Goal: Task Accomplishment & Management: Manage account settings

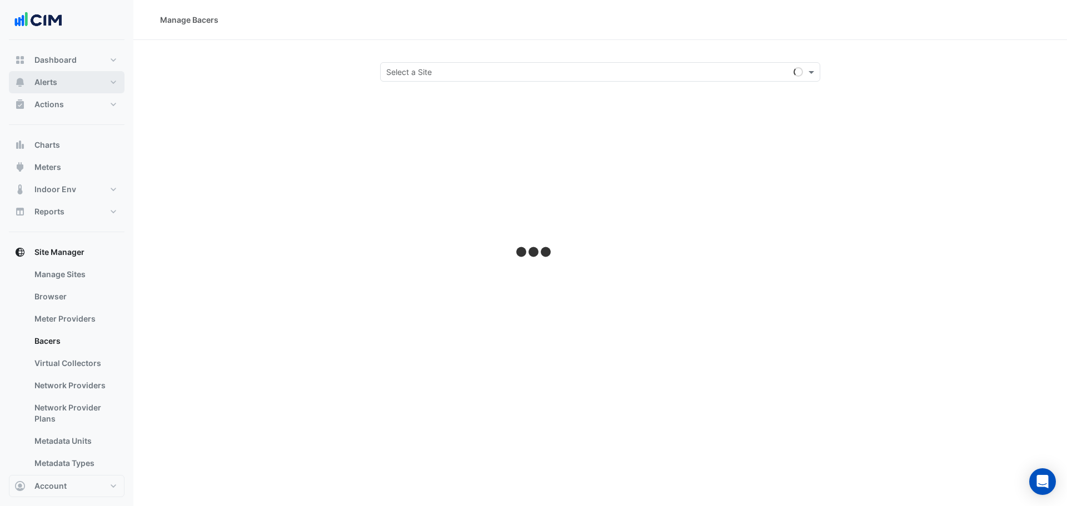
click at [55, 83] on span "Alerts" at bounding box center [45, 82] width 23 height 11
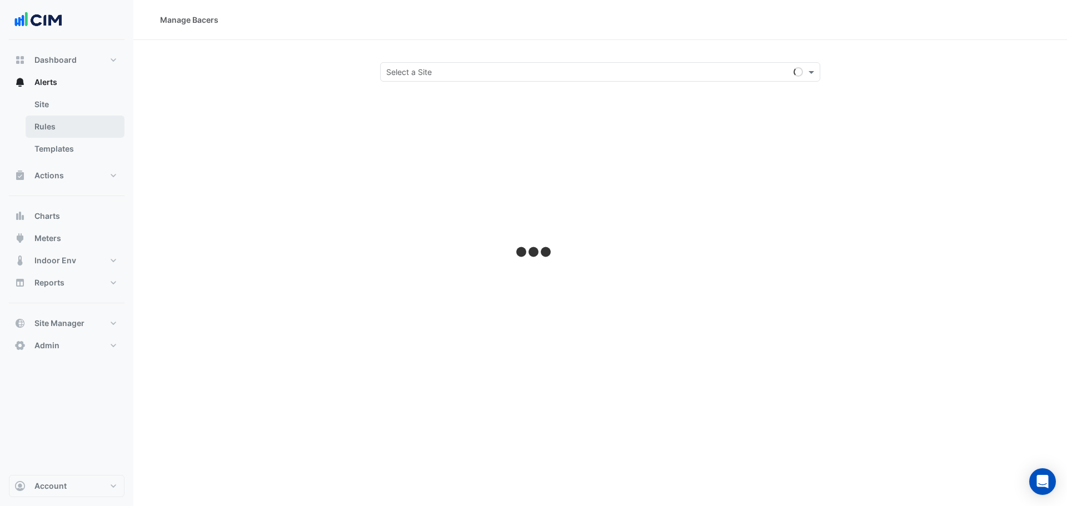
click at [67, 128] on link "Rules" at bounding box center [75, 127] width 99 height 22
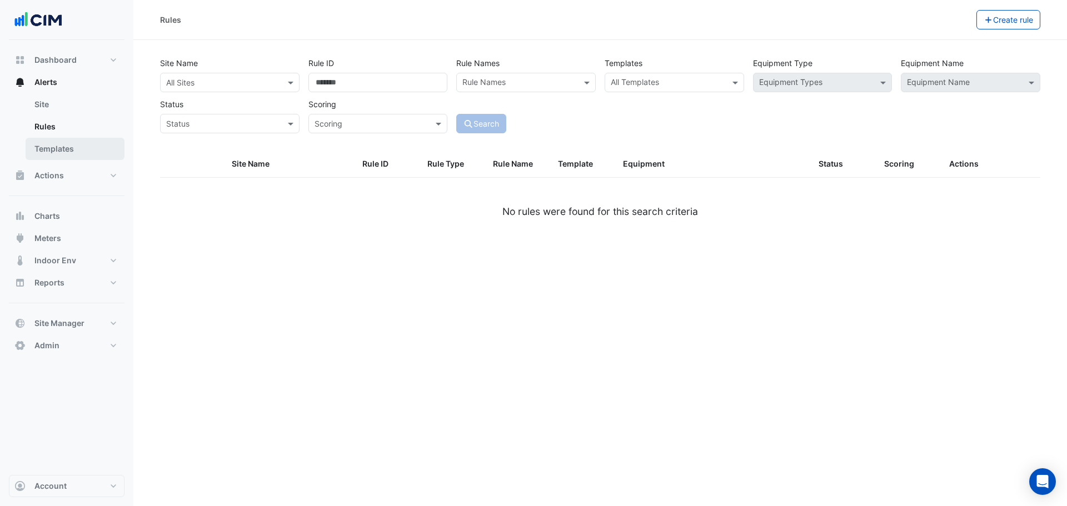
drag, startPoint x: 63, startPoint y: 147, endPoint x: 63, endPoint y: 140, distance: 6.7
click at [63, 147] on link "Templates" at bounding box center [75, 149] width 99 height 22
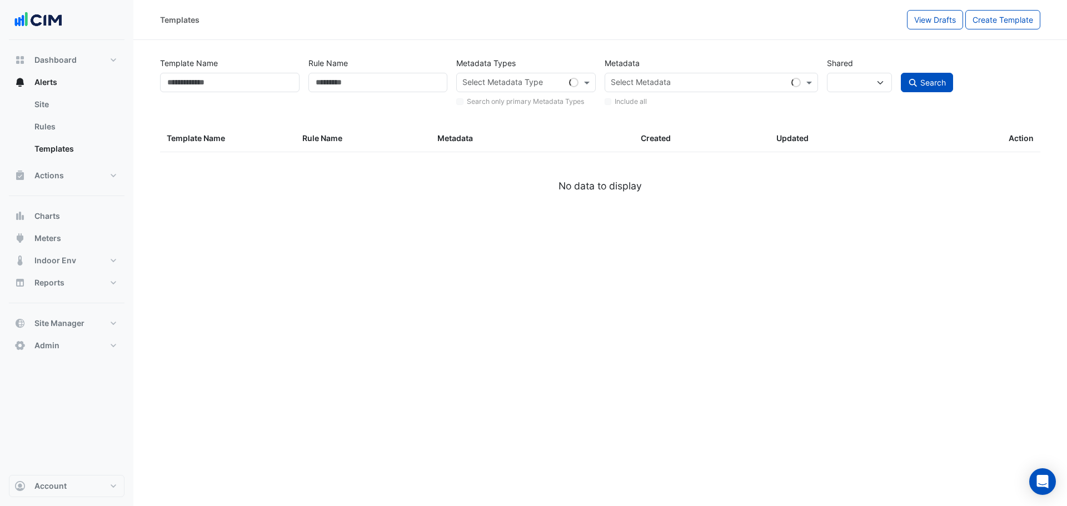
select select
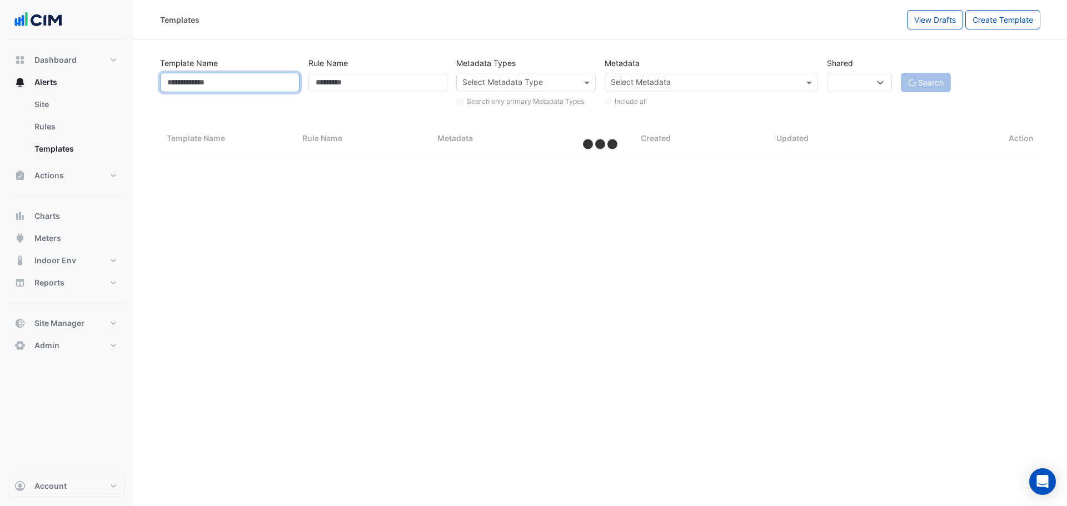
click at [217, 84] on input "Template Name" at bounding box center [229, 82] width 139 height 19
select select "***"
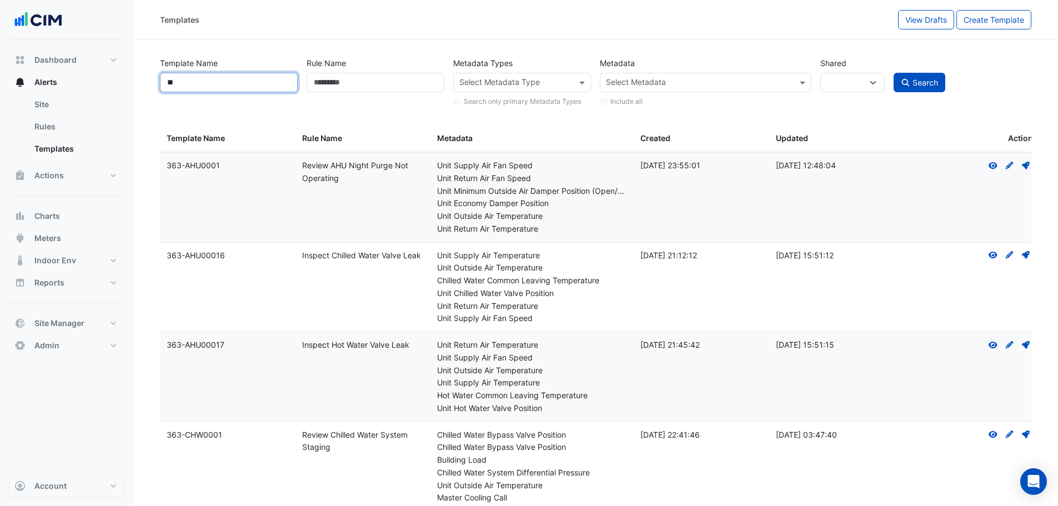
type input "***"
drag, startPoint x: 202, startPoint y: 80, endPoint x: 162, endPoint y: 75, distance: 39.8
click at [163, 75] on input "***" at bounding box center [229, 82] width 138 height 19
type input "**********"
click at [894, 73] on button "Search" at bounding box center [920, 82] width 52 height 19
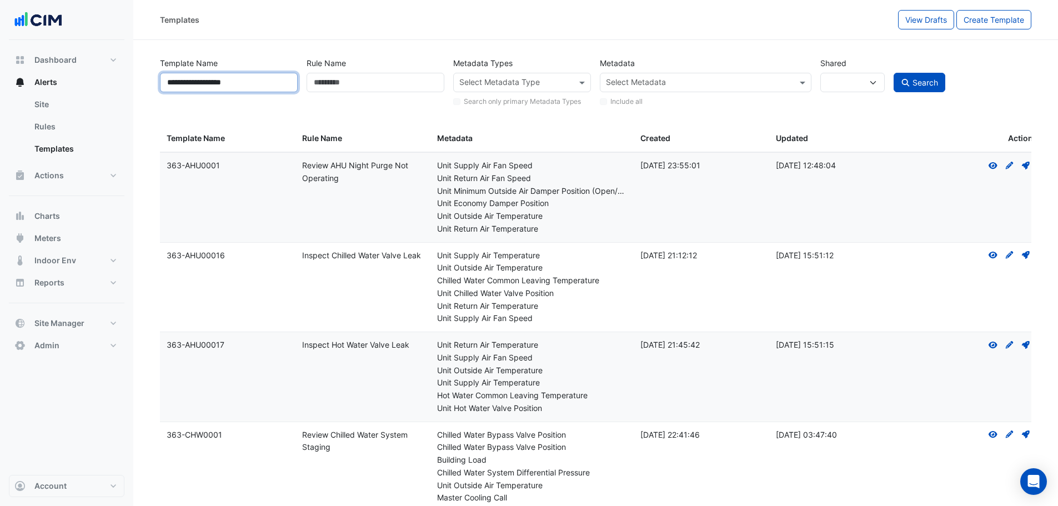
select select
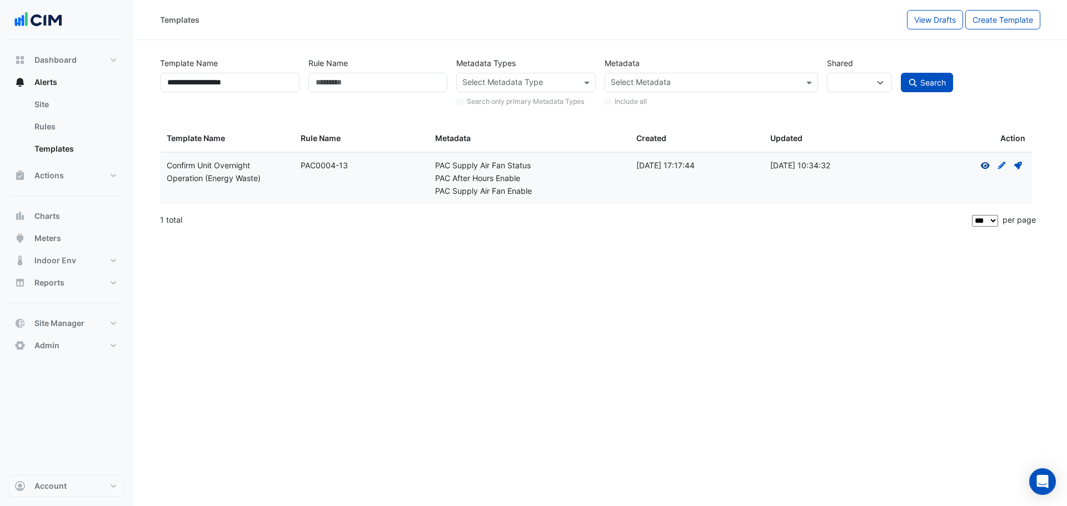
click at [988, 167] on icon at bounding box center [984, 165] width 9 height 7
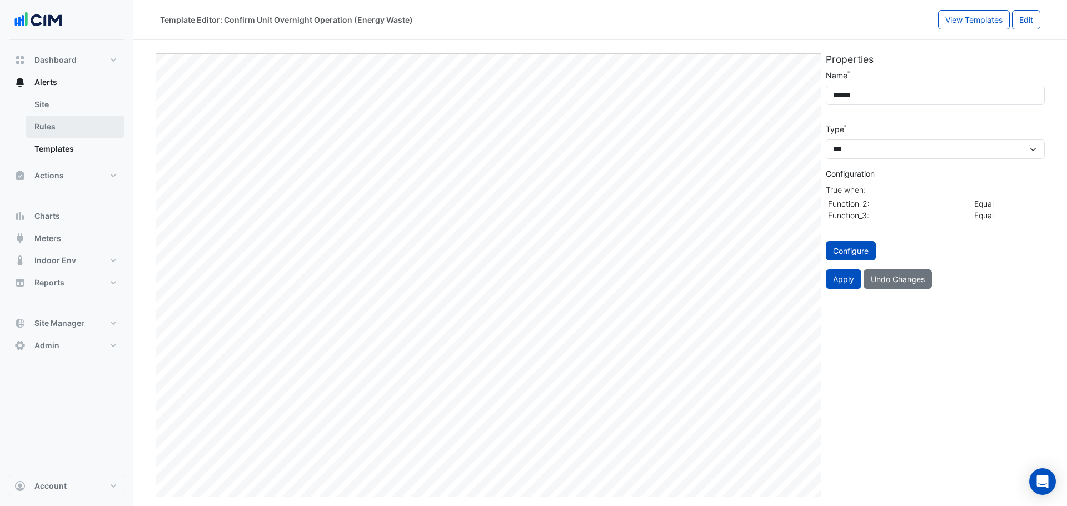
click at [68, 133] on link "Rules" at bounding box center [75, 127] width 99 height 22
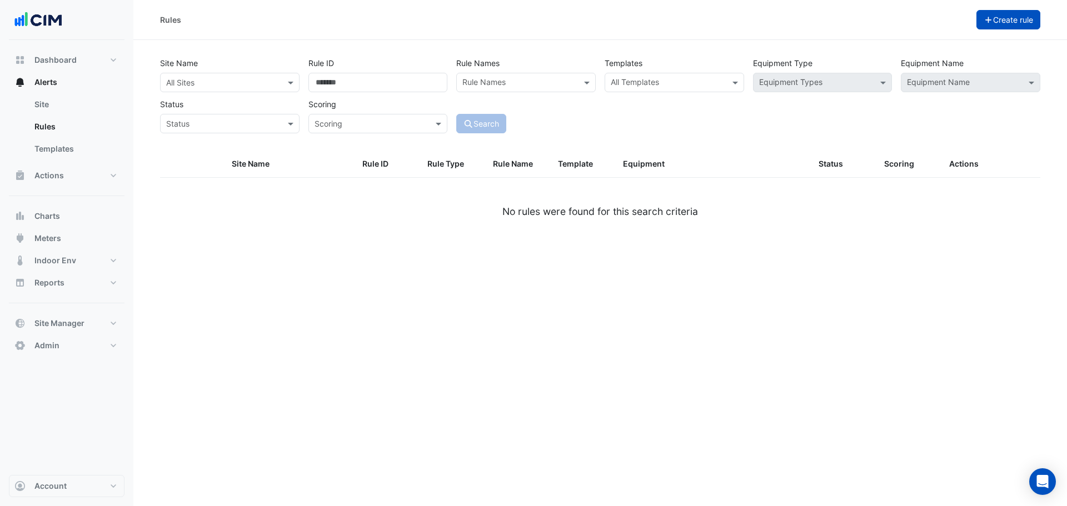
click at [1005, 21] on button "Create rule" at bounding box center [1008, 19] width 64 height 19
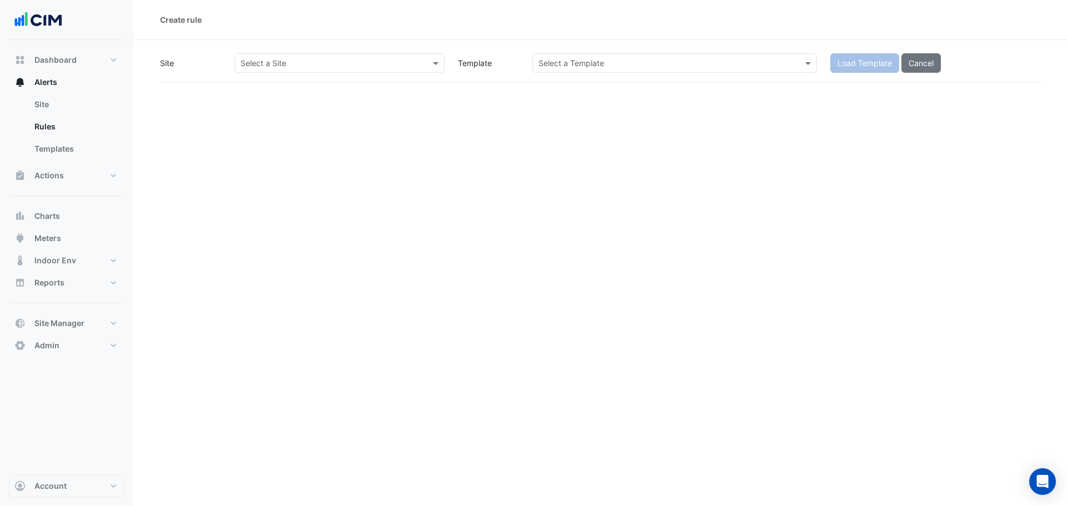
click at [318, 63] on input "text" at bounding box center [329, 64] width 176 height 12
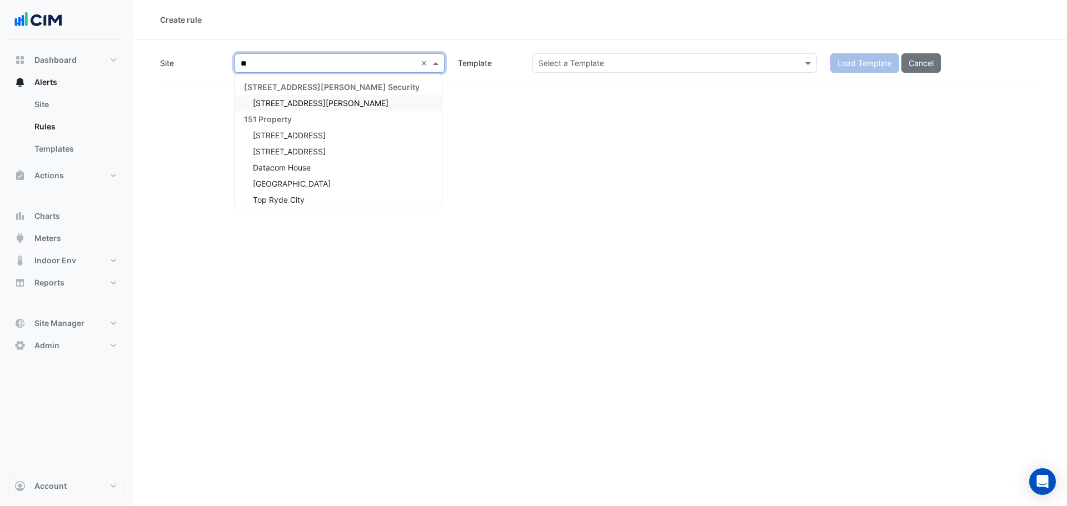
type input "***"
click at [327, 104] on div "[STREET_ADDRESS][PERSON_NAME]" at bounding box center [331, 103] width 193 height 16
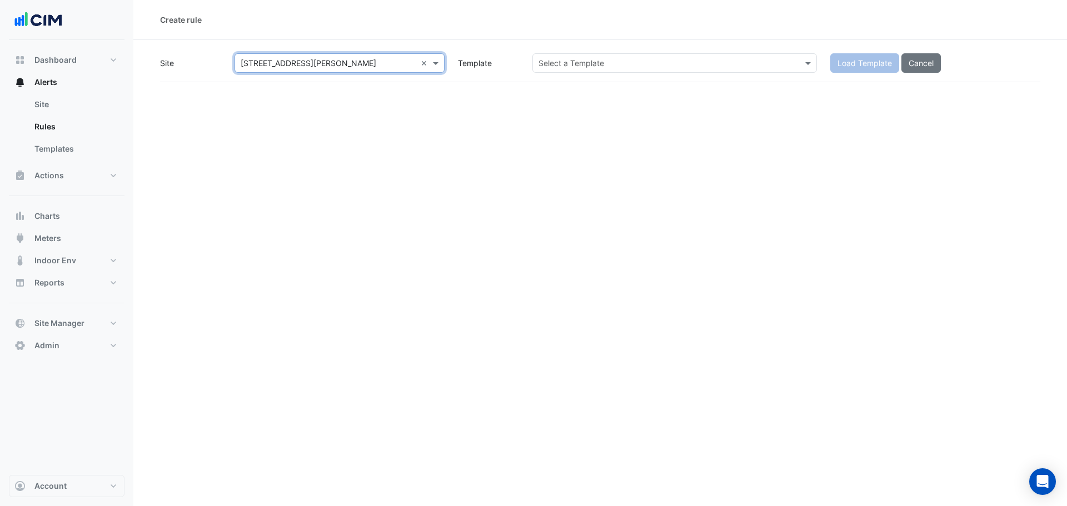
click at [649, 63] on input "text" at bounding box center [663, 64] width 250 height 12
click at [807, 60] on span at bounding box center [809, 63] width 14 height 12
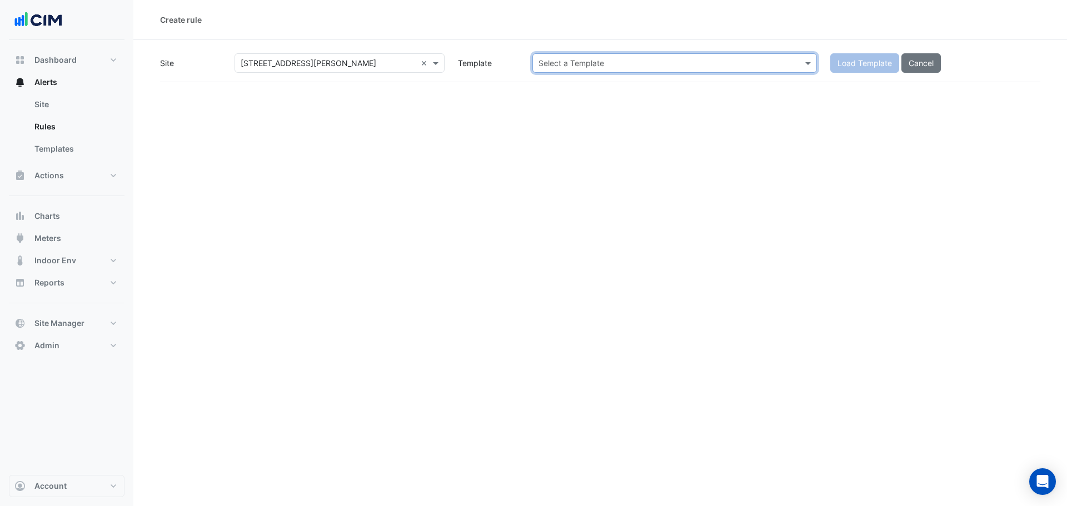
click at [751, 61] on input "text" at bounding box center [663, 64] width 250 height 12
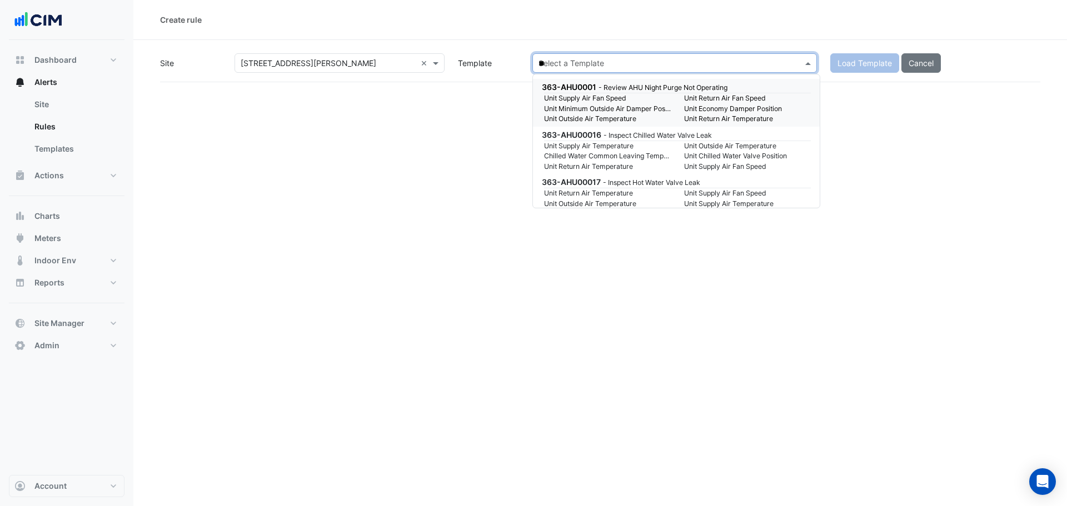
type input "***"
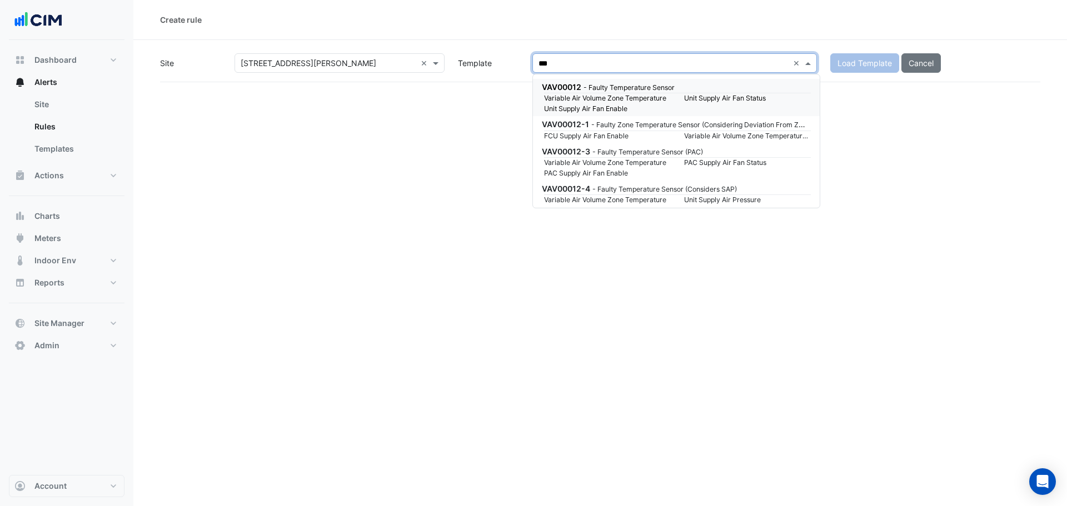
click at [612, 99] on small "Variable Air Volume Zone Temperature" at bounding box center [607, 98] width 140 height 10
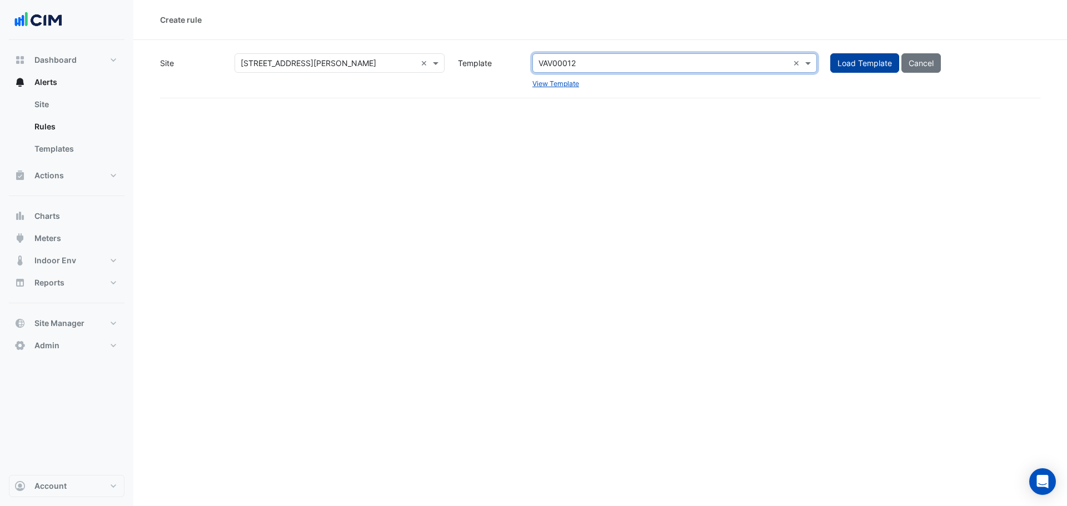
click at [874, 63] on button "Load Template" at bounding box center [864, 62] width 69 height 19
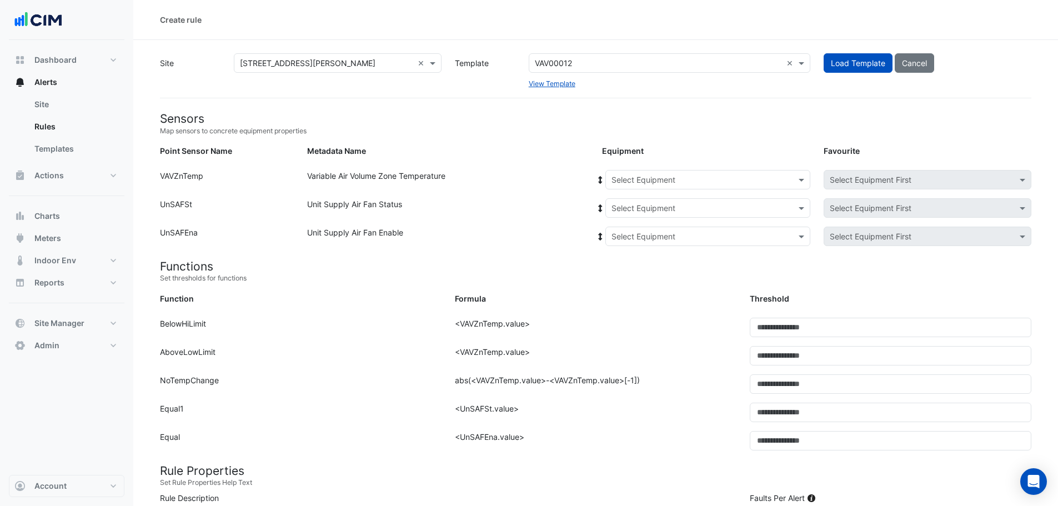
click at [657, 161] on div "Equipment" at bounding box center [706, 153] width 221 height 16
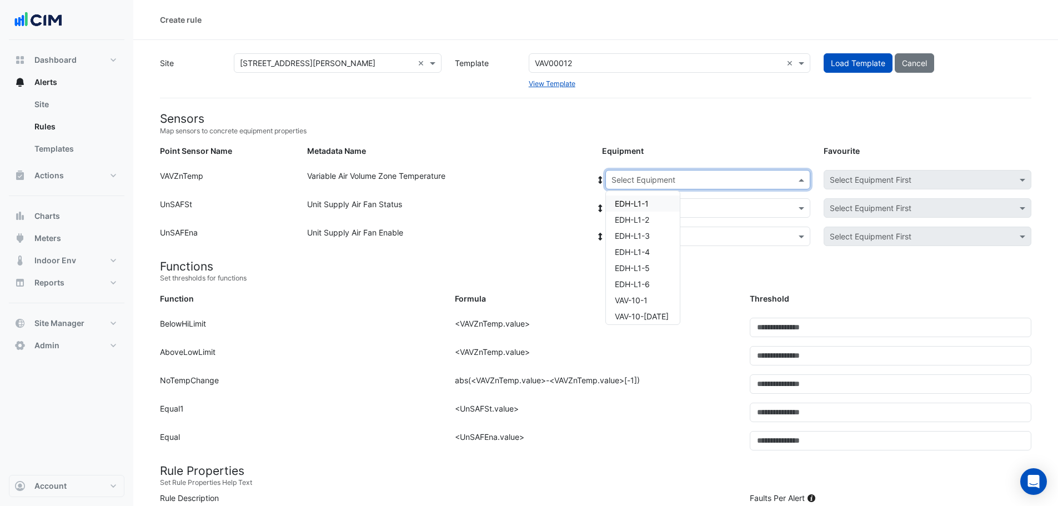
click at [657, 178] on input "text" at bounding box center [697, 180] width 171 height 12
click at [636, 320] on span "VAV-10-[DATE]" at bounding box center [642, 316] width 54 height 9
click at [660, 203] on input "text" at bounding box center [697, 209] width 171 height 12
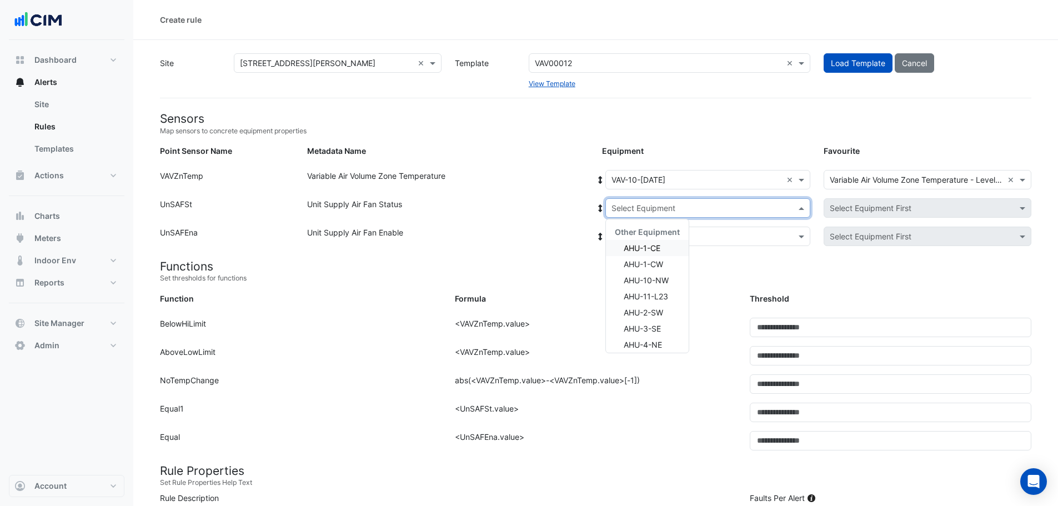
click at [599, 182] on icon at bounding box center [601, 180] width 4 height 8
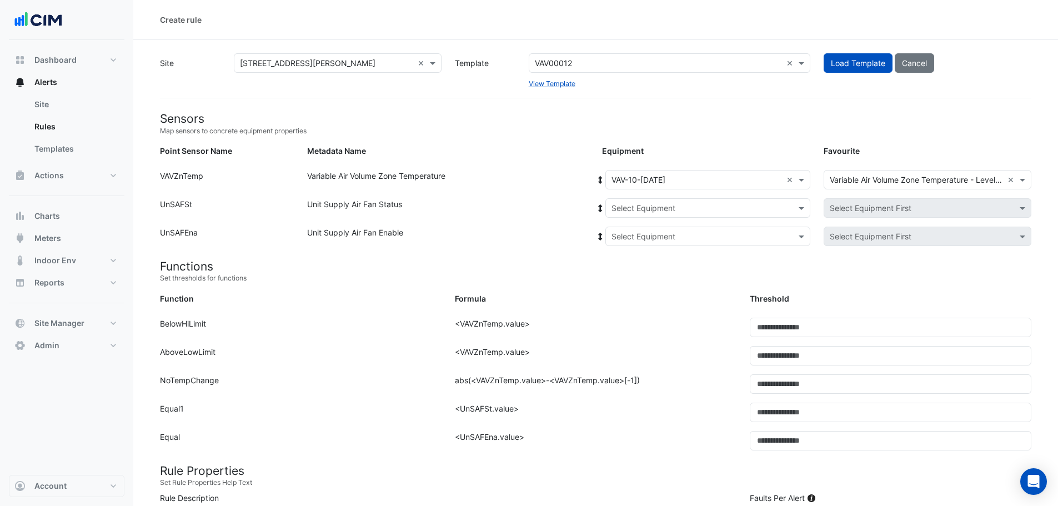
click at [602, 179] on icon at bounding box center [601, 180] width 10 height 8
click at [600, 178] on icon at bounding box center [601, 180] width 4 height 8
click at [664, 182] on input "text" at bounding box center [697, 180] width 171 height 12
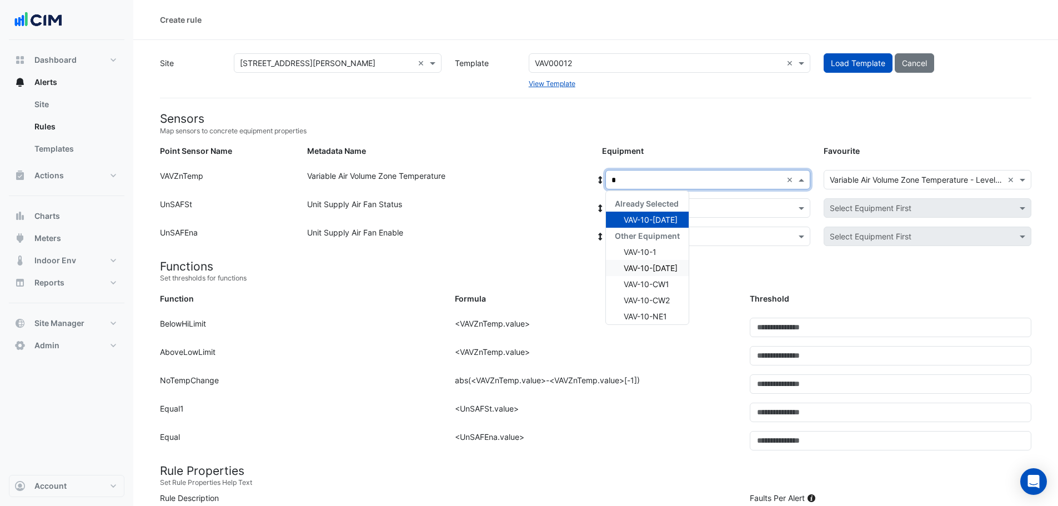
type input "**"
click at [647, 296] on span "VAV-10-CW2" at bounding box center [647, 300] width 46 height 9
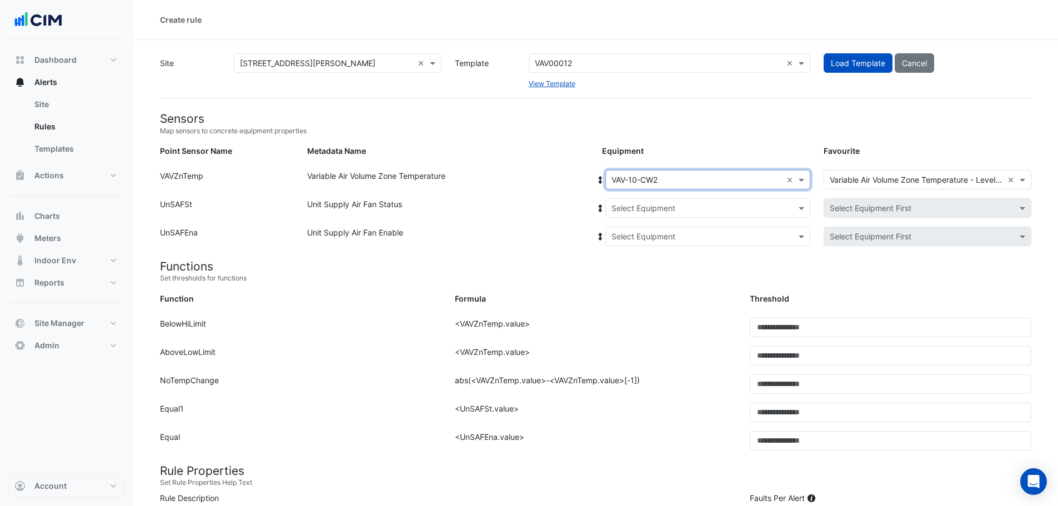
click at [597, 176] on icon at bounding box center [601, 180] width 10 height 8
click at [597, 177] on icon at bounding box center [601, 180] width 10 height 8
click at [641, 206] on input "text" at bounding box center [697, 209] width 171 height 12
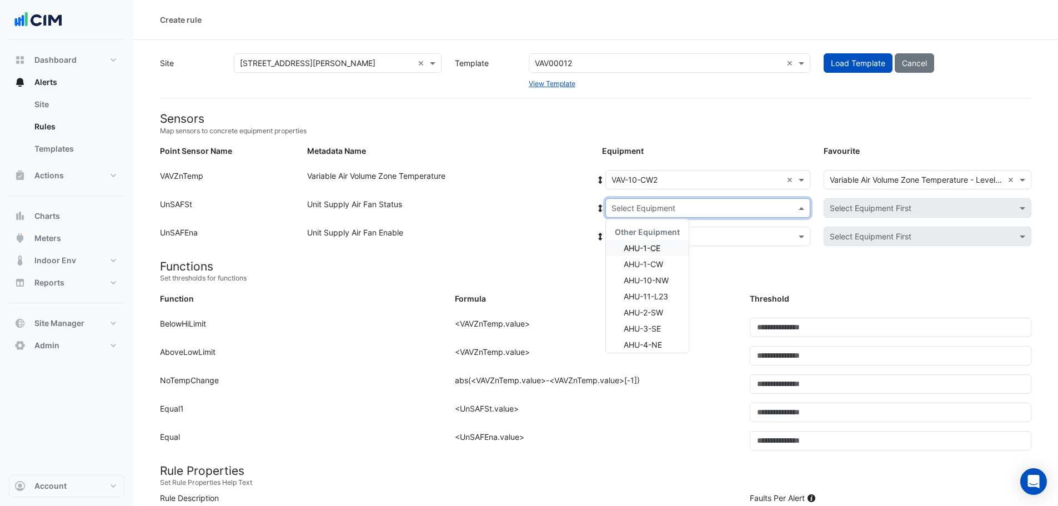
click at [652, 244] on span "AHU-1-CE" at bounding box center [642, 247] width 37 height 9
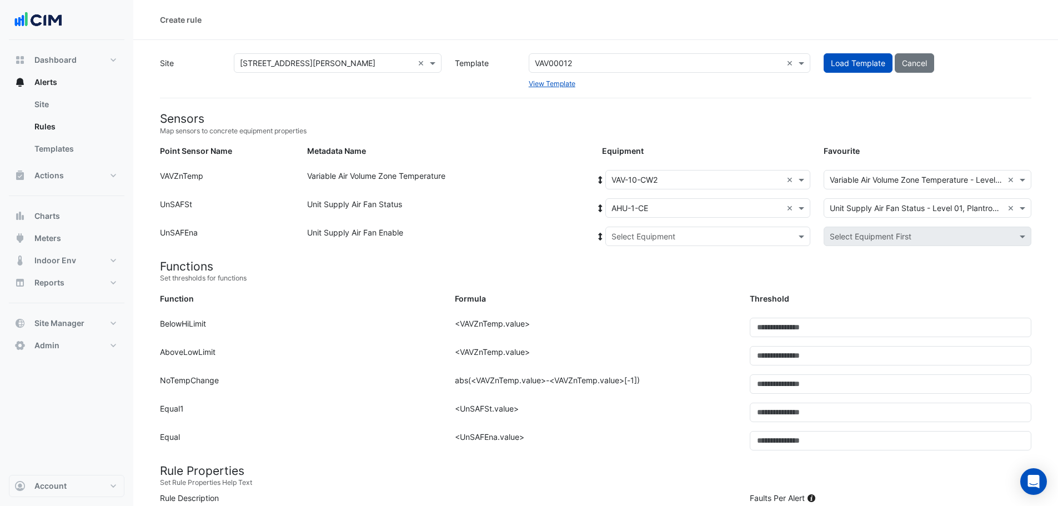
click at [598, 212] on icon at bounding box center [601, 208] width 10 height 8
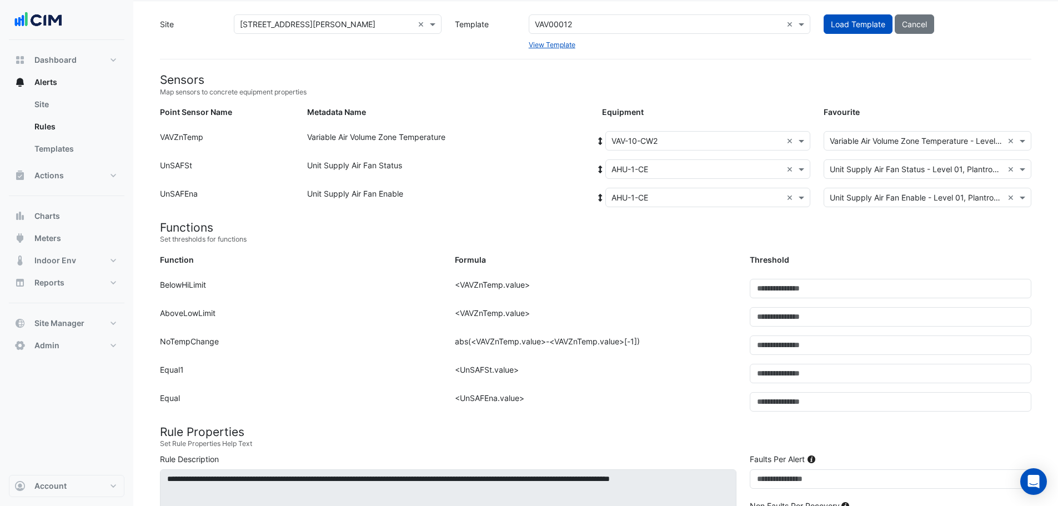
scroll to position [56, 0]
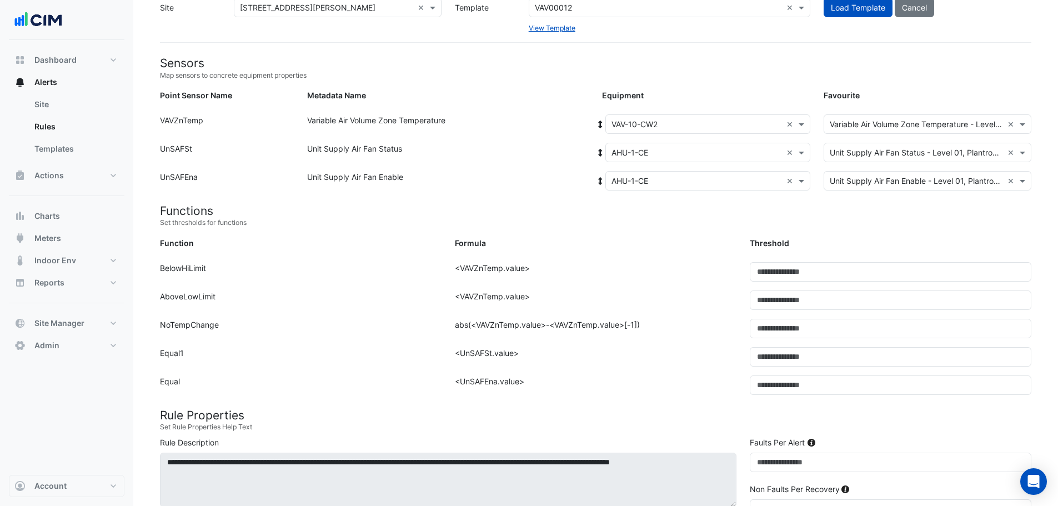
drag, startPoint x: 453, startPoint y: 324, endPoint x: 644, endPoint y: 327, distance: 191.1
click at [644, 327] on div "Formula: abs(<VAVZnTemp.value>-<VAVZnTemp.value>[-1])" at bounding box center [595, 333] width 295 height 28
click at [642, 327] on div "Formula: abs(<VAVZnTemp.value>-<VAVZnTemp.value>[-1])" at bounding box center [595, 333] width 295 height 28
click at [527, 353] on div "Formula: <UnSAFSt.value>" at bounding box center [595, 361] width 295 height 28
drag, startPoint x: 518, startPoint y: 354, endPoint x: 448, endPoint y: 351, distance: 69.5
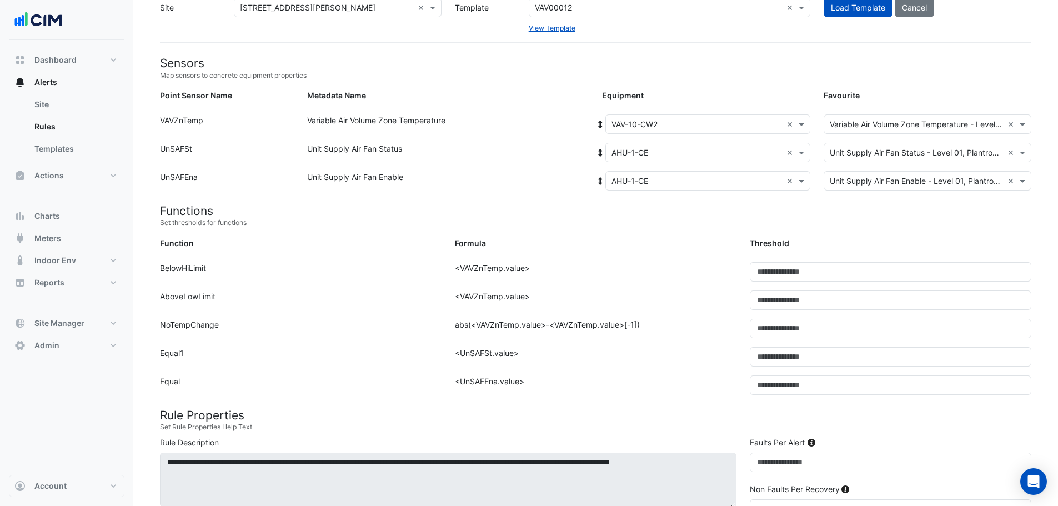
click at [448, 351] on div "Formula: <UnSAFSt.value>" at bounding box center [595, 361] width 295 height 28
drag, startPoint x: 535, startPoint y: 381, endPoint x: 441, endPoint y: 381, distance: 94.4
click at [441, 381] on div "Function: Equal Formula: <UnSAFEna.value> Threshold: *" at bounding box center [595, 390] width 885 height 28
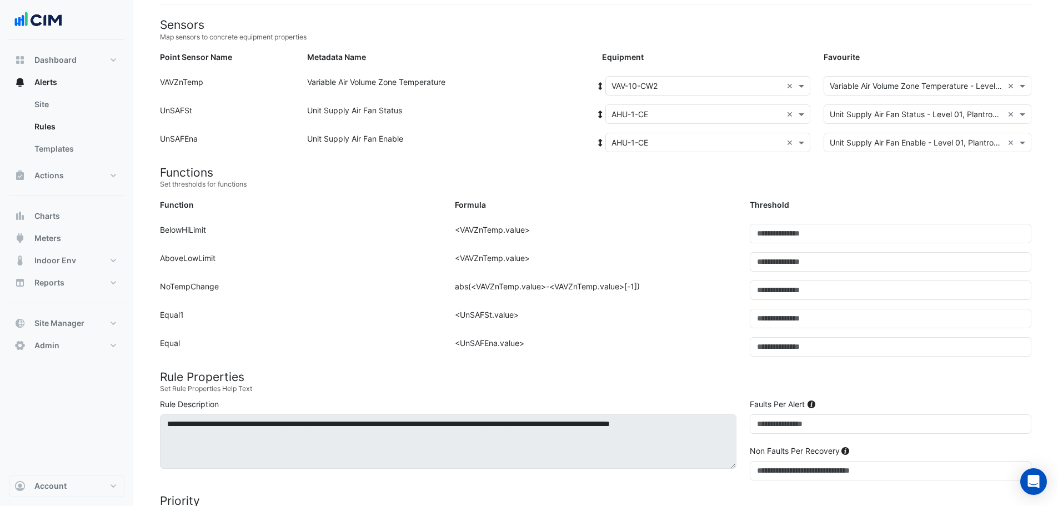
scroll to position [111, 0]
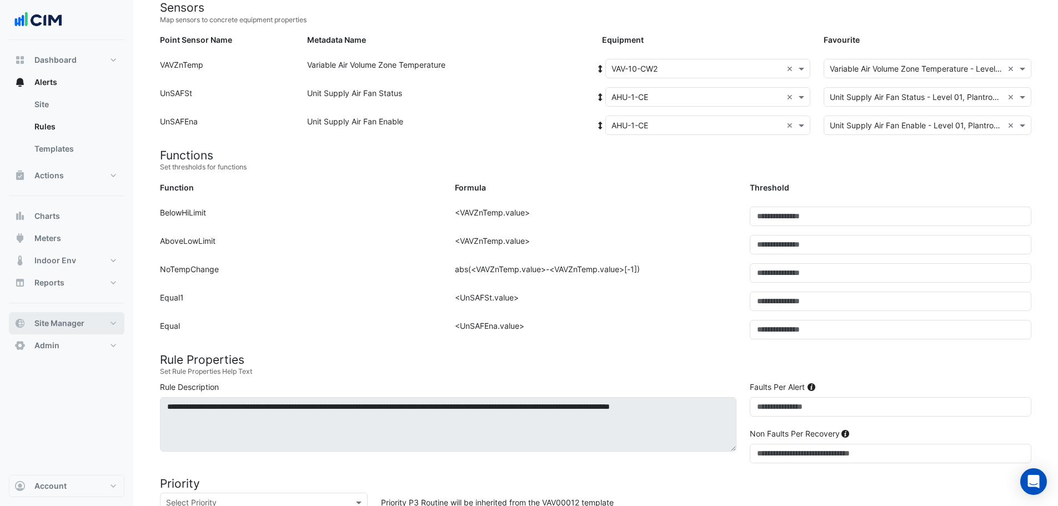
click at [56, 327] on span "Site Manager" at bounding box center [59, 323] width 50 height 11
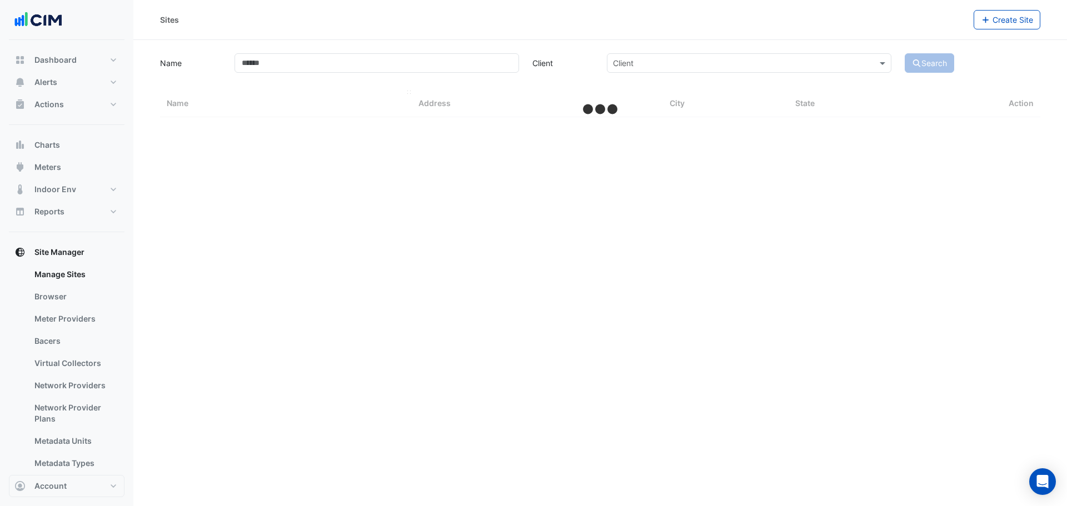
select select "***"
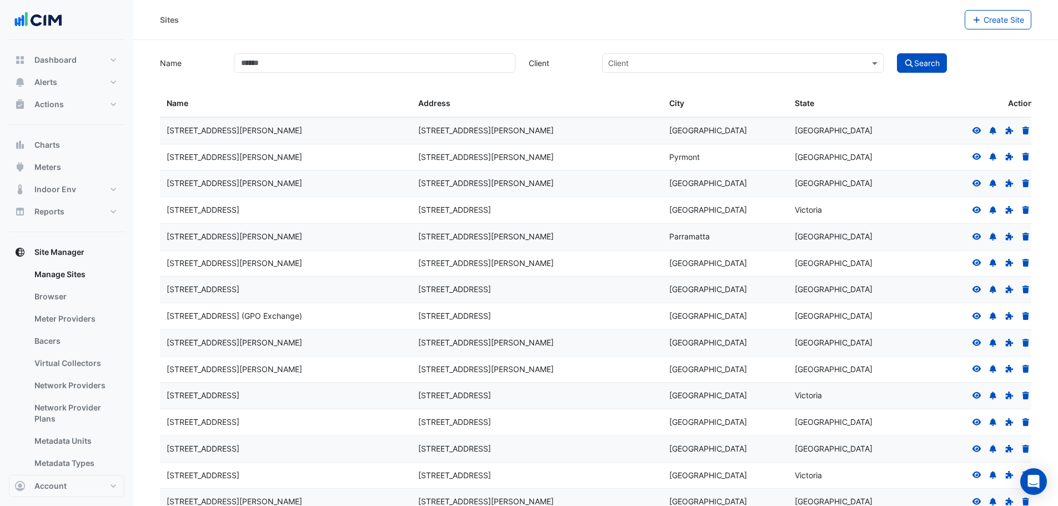
click at [975, 130] on icon at bounding box center [977, 130] width 9 height 7
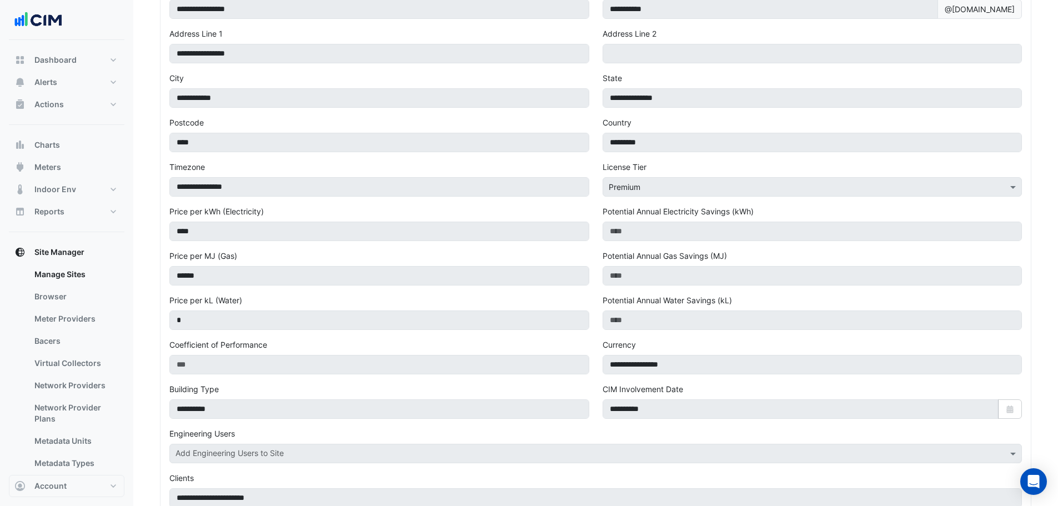
scroll to position [111, 0]
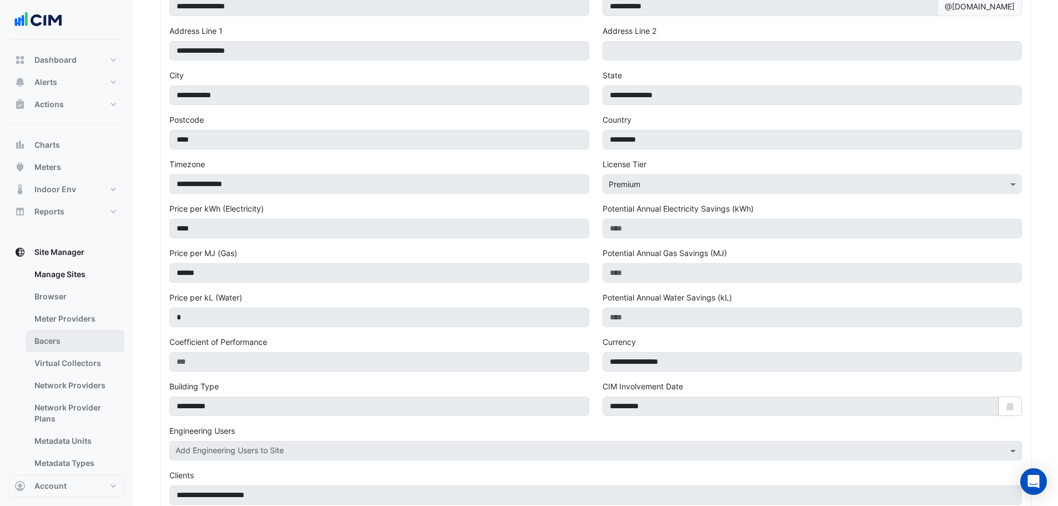
click at [66, 343] on link "Bacers" at bounding box center [75, 341] width 99 height 22
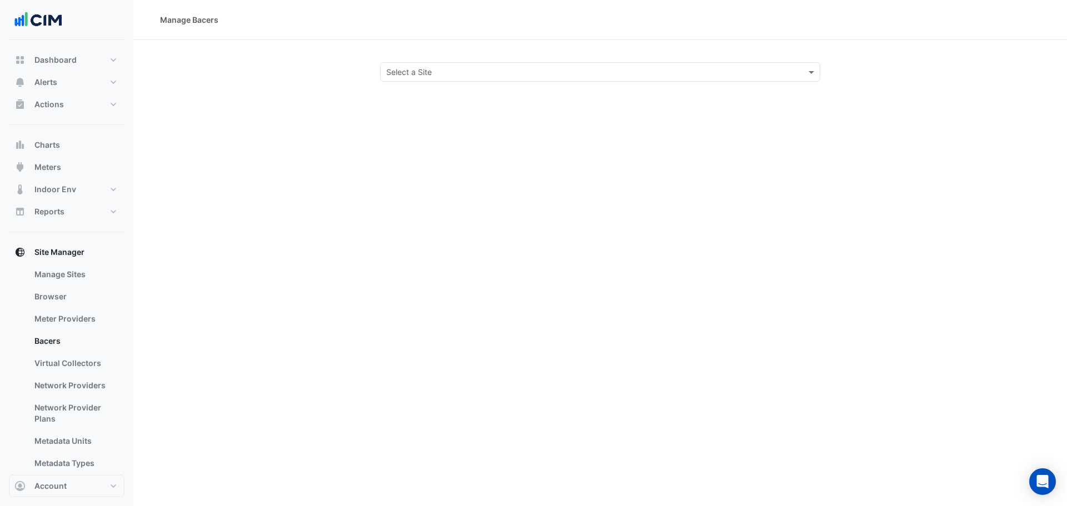
click at [456, 75] on input "text" at bounding box center [589, 73] width 406 height 12
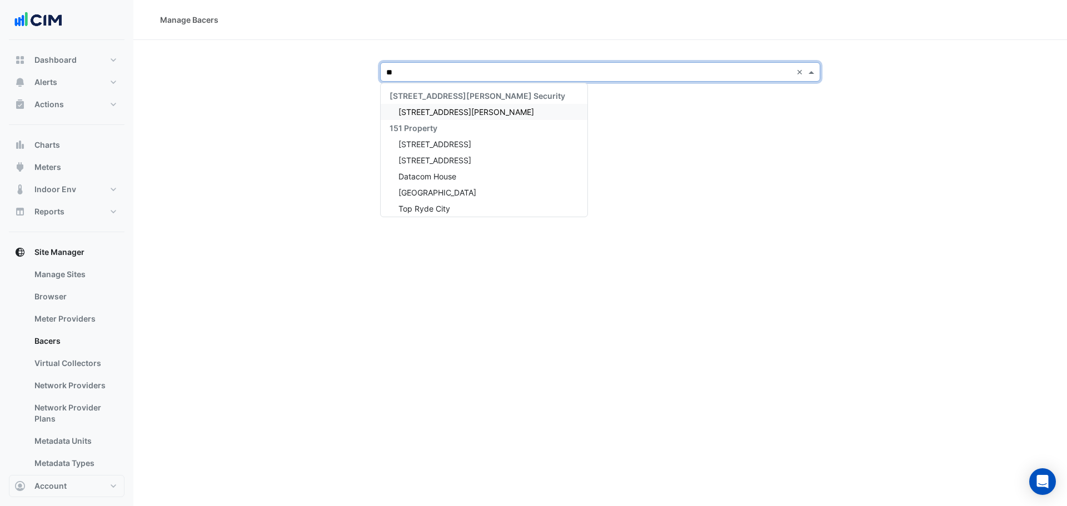
type input "***"
click at [446, 115] on span "[STREET_ADDRESS][PERSON_NAME]" at bounding box center [466, 111] width 136 height 9
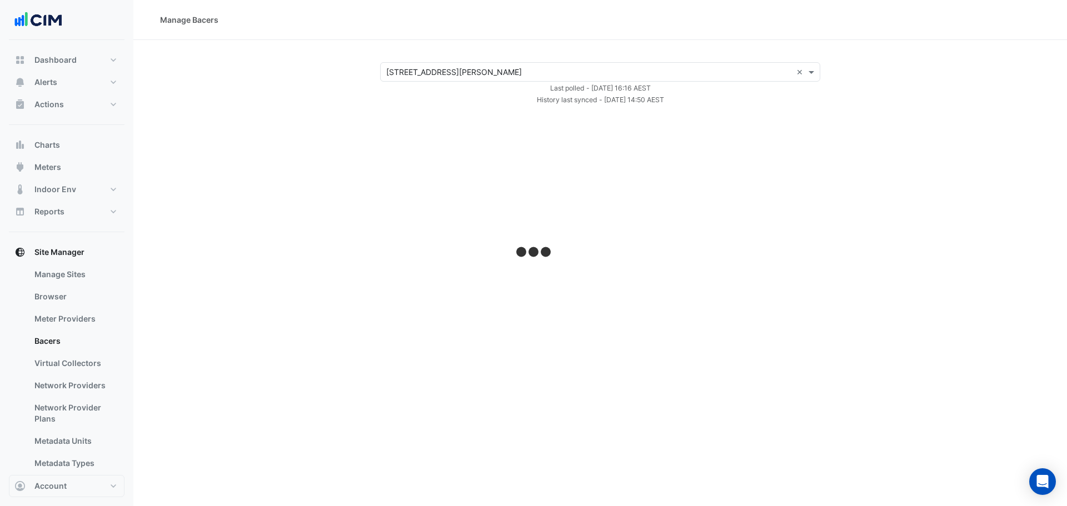
select select "***"
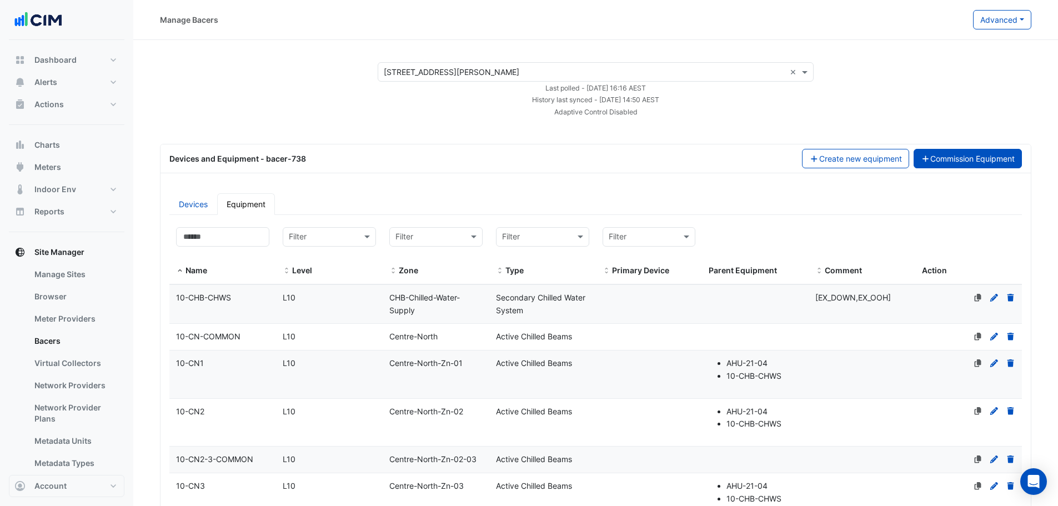
click at [952, 157] on button "Commission Equipment" at bounding box center [968, 158] width 109 height 19
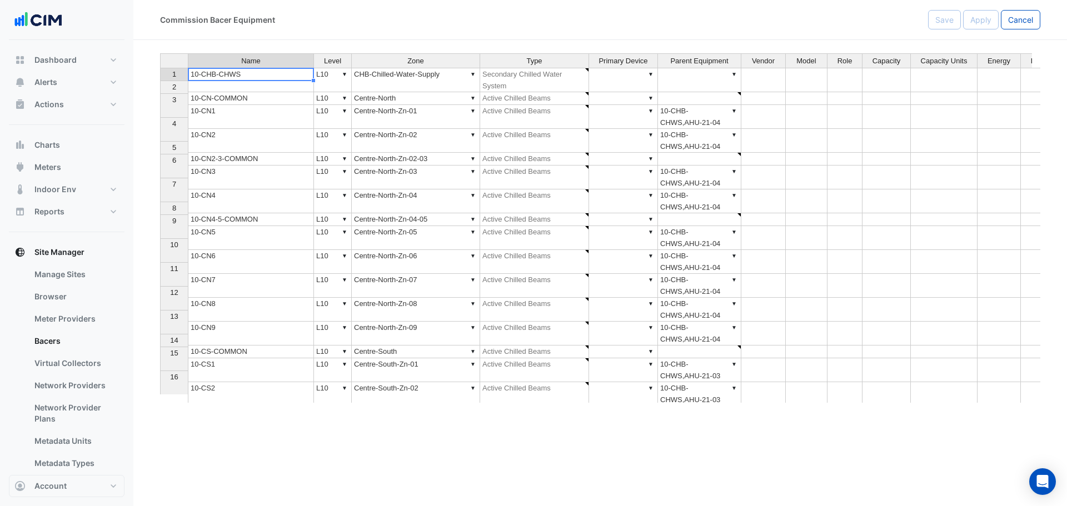
click at [221, 75] on td "10-CHB-CHWS" at bounding box center [251, 80] width 126 height 24
click at [322, 73] on td "▼ L10" at bounding box center [333, 80] width 38 height 24
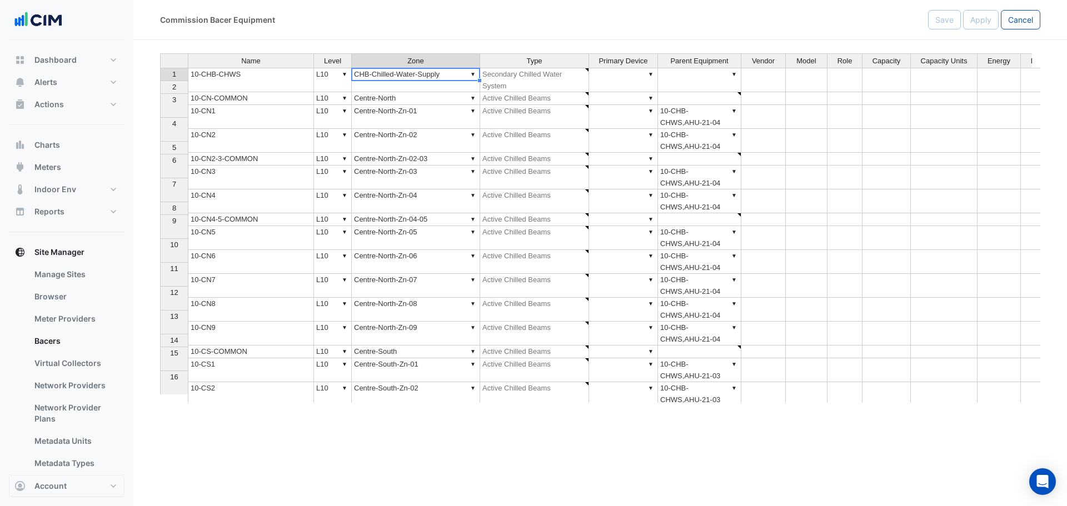
click at [376, 73] on td "▼ CHB-Chilled-Water-Supply" at bounding box center [416, 80] width 128 height 24
type textarea "**********"
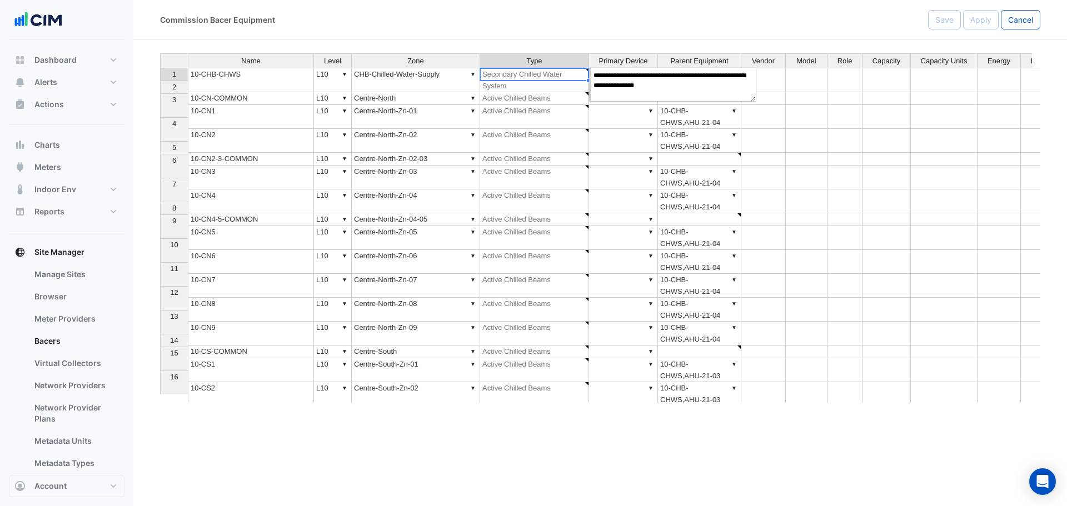
click at [516, 73] on td "▼ Secondary Chilled Water System" at bounding box center [534, 80] width 109 height 24
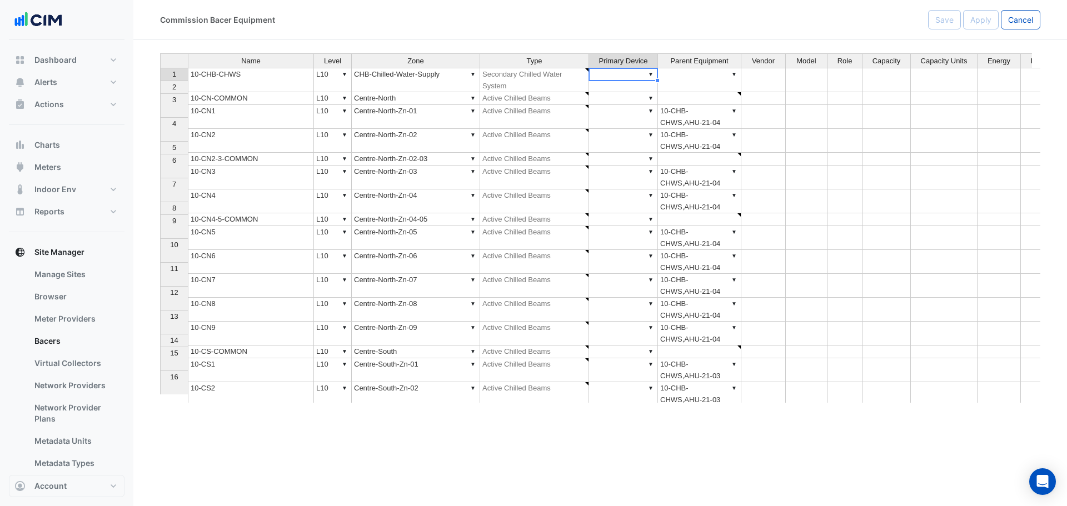
click at [620, 74] on td "▼" at bounding box center [623, 80] width 69 height 24
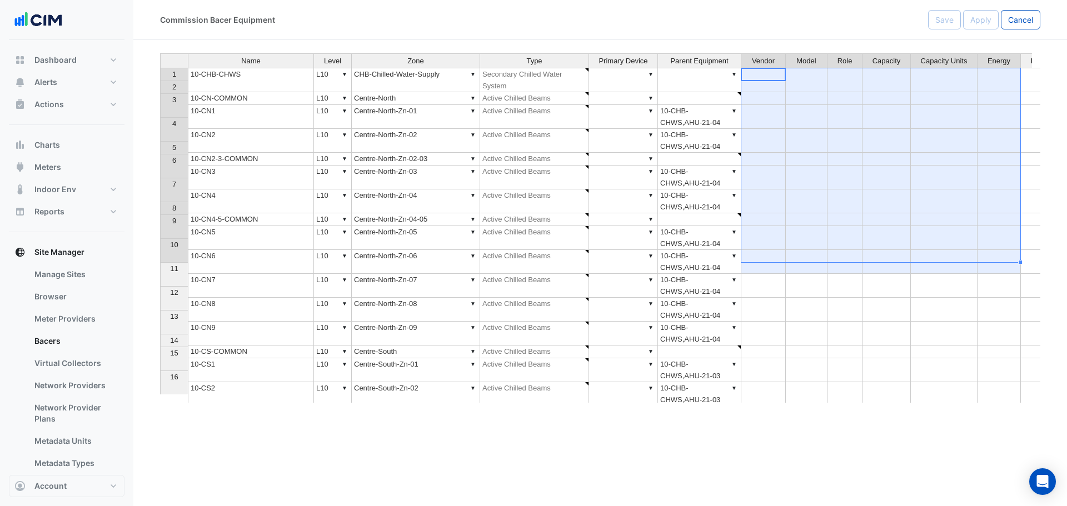
drag, startPoint x: 770, startPoint y: 73, endPoint x: 981, endPoint y: 246, distance: 272.3
click at [981, 246] on tbody "1 10-CHB-CHWS ▼ L10 ▼ CHB-Chilled-Water-Supply ▼ Secondary Chilled Water System…" at bounding box center [704, 255] width 1089 height 375
click at [536, 61] on span "Type" at bounding box center [534, 61] width 16 height 8
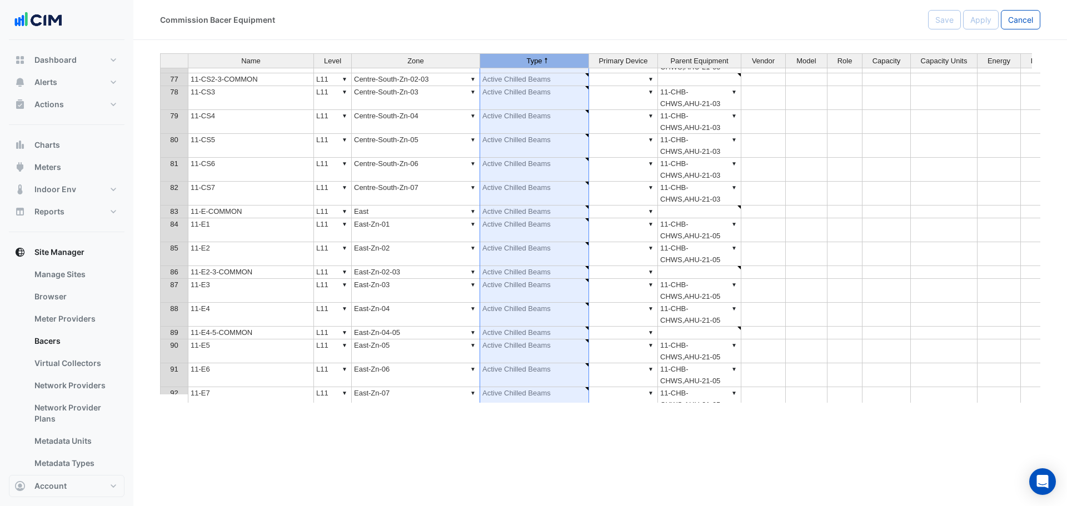
scroll to position [1776, 0]
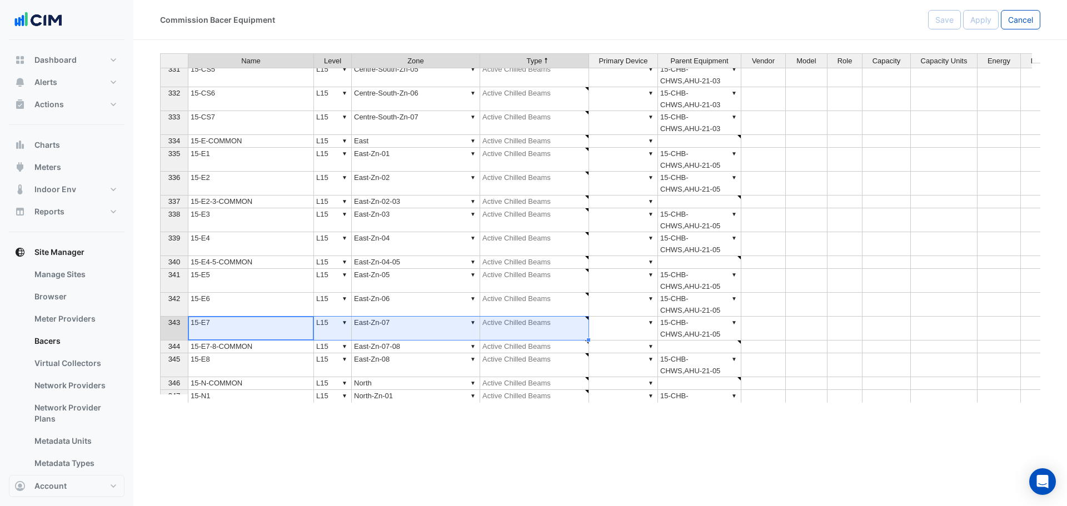
drag, startPoint x: 208, startPoint y: 328, endPoint x: 507, endPoint y: 332, distance: 298.3
click at [507, 332] on tr "343 15-E7 ▼ L15 ▼ East-Zn-07 ▼ Active Chilled Beams ▼ ▼ 15-CHB-CHWS,AHU-21-05" at bounding box center [704, 329] width 1089 height 24
click at [217, 323] on td "15-E7" at bounding box center [251, 329] width 126 height 24
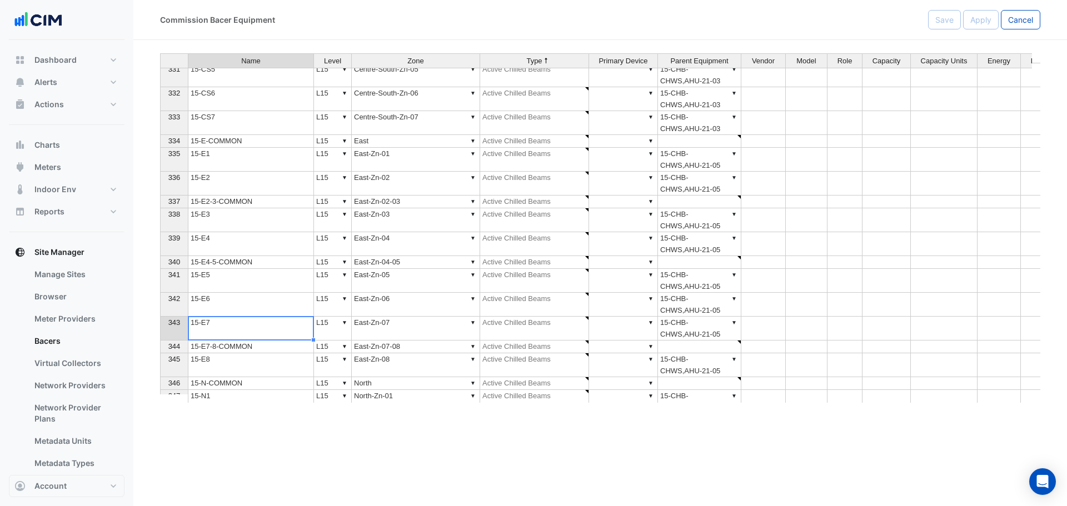
click at [322, 336] on td "▼ L15" at bounding box center [333, 329] width 38 height 24
click at [372, 327] on td "▼ East-Zn-07" at bounding box center [416, 329] width 128 height 24
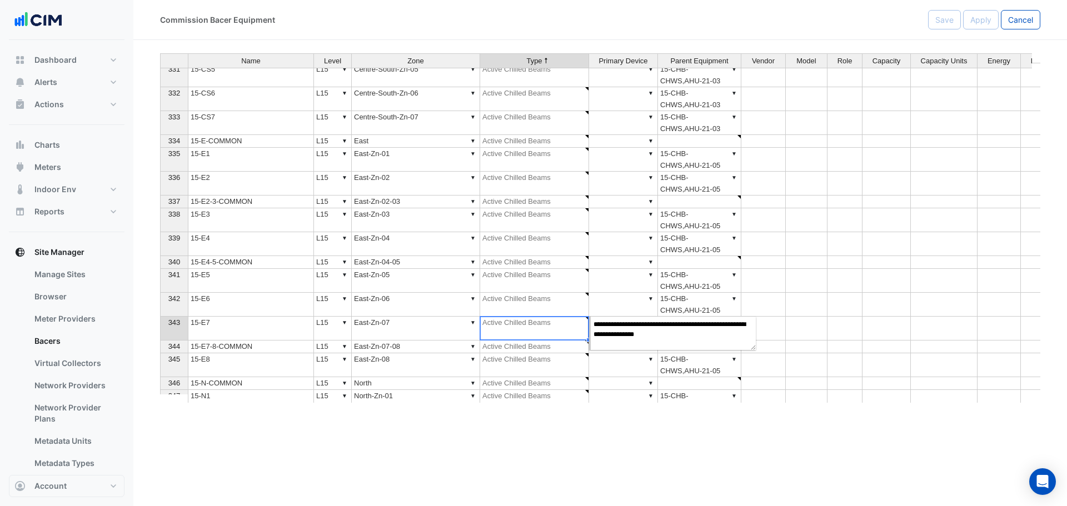
click at [544, 332] on td "▼ Active Chilled Beams" at bounding box center [534, 329] width 109 height 24
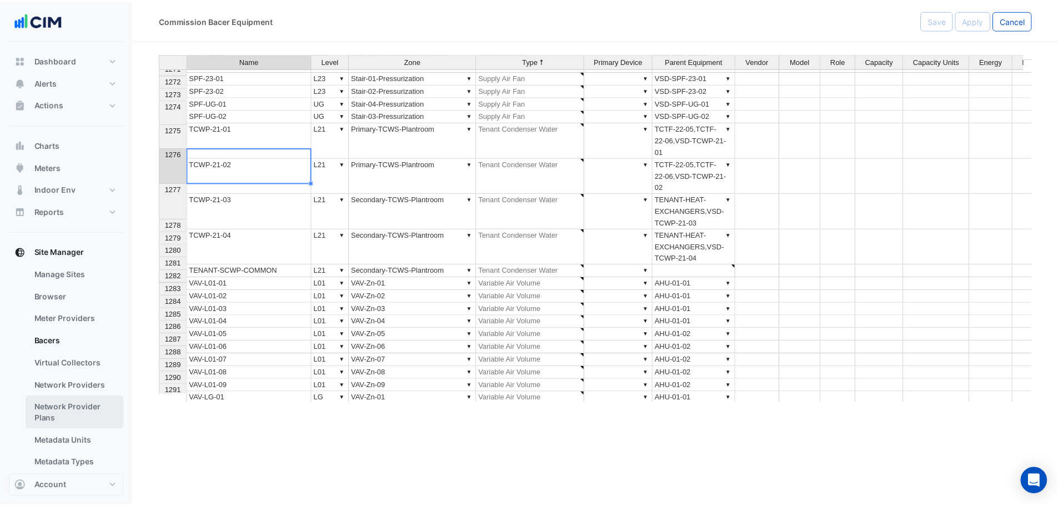
scroll to position [56, 0]
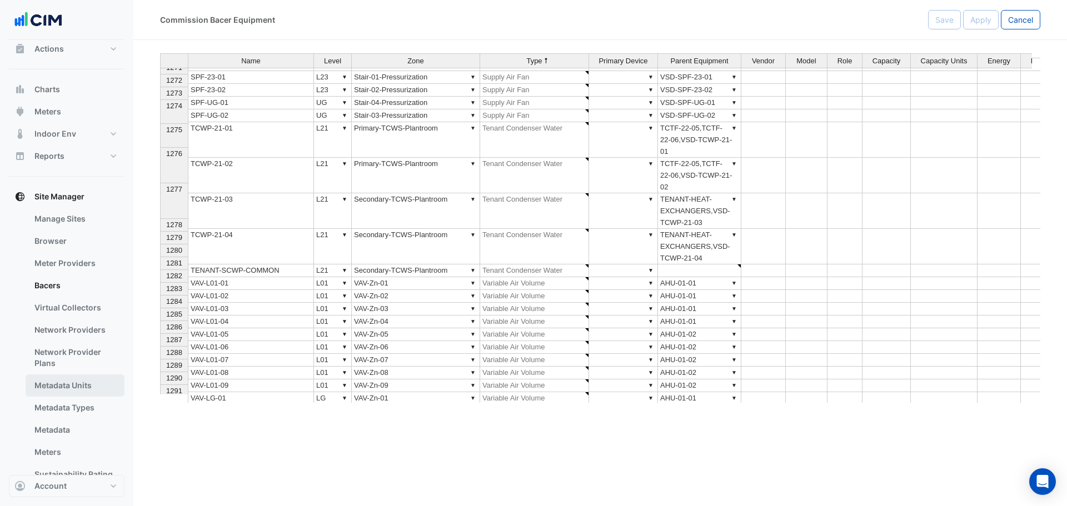
click at [64, 386] on link "Metadata Units" at bounding box center [75, 385] width 99 height 22
select select "***"
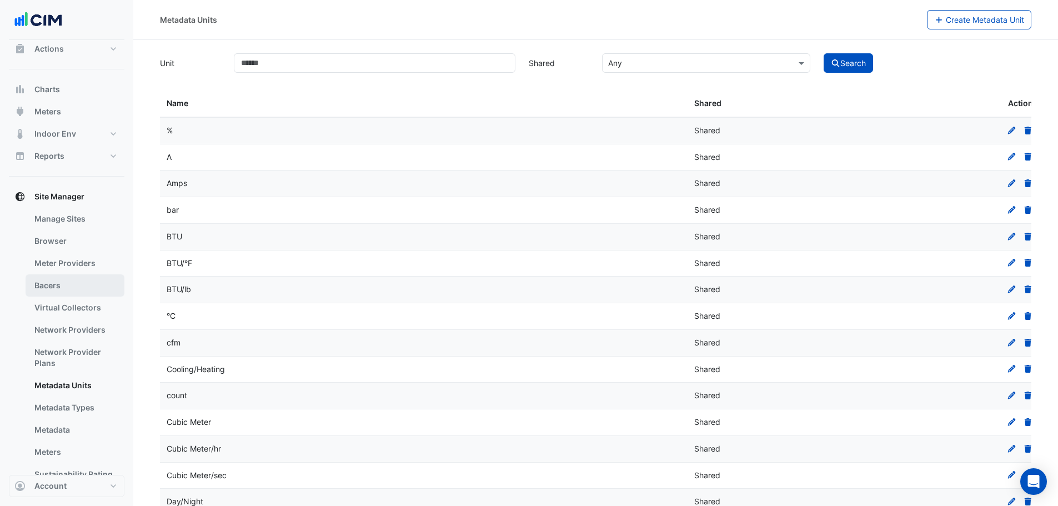
click at [57, 284] on link "Bacers" at bounding box center [75, 285] width 99 height 22
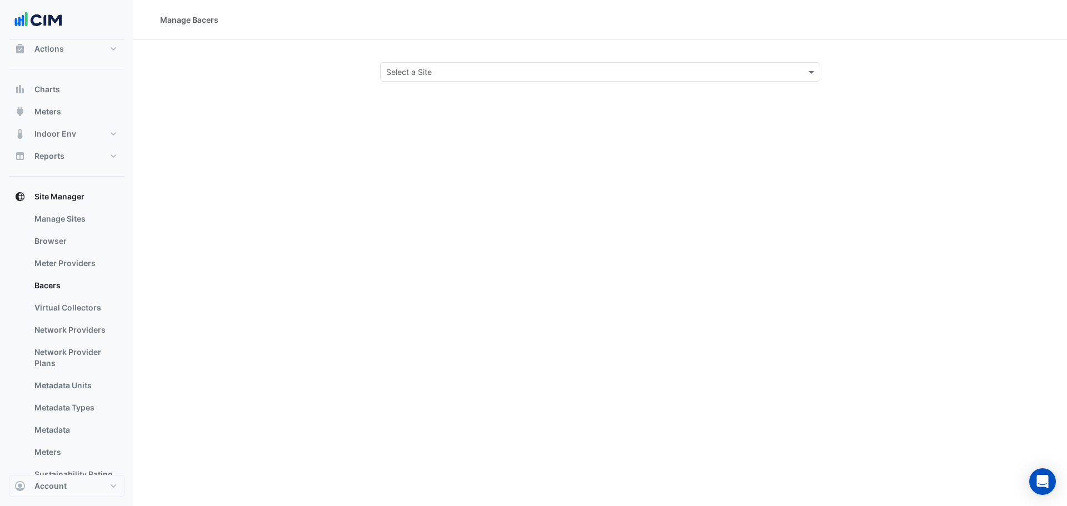
click at [467, 68] on input "text" at bounding box center [589, 73] width 406 height 12
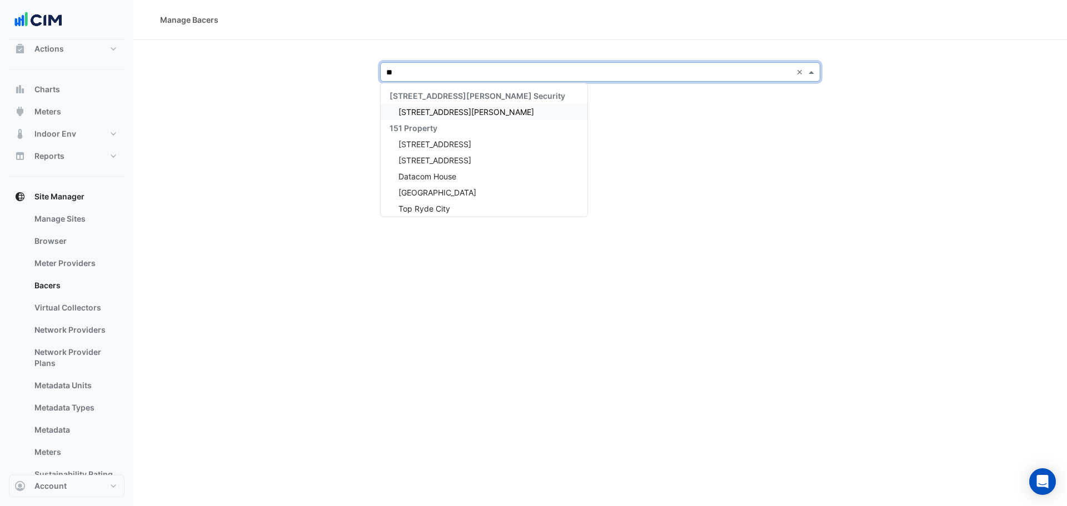
type input "***"
click at [442, 112] on span "[STREET_ADDRESS][PERSON_NAME]" at bounding box center [466, 111] width 136 height 9
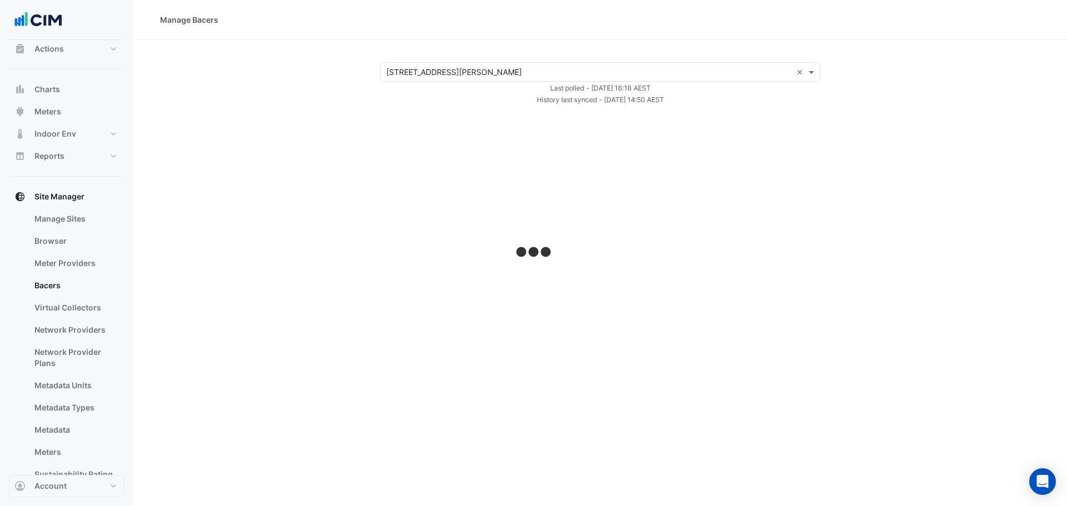
select select "***"
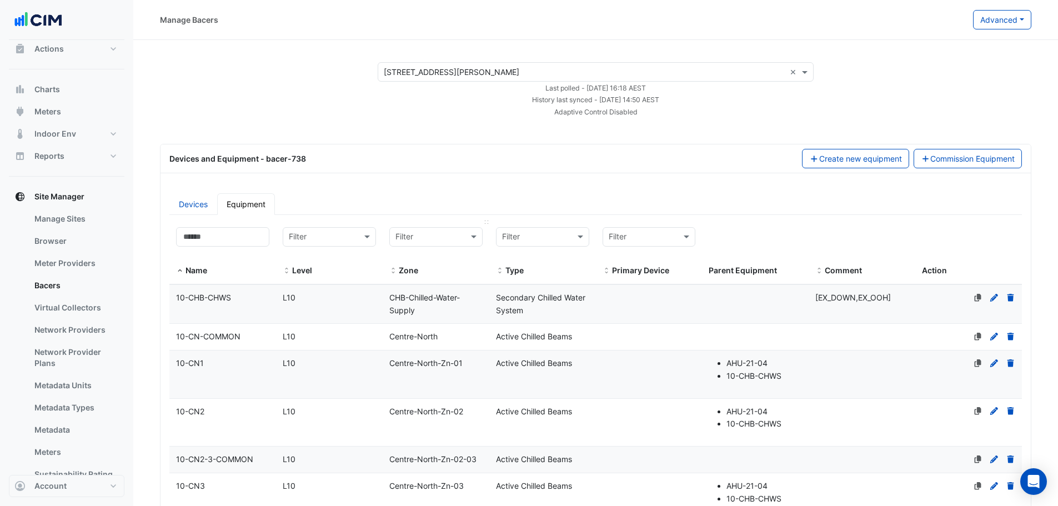
click at [453, 237] on input "text" at bounding box center [425, 237] width 59 height 13
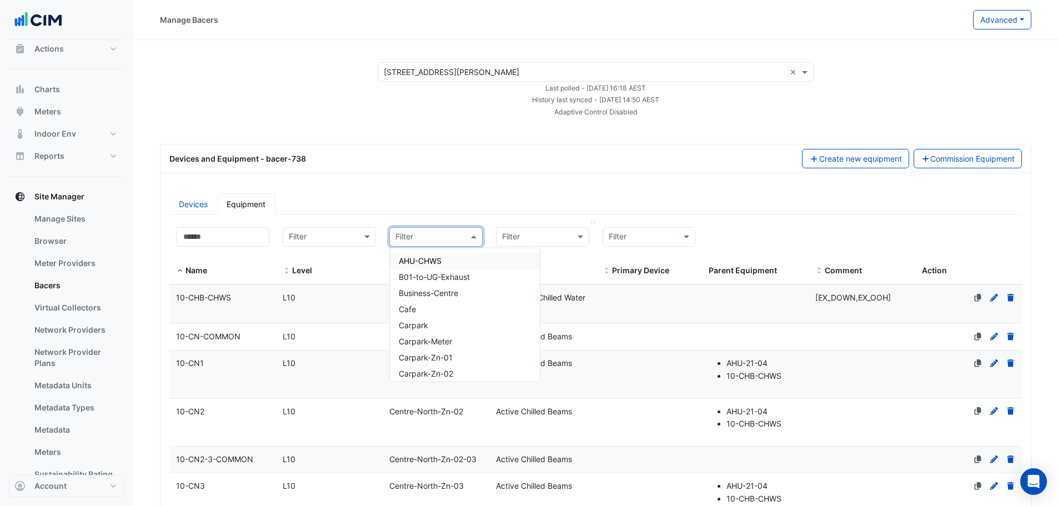
click at [543, 236] on input "text" at bounding box center [531, 237] width 59 height 13
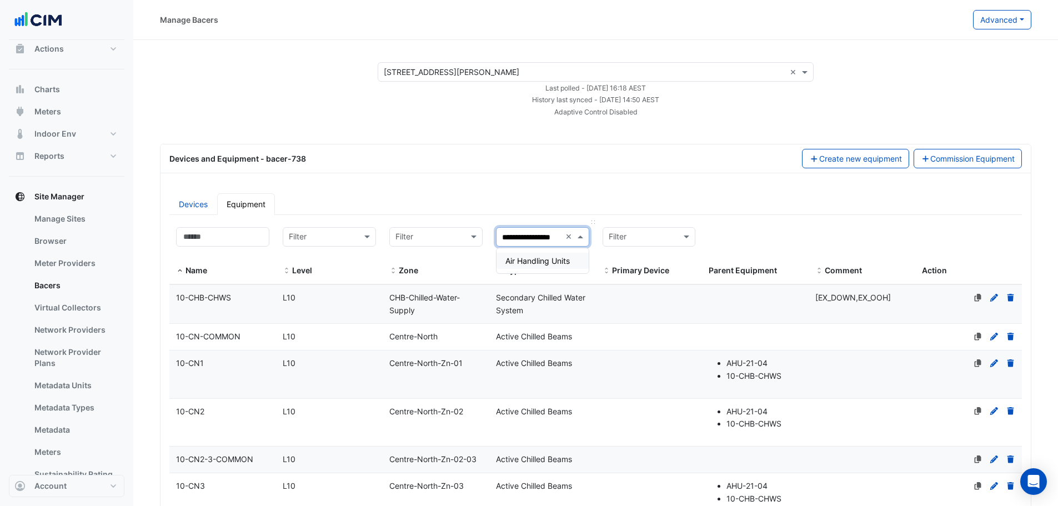
type input "**********"
click at [513, 260] on span "Air Handling Units" at bounding box center [538, 260] width 64 height 9
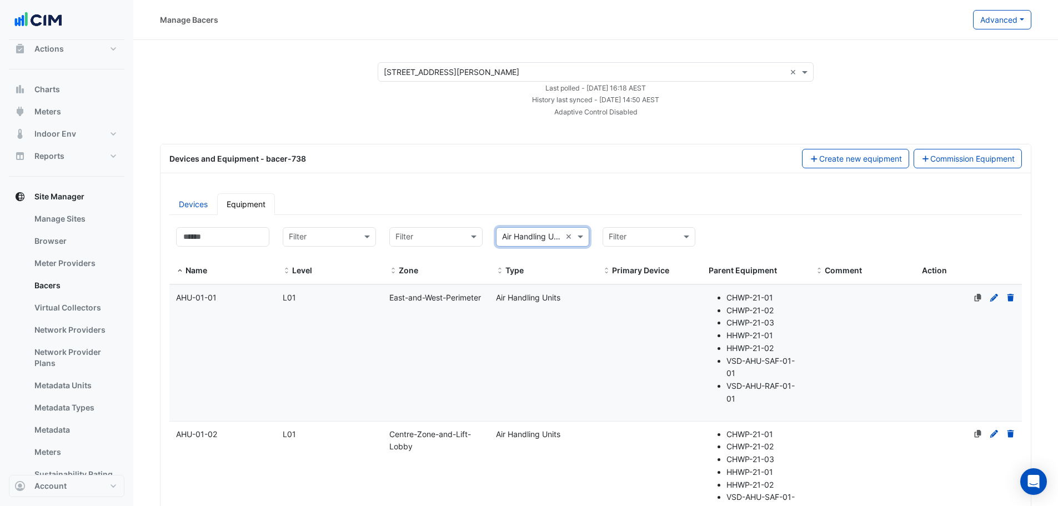
scroll to position [56, 0]
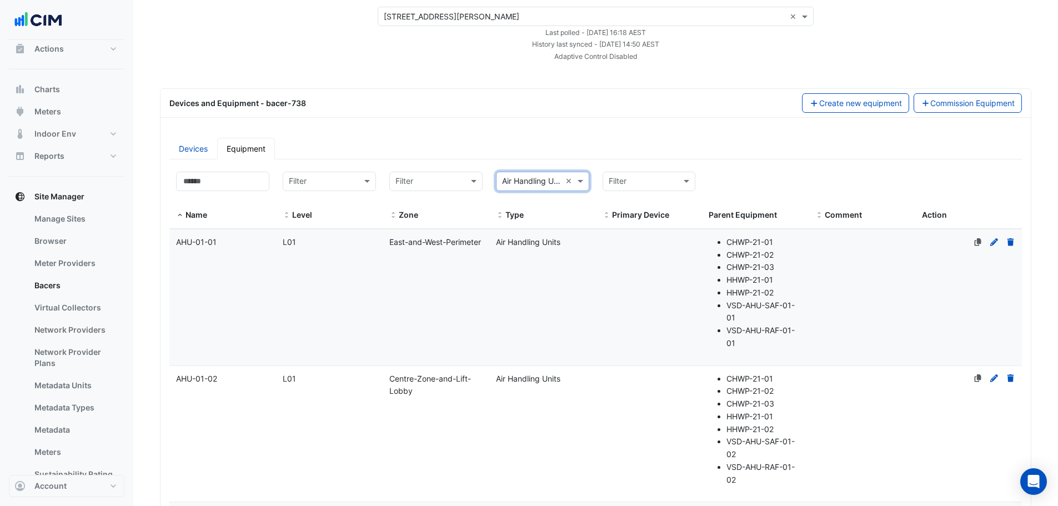
click at [532, 311] on datatable-body-cell "Type Air Handling Units" at bounding box center [542, 297] width 107 height 136
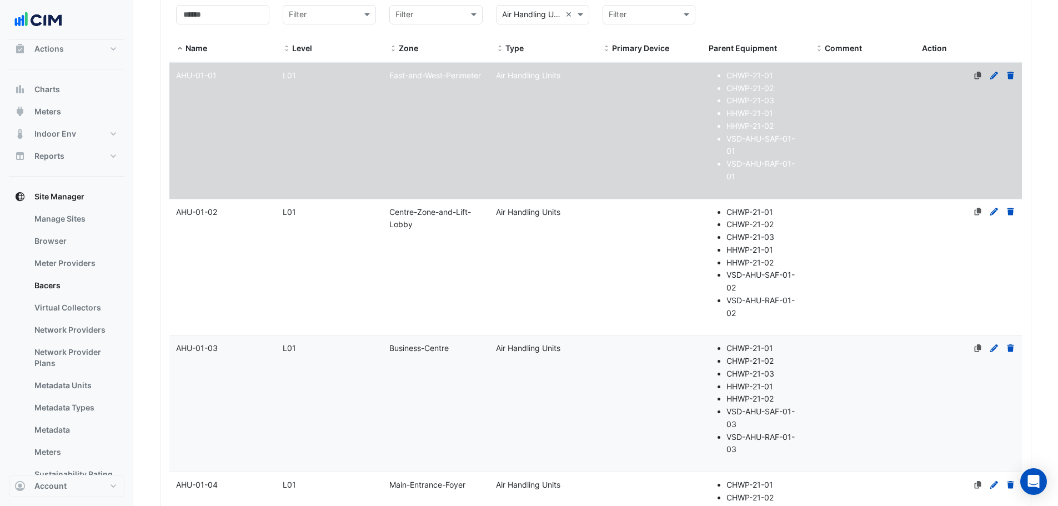
scroll to position [278, 0]
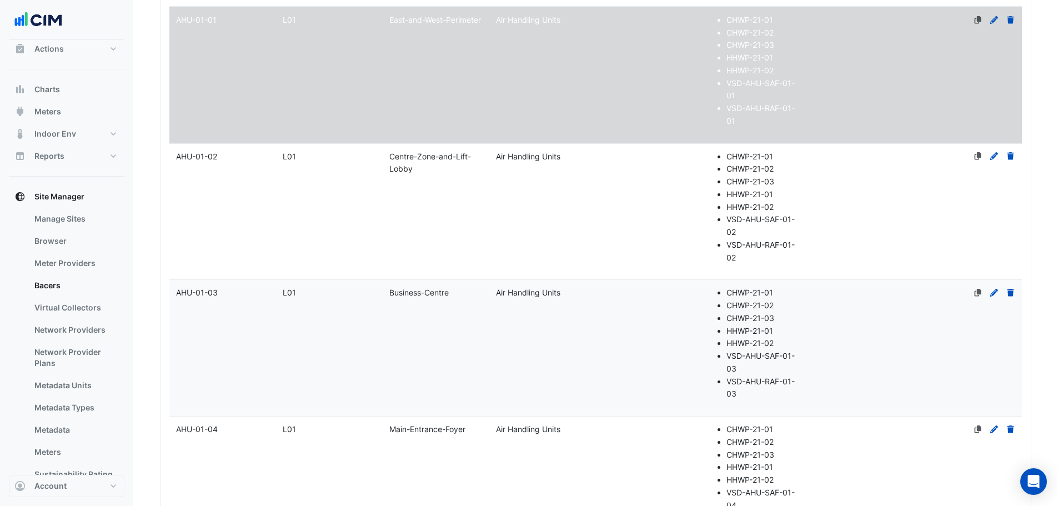
select select "***"
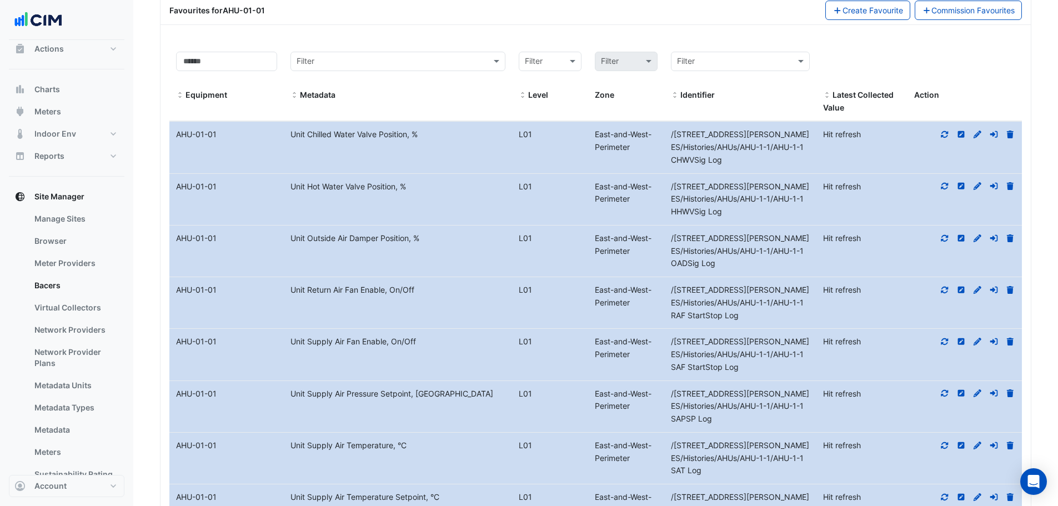
scroll to position [2778, 0]
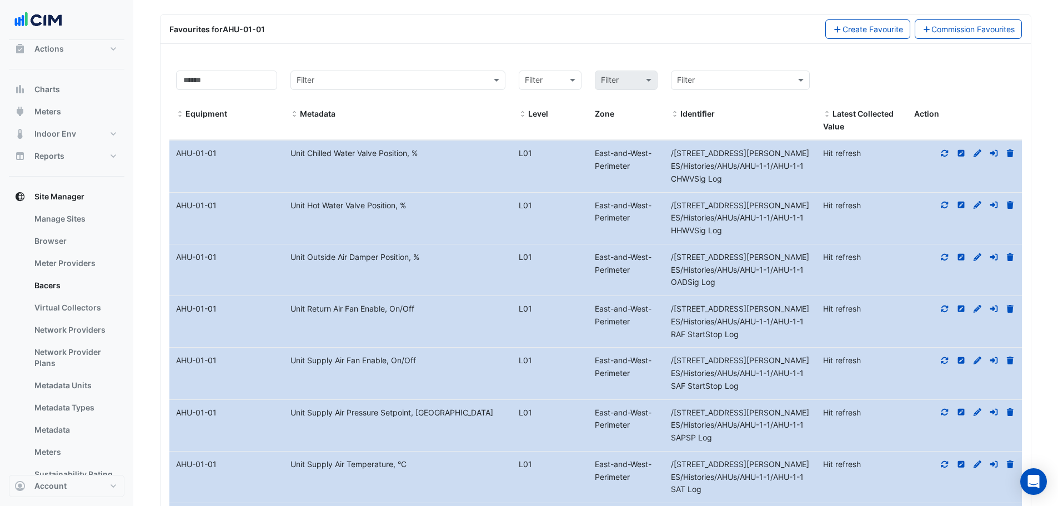
drag, startPoint x: 177, startPoint y: 150, endPoint x: 226, endPoint y: 156, distance: 49.2
click at [226, 156] on div "AHU-01-01" at bounding box center [226, 153] width 114 height 13
drag, startPoint x: 288, startPoint y: 151, endPoint x: 409, endPoint y: 157, distance: 120.7
click at [409, 157] on div "Unit Chilled Water Valve Position, %" at bounding box center [398, 153] width 228 height 13
drag, startPoint x: 289, startPoint y: 414, endPoint x: 402, endPoint y: 414, distance: 112.8
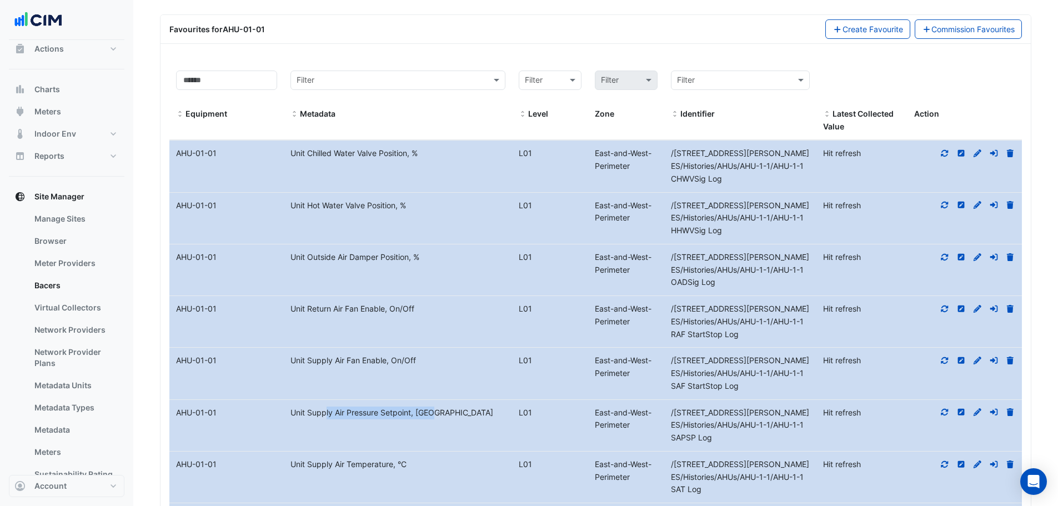
click at [402, 414] on div "Unit Supply Air Pressure Setpoint, Pa" at bounding box center [398, 413] width 228 height 13
drag, startPoint x: 297, startPoint y: 461, endPoint x: 361, endPoint y: 431, distance: 71.1
click at [377, 460] on div "Unit Supply Air Temperature, °C" at bounding box center [398, 464] width 228 height 13
drag, startPoint x: 339, startPoint y: 361, endPoint x: 374, endPoint y: 362, distance: 35.0
click at [374, 362] on div "Unit Supply Air Fan Enable, On/Off" at bounding box center [398, 360] width 228 height 13
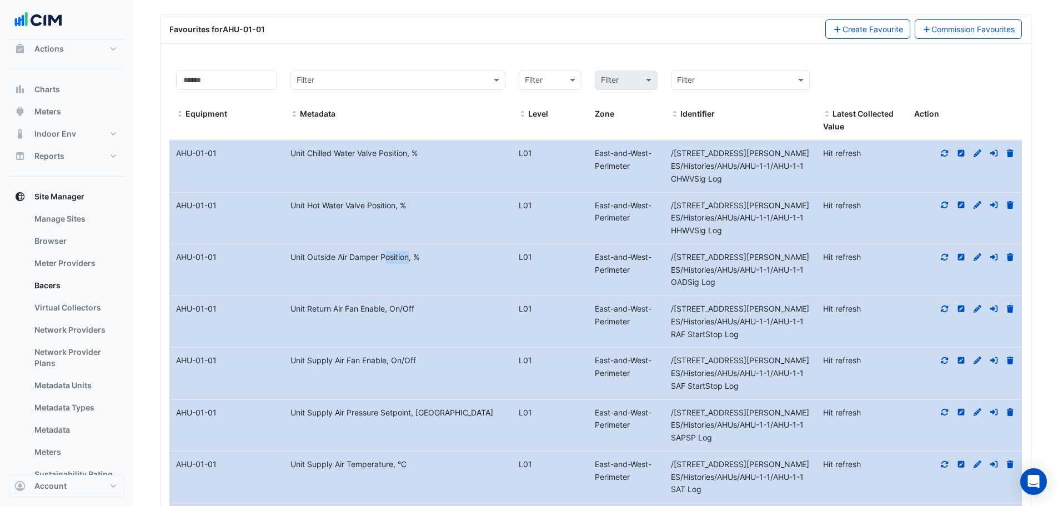
drag, startPoint x: 359, startPoint y: 258, endPoint x: 368, endPoint y: 250, distance: 11.8
click at [380, 262] on div "Unit Outside Air Damper Position, %" at bounding box center [398, 257] width 228 height 13
drag, startPoint x: 344, startPoint y: 211, endPoint x: 380, endPoint y: 211, distance: 36.1
click at [380, 211] on div "Unit Hot Water Valve Position, %" at bounding box center [398, 205] width 228 height 13
drag, startPoint x: 673, startPoint y: 153, endPoint x: 747, endPoint y: 179, distance: 78.5
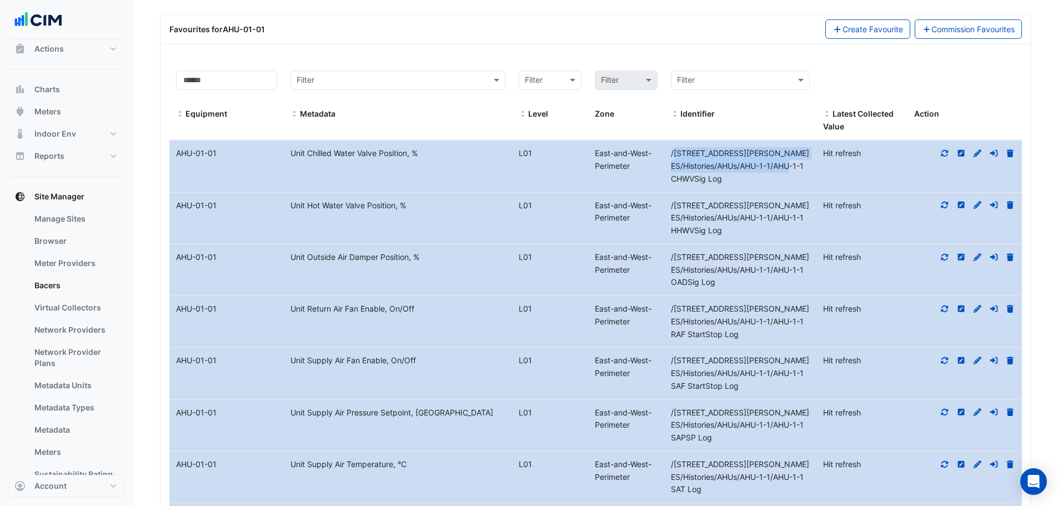
click at [747, 179] on div "/100 Arthur St ES/Histories/AHUs/AHU-1-1/AHU-1-1 CHWVSig Log" at bounding box center [740, 166] width 152 height 38
click at [734, 179] on div "/100 Arthur St ES/Histories/AHUs/AHU-1-1/AHU-1-1 CHWVSig Log" at bounding box center [740, 166] width 152 height 38
drag, startPoint x: 729, startPoint y: 179, endPoint x: 672, endPoint y: 152, distance: 63.1
click at [672, 152] on div "/100 Arthur St ES/Histories/AHUs/AHU-1-1/AHU-1-1 CHWVSig Log" at bounding box center [740, 166] width 152 height 38
drag, startPoint x: 424, startPoint y: 150, endPoint x: 292, endPoint y: 151, distance: 132.8
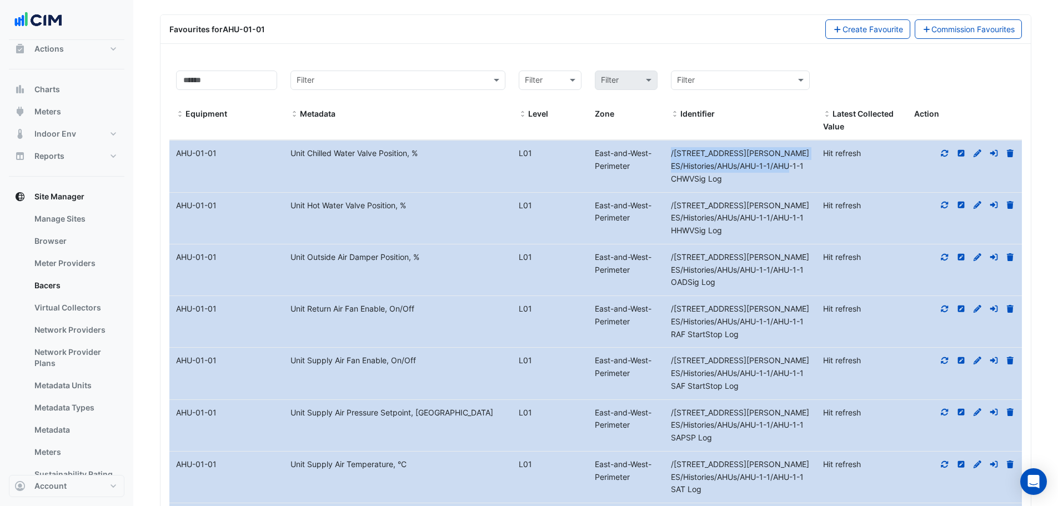
click at [292, 151] on div "Unit Chilled Water Valve Position, %" at bounding box center [398, 153] width 228 height 13
drag, startPoint x: 215, startPoint y: 157, endPoint x: 176, endPoint y: 153, distance: 39.0
click at [176, 153] on div "AHU-01-01" at bounding box center [226, 153] width 114 height 13
drag, startPoint x: 672, startPoint y: 153, endPoint x: 712, endPoint y: 178, distance: 47.9
click at [719, 178] on span "/100 Arthur St ES/Histories/AHUs/AHU-1-1/AHU-1-1 CHWVSig Log" at bounding box center [740, 165] width 138 height 35
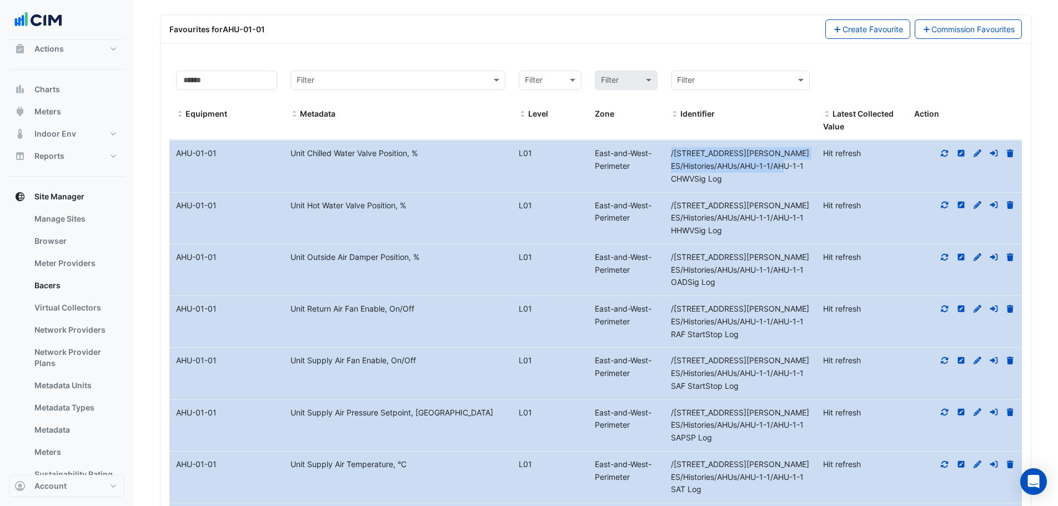
drag, startPoint x: 174, startPoint y: 150, endPoint x: 421, endPoint y: 161, distance: 246.9
click at [421, 161] on div "Equipment Name AHU-01-01 Metadata Unit Chilled Water Valve Position, % Level L0…" at bounding box center [595, 166] width 853 height 51
drag, startPoint x: 672, startPoint y: 154, endPoint x: 742, endPoint y: 184, distance: 75.6
click at [742, 184] on div "/100 Arthur St ES/Histories/AHUs/AHU-1-1/AHU-1-1 CHWVSig Log" at bounding box center [740, 166] width 152 height 38
click at [57, 90] on span "Charts" at bounding box center [47, 89] width 26 height 11
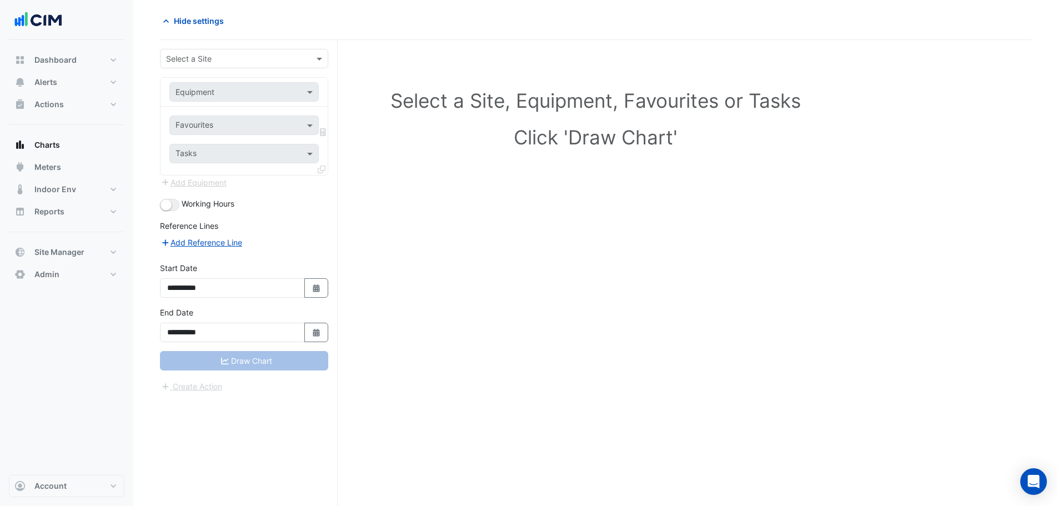
click at [229, 55] on input "text" at bounding box center [233, 59] width 134 height 12
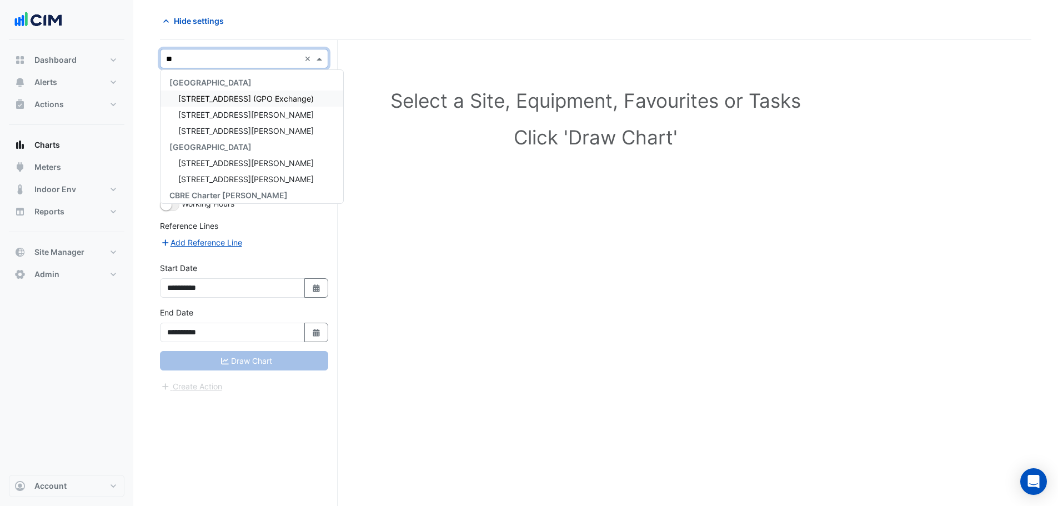
type input "***"
click at [258, 94] on div "[STREET_ADDRESS][PERSON_NAME]" at bounding box center [244, 99] width 167 height 16
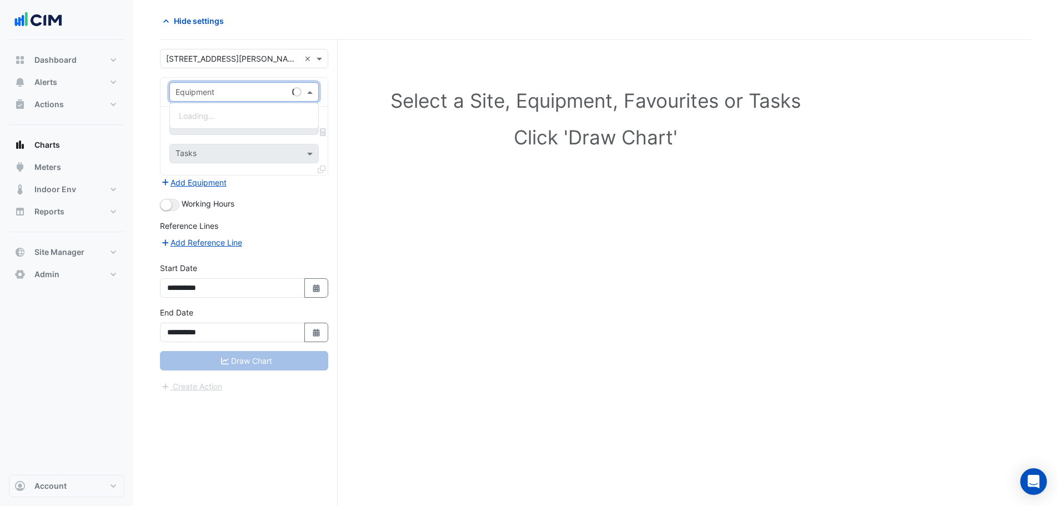
click at [231, 94] on input "text" at bounding box center [233, 93] width 115 height 12
type input "***"
click at [223, 116] on div "AHU-01-01" at bounding box center [244, 116] width 148 height 16
click at [193, 119] on div "Favourites" at bounding box center [193, 126] width 39 height 14
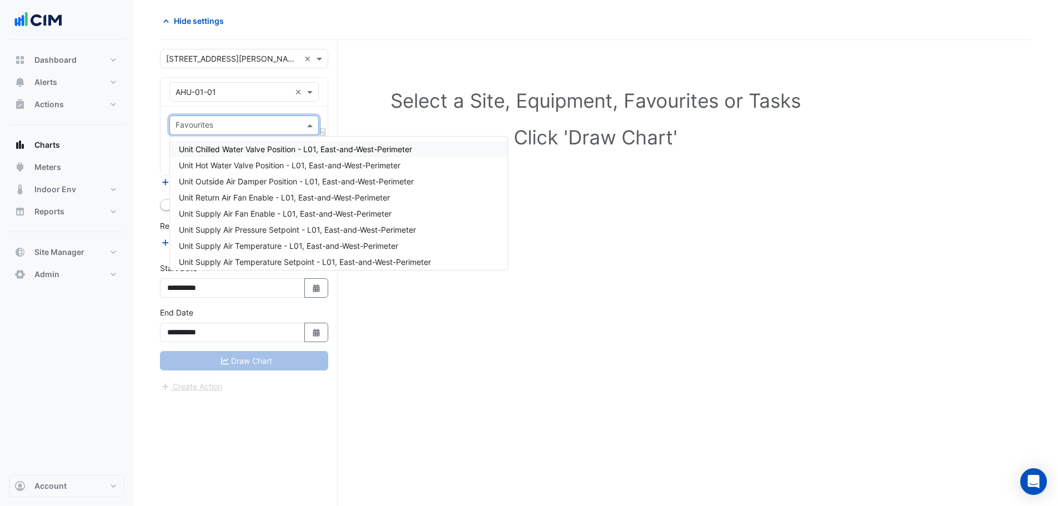
click at [211, 152] on span "Unit Chilled Water Valve Position - L01, East-and-West-Perimeter" at bounding box center [295, 148] width 233 height 9
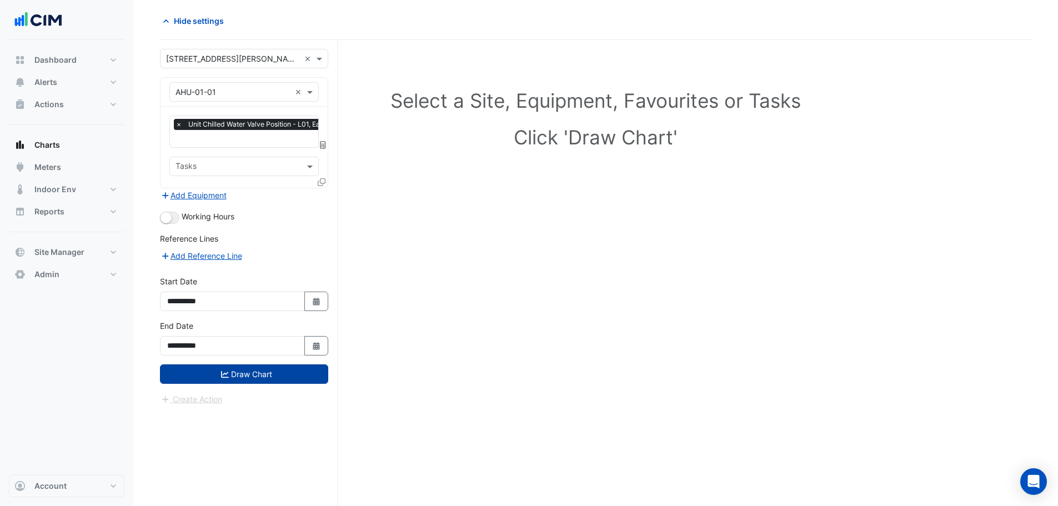
click at [213, 378] on button "Draw Chart" at bounding box center [244, 373] width 168 height 19
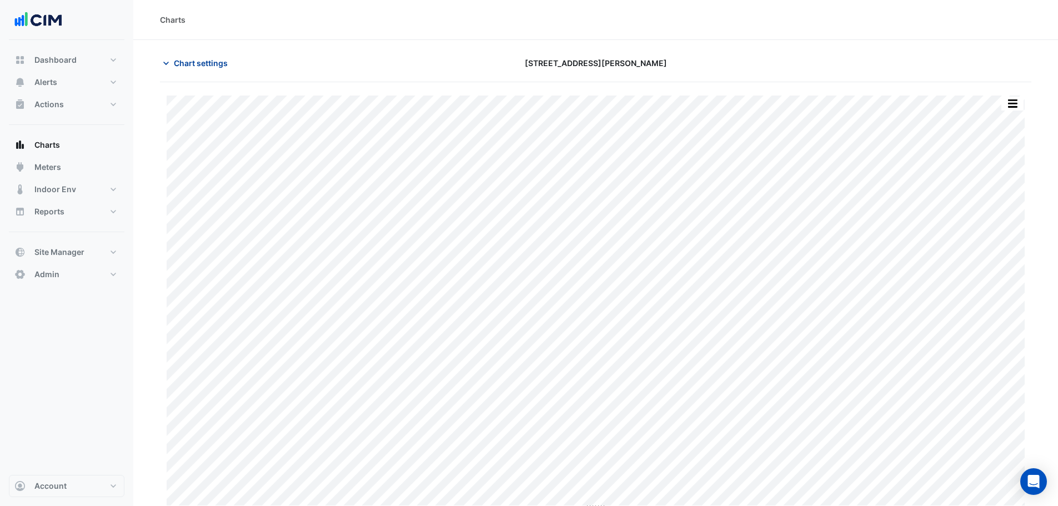
click at [192, 59] on span "Chart settings" at bounding box center [201, 63] width 54 height 12
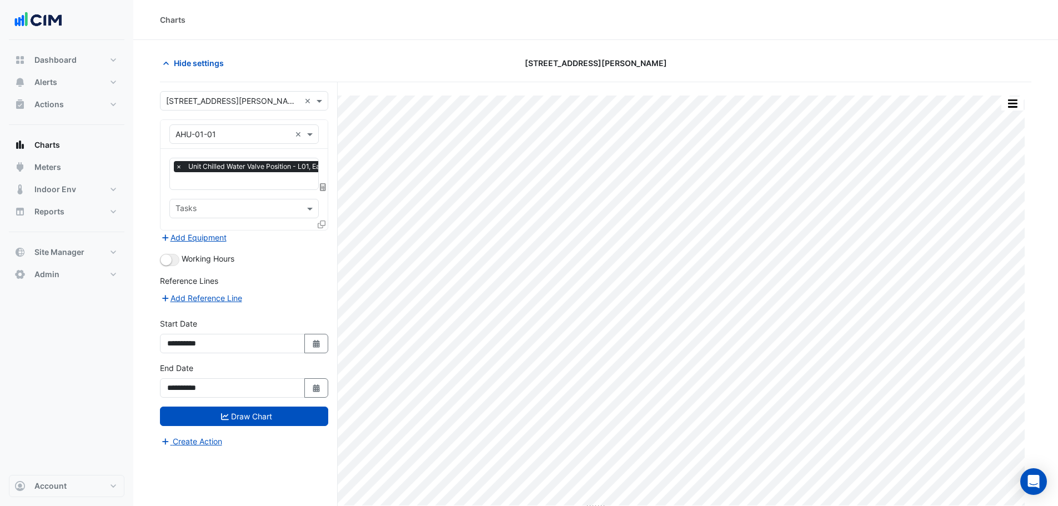
click at [198, 182] on input "text" at bounding box center [288, 182] width 224 height 12
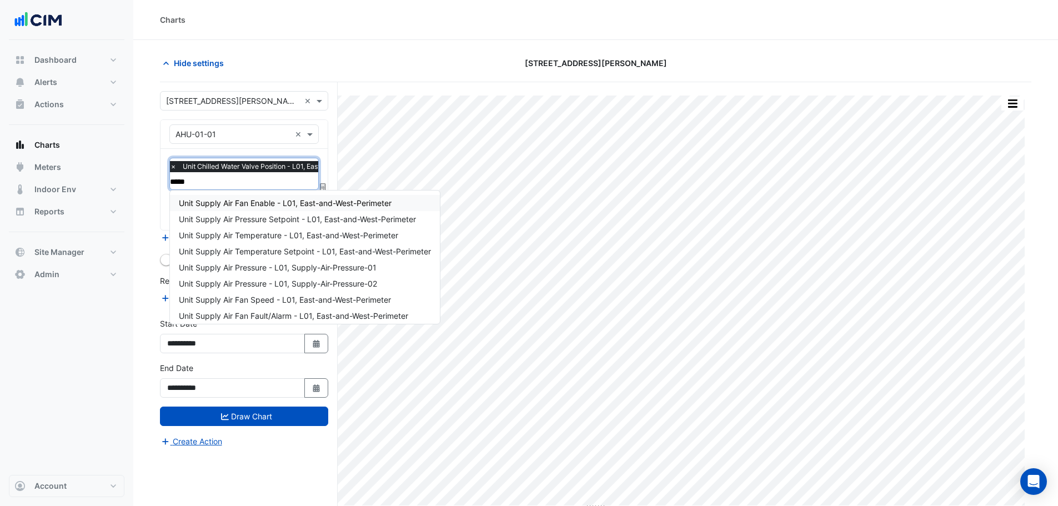
type input "******"
click at [247, 238] on span "Unit Supply Air Temperature - L01, East-and-West-Perimeter" at bounding box center [288, 235] width 219 height 9
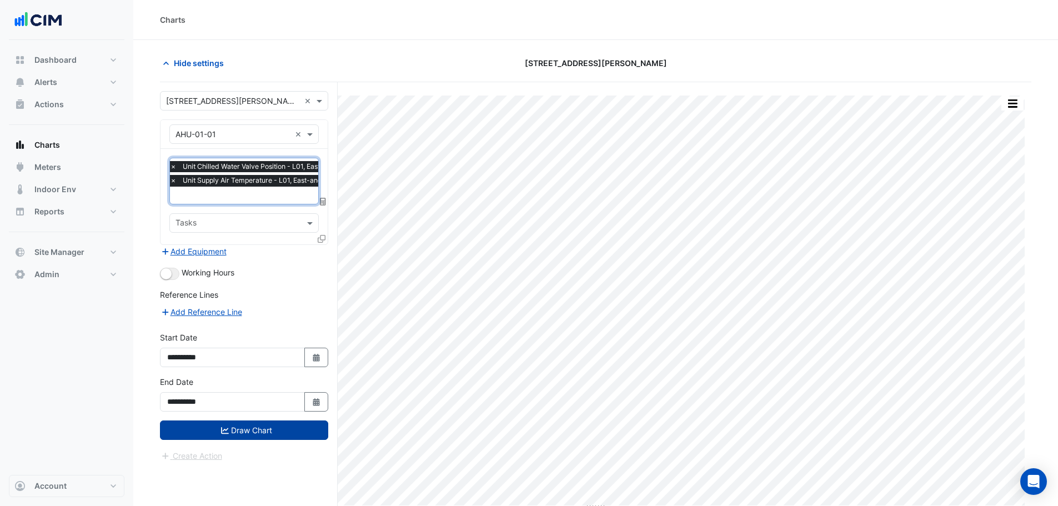
click at [248, 428] on button "Draw Chart" at bounding box center [244, 430] width 168 height 19
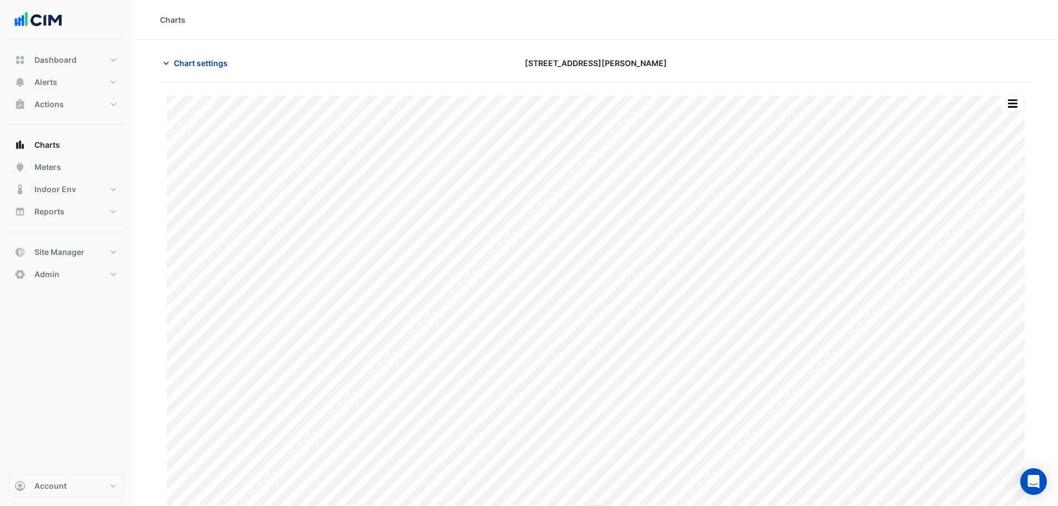
click at [200, 66] on span "Chart settings" at bounding box center [201, 63] width 54 height 12
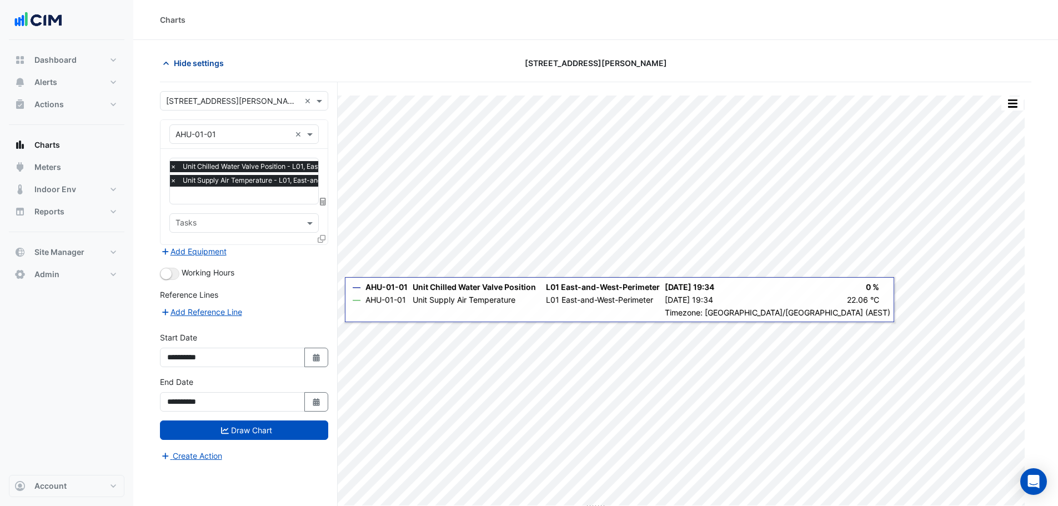
click at [166, 63] on icon "button" at bounding box center [166, 63] width 6 height 3
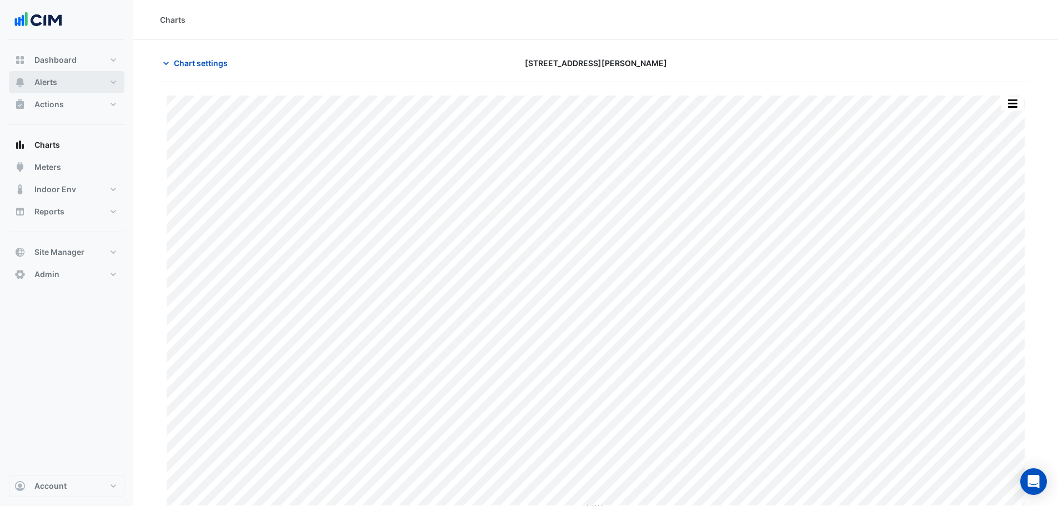
click at [52, 77] on span "Alerts" at bounding box center [45, 82] width 23 height 11
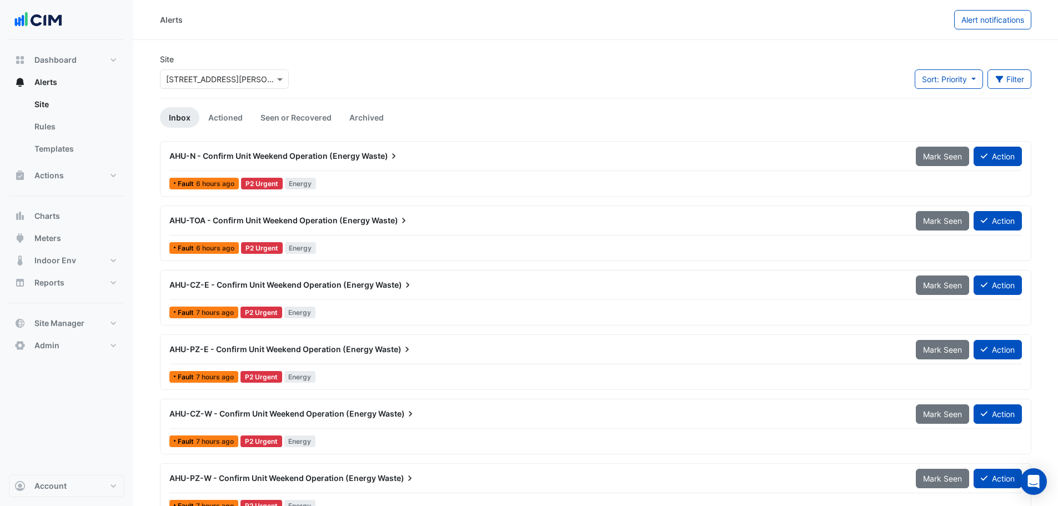
click at [443, 173] on div "AHU-N - Confirm Unit Weekend Operation (Energy Waste) Mark Seen Action Fault 6 …" at bounding box center [596, 169] width 862 height 46
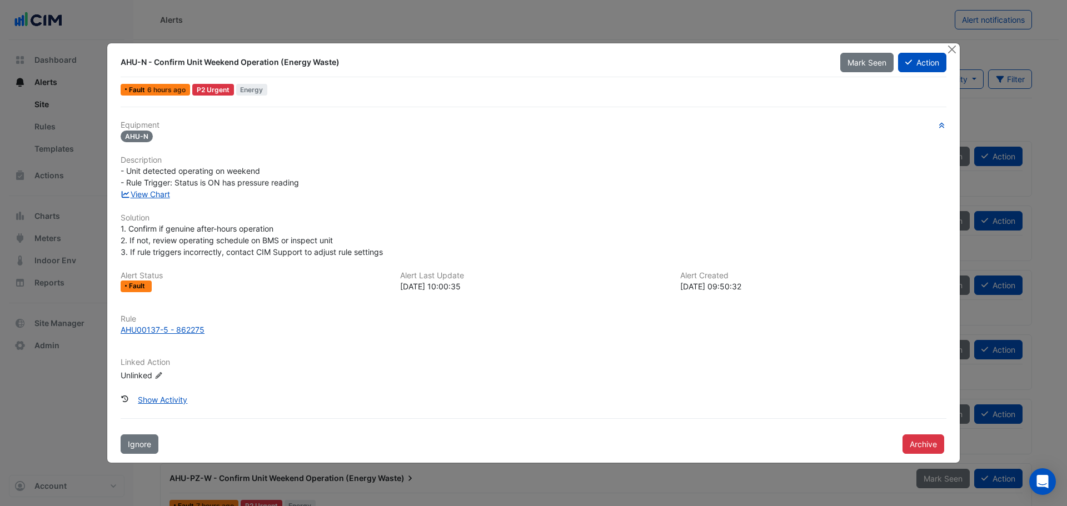
drag, startPoint x: 148, startPoint y: 61, endPoint x: 330, endPoint y: 62, distance: 181.7
click at [330, 62] on div "AHU-N - Confirm Unit Weekend Operation (Energy Waste)" at bounding box center [474, 62] width 706 height 11
click at [143, 194] on link "View Chart" at bounding box center [145, 193] width 49 height 9
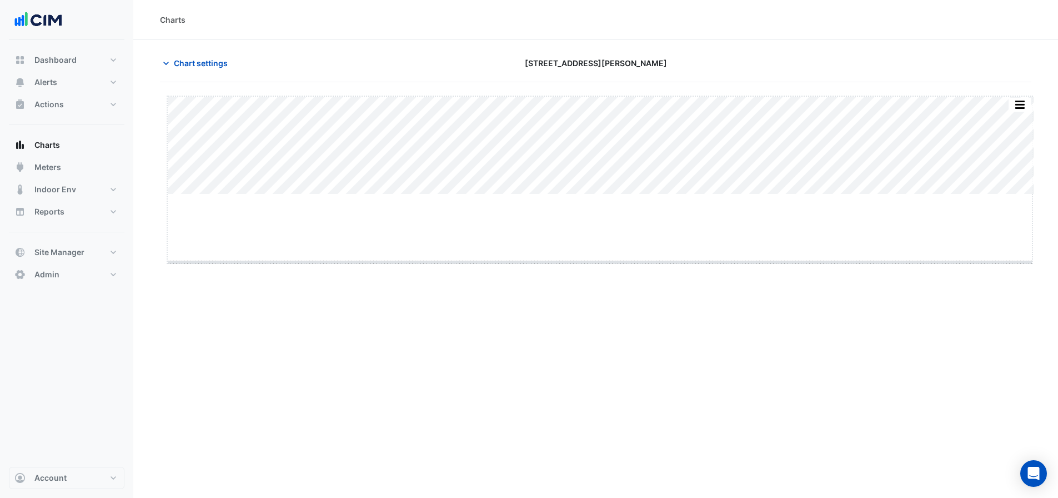
drag, startPoint x: 600, startPoint y: 194, endPoint x: 596, endPoint y: 267, distance: 73.4
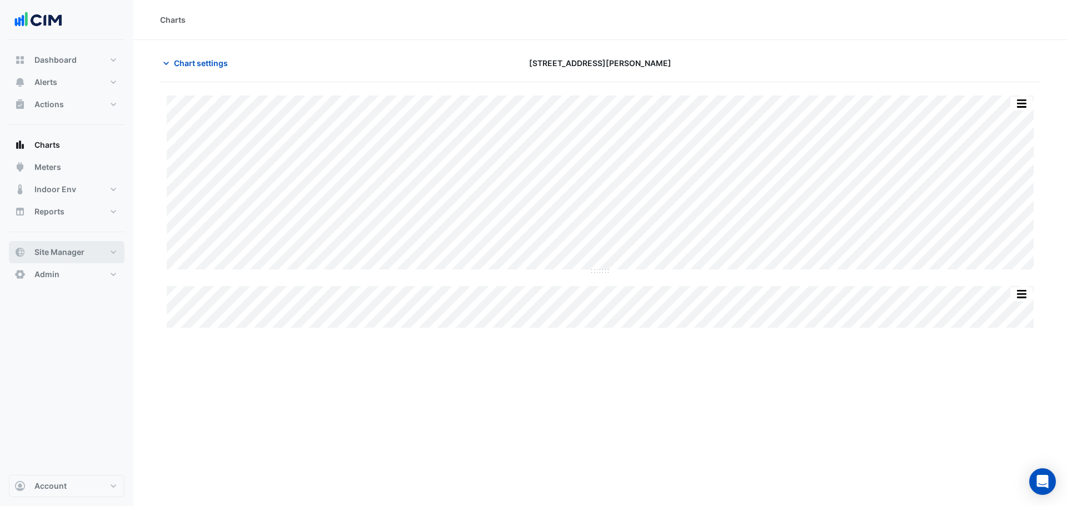
drag, startPoint x: 36, startPoint y: 251, endPoint x: 49, endPoint y: 251, distance: 13.9
click at [36, 251] on span "Site Manager" at bounding box center [59, 252] width 50 height 11
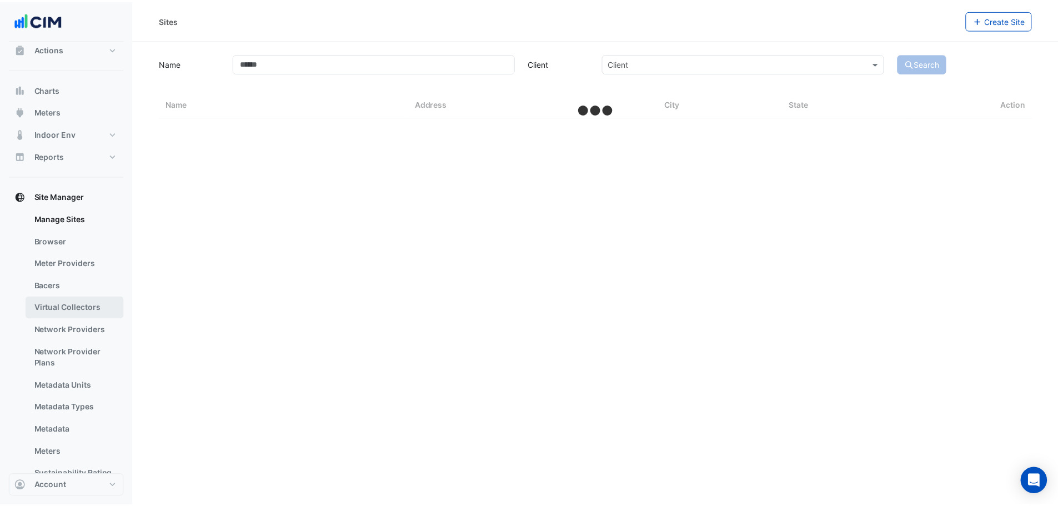
scroll to position [111, 0]
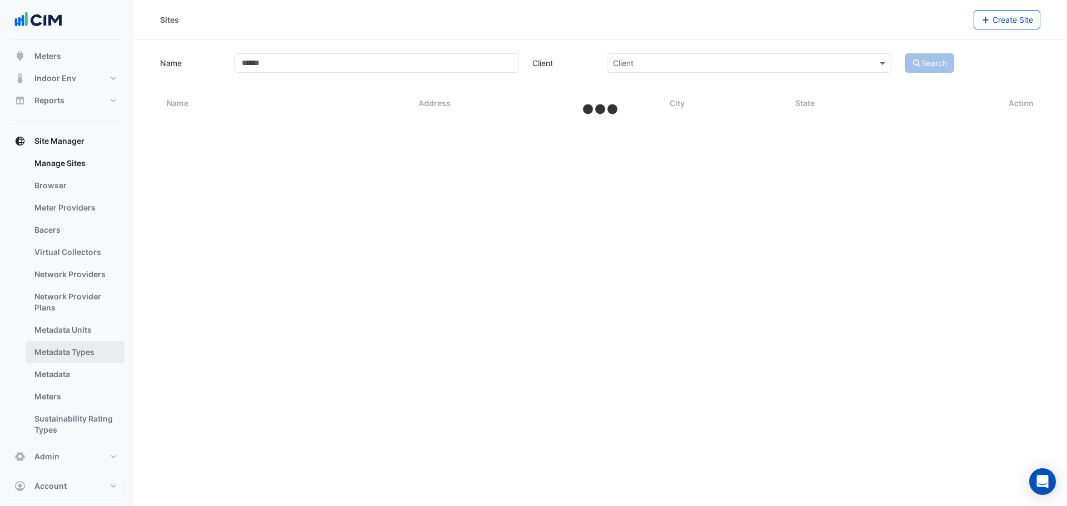
select select "***"
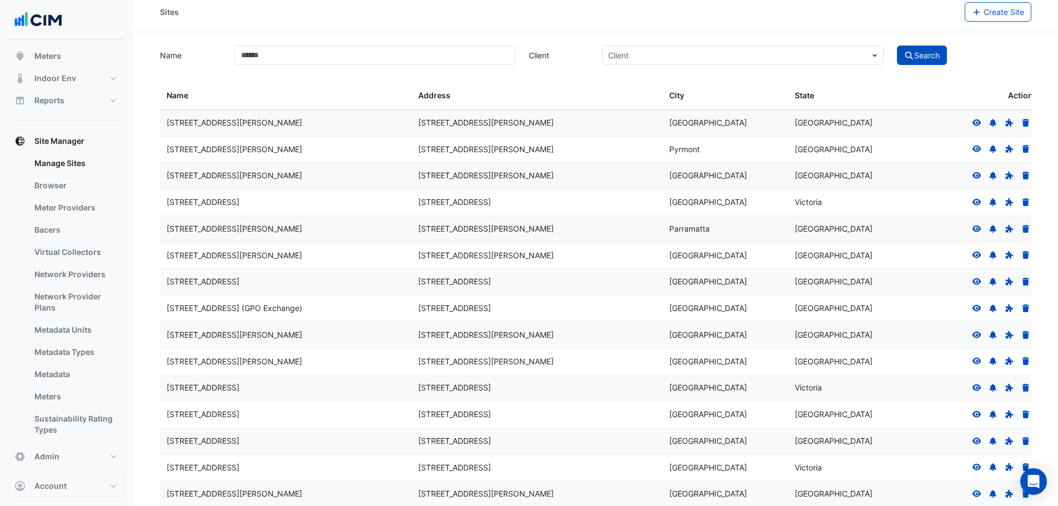
scroll to position [0, 0]
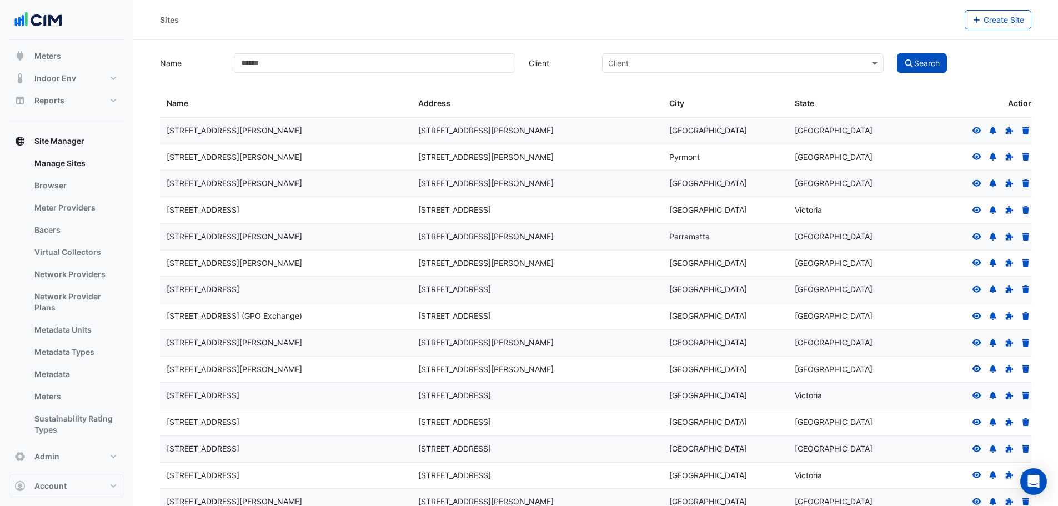
click at [978, 184] on icon at bounding box center [977, 183] width 9 height 7
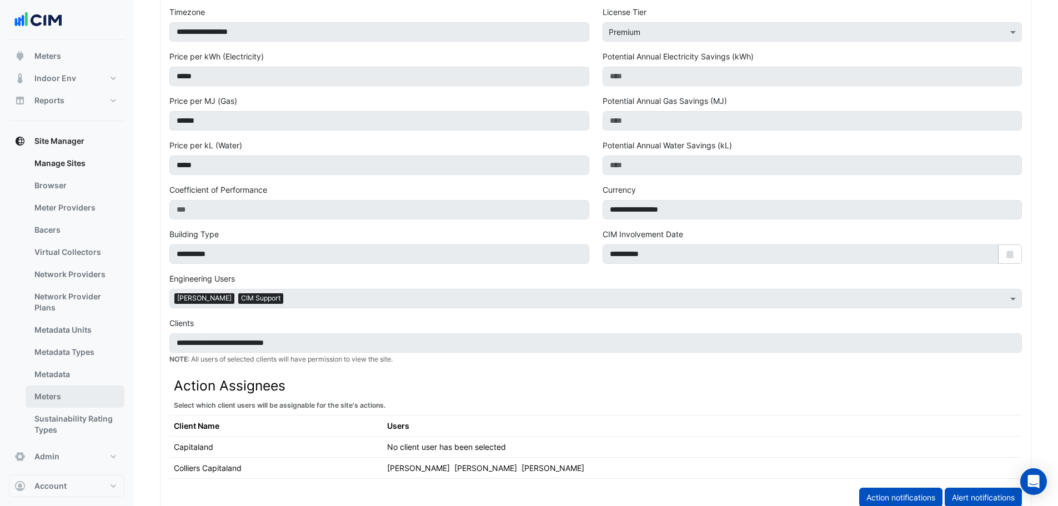
scroll to position [222, 0]
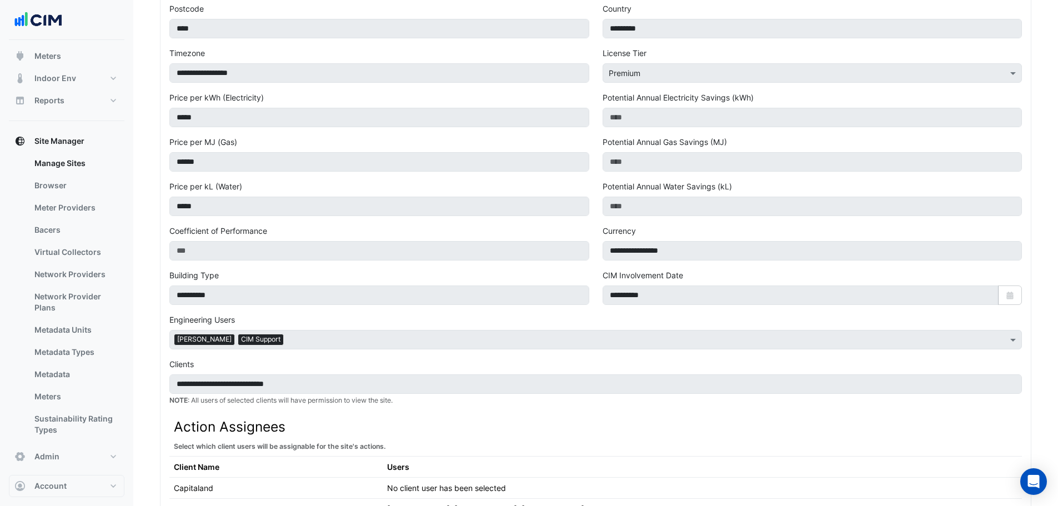
click at [64, 232] on link "Bacers" at bounding box center [75, 230] width 99 height 22
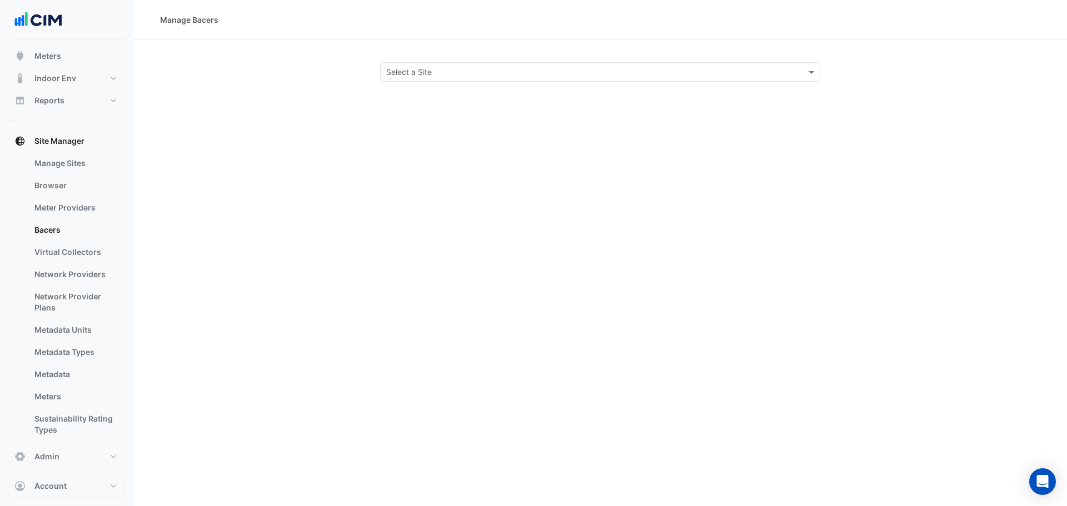
click at [449, 70] on input "text" at bounding box center [589, 73] width 406 height 12
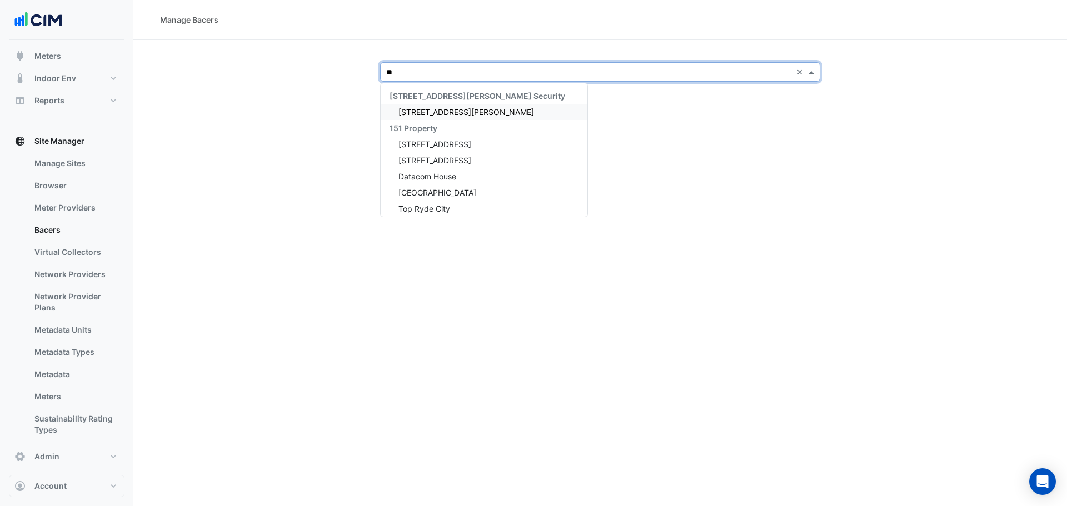
type input "***"
click at [433, 133] on div "[STREET_ADDRESS][PERSON_NAME]" at bounding box center [462, 128] width 162 height 16
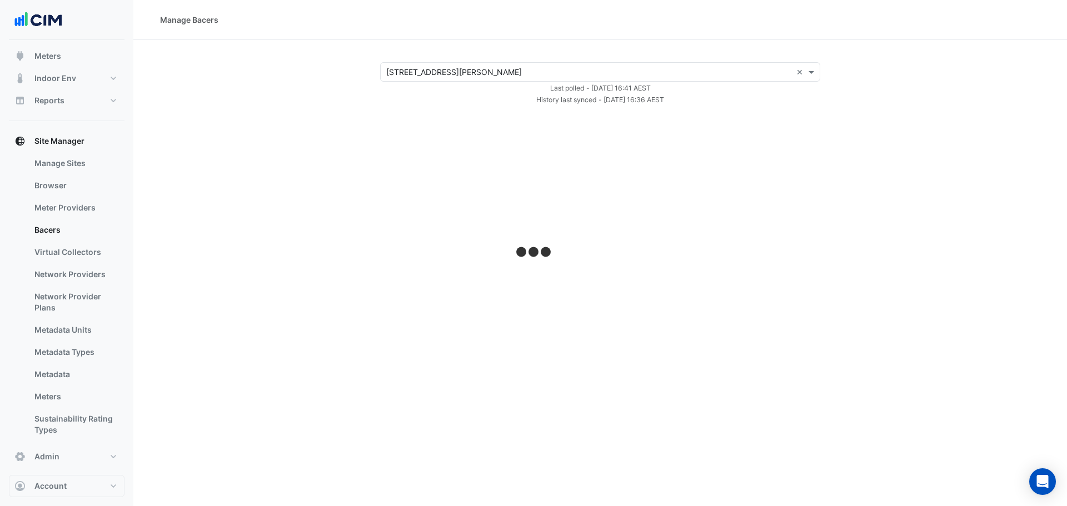
select select "***"
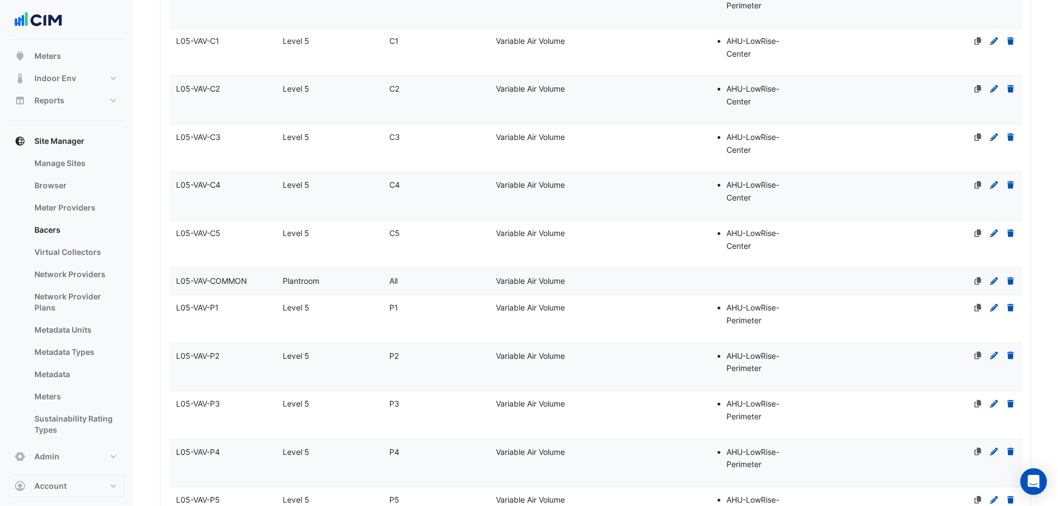
scroll to position [4560, 0]
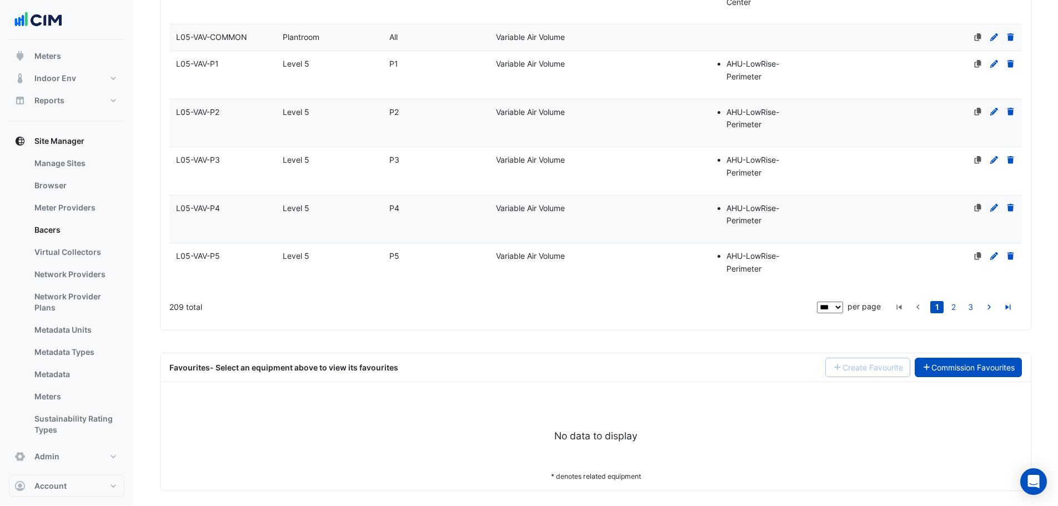
click at [973, 366] on link "Commission Favourites" at bounding box center [969, 367] width 108 height 19
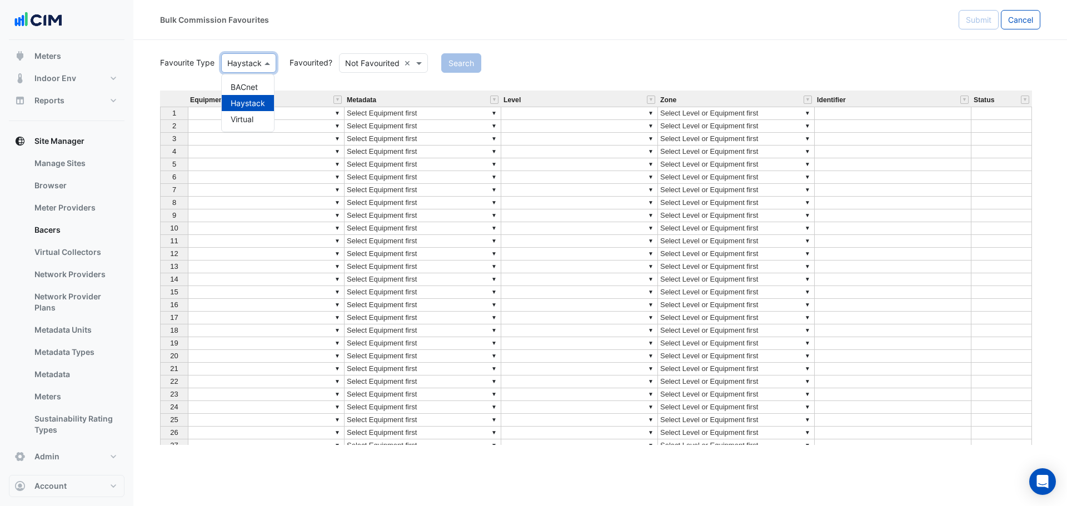
click at [243, 67] on input "text" at bounding box center [237, 64] width 21 height 12
click at [242, 86] on div "BACnet" at bounding box center [248, 87] width 52 height 16
click at [454, 60] on button "Search" at bounding box center [454, 62] width 40 height 19
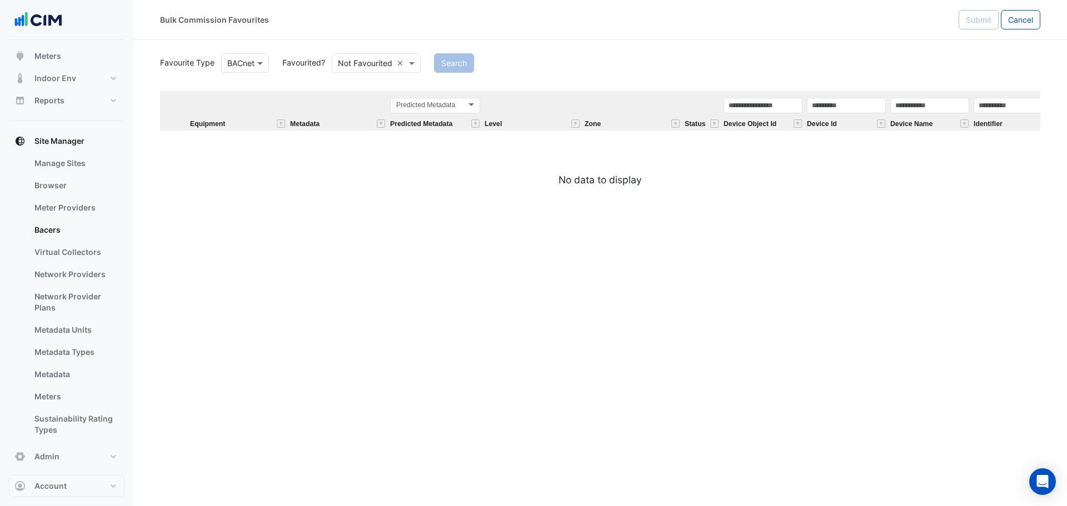
click at [364, 67] on input "text" at bounding box center [365, 64] width 54 height 12
click at [369, 90] on div "Favourited" at bounding box center [368, 87] width 72 height 16
click at [438, 64] on button "Search" at bounding box center [438, 62] width 40 height 19
click at [242, 55] on div "Favourite Type BACnet" at bounding box center [245, 62] width 48 height 19
click at [55, 230] on link "Bacers" at bounding box center [75, 230] width 99 height 22
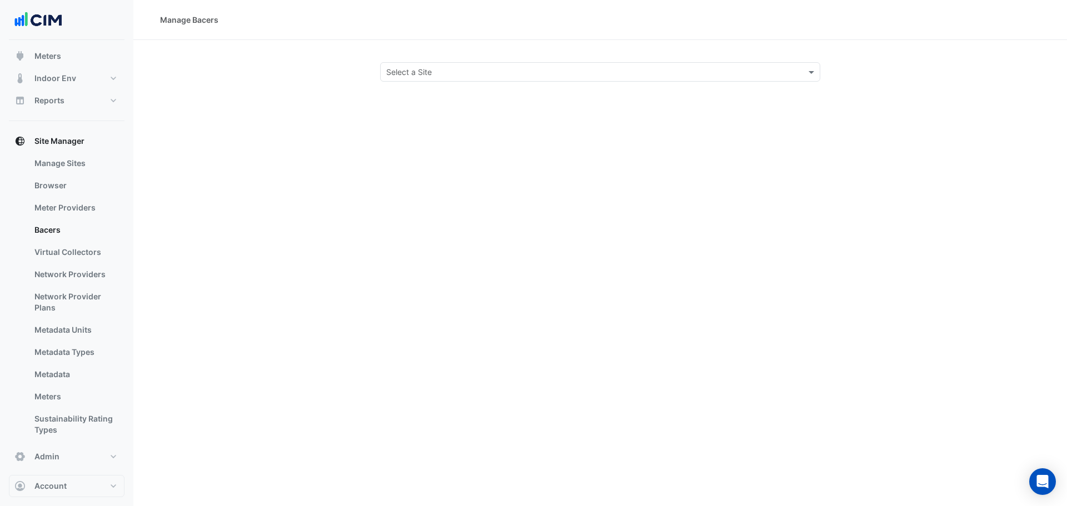
click at [416, 75] on input "text" at bounding box center [589, 73] width 406 height 12
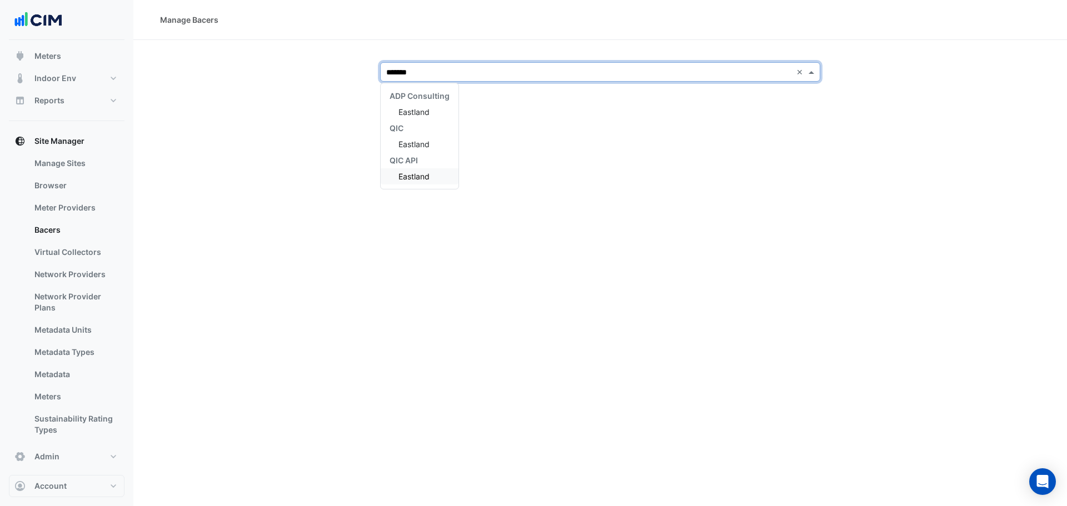
type input "********"
click at [418, 107] on div "Eastland" at bounding box center [420, 112] width 78 height 16
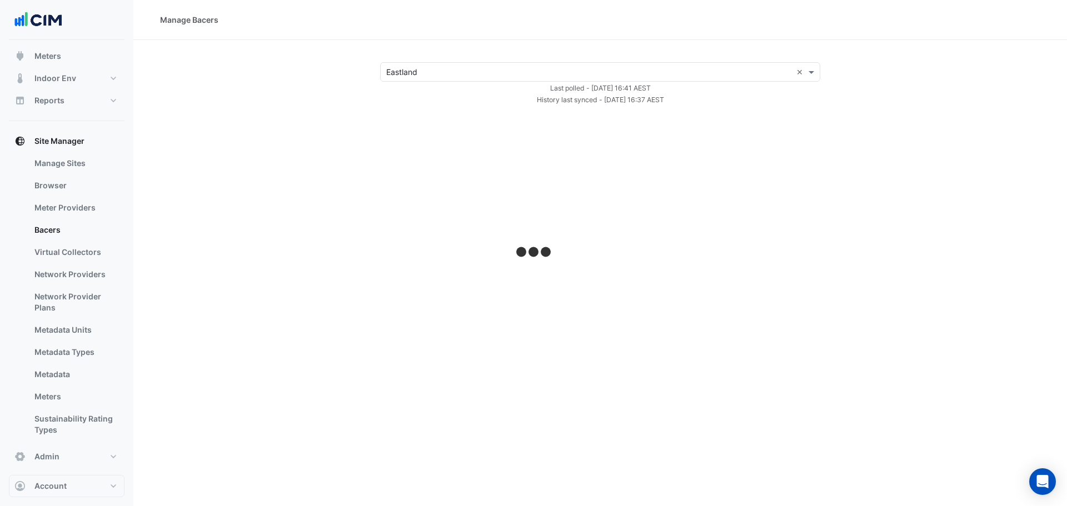
select select "***"
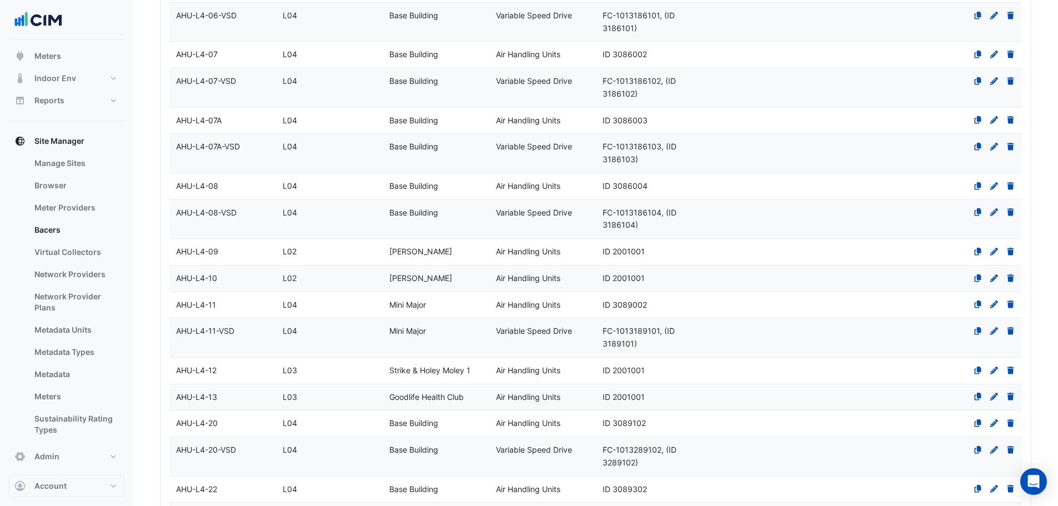
scroll to position [3360, 0]
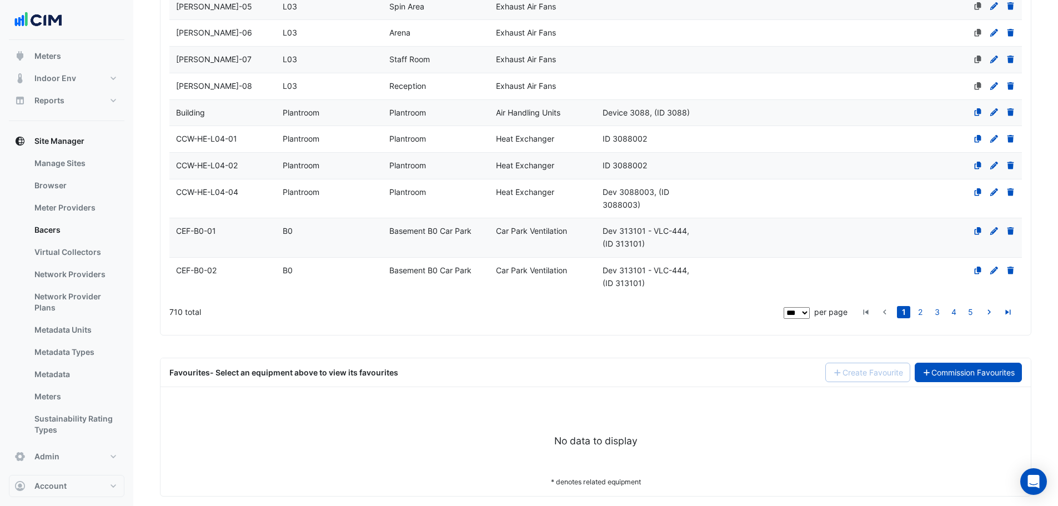
click at [968, 363] on link "Commission Favourites" at bounding box center [969, 372] width 108 height 19
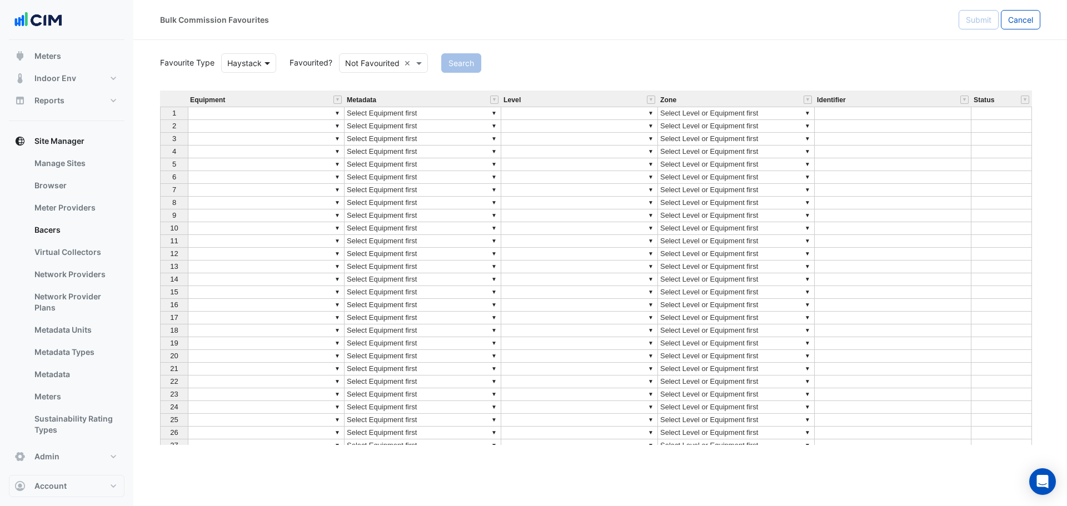
click at [264, 64] on span at bounding box center [269, 63] width 14 height 12
drag, startPoint x: 248, startPoint y: 87, endPoint x: 283, endPoint y: 87, distance: 34.4
click at [248, 87] on div "BACnet" at bounding box center [248, 87] width 52 height 16
click at [371, 62] on input "text" at bounding box center [365, 64] width 54 height 12
click at [611, 53] on div "Search" at bounding box center [736, 62] width 619 height 19
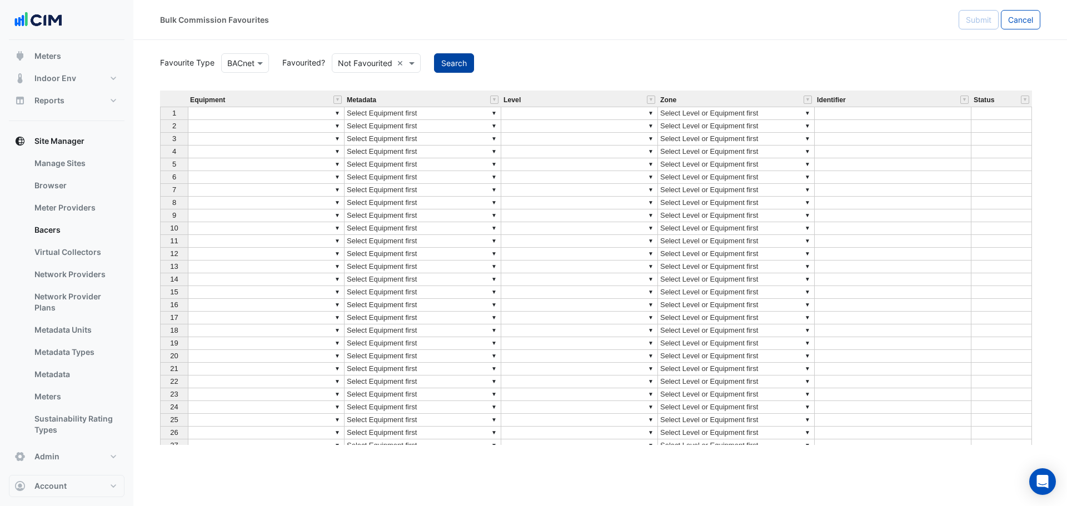
click at [456, 58] on button "Search" at bounding box center [454, 62] width 40 height 19
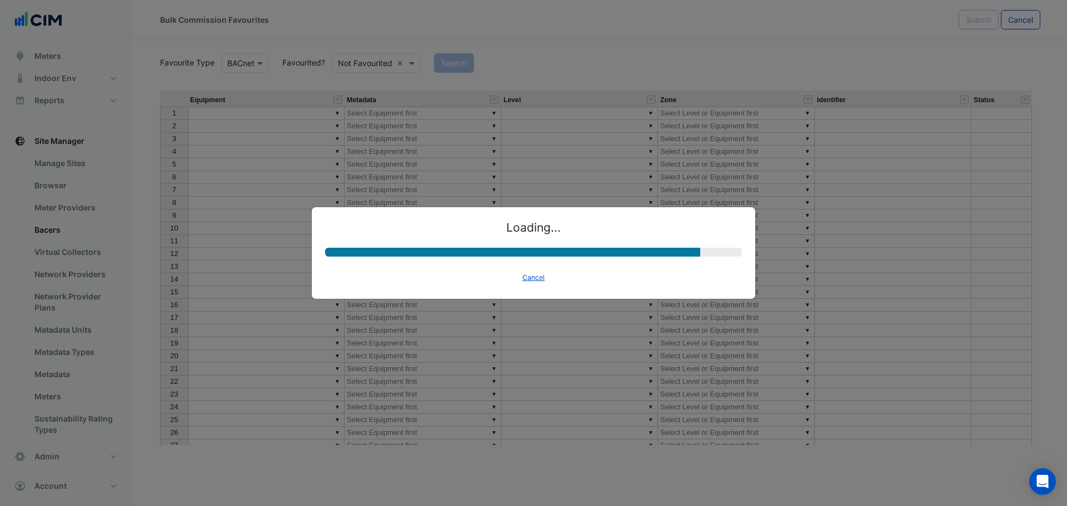
select select "********"
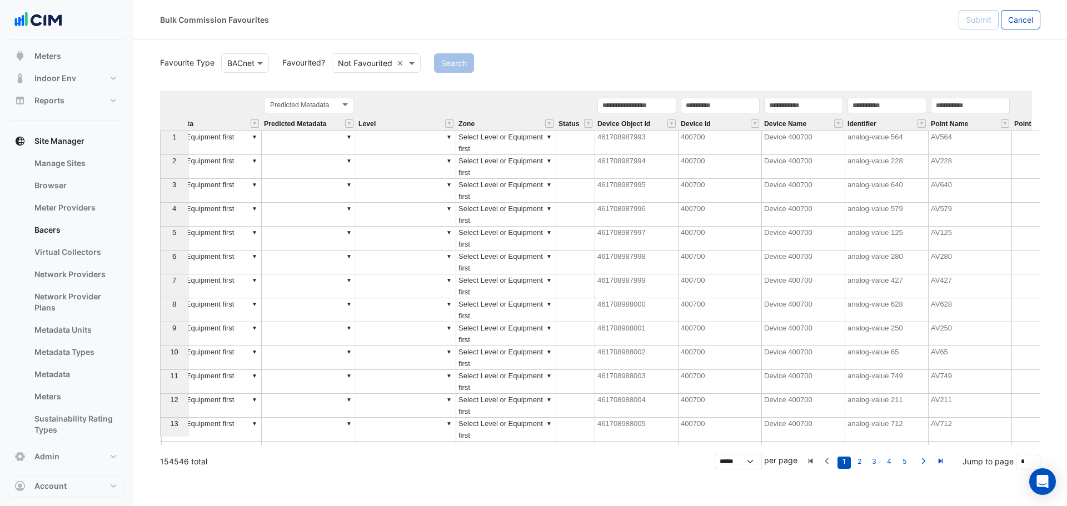
scroll to position [0, 136]
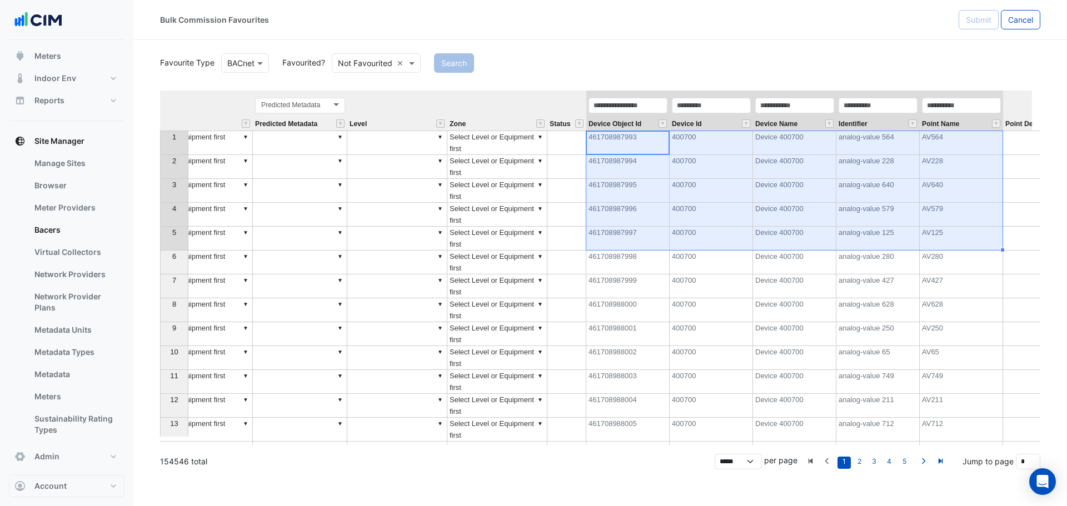
drag, startPoint x: 617, startPoint y: 139, endPoint x: 944, endPoint y: 232, distance: 340.1
click at [944, 232] on tbody "1 ▼ ▼ Select Equipment first ▼ ▼ ▼ Select Level or Equipment first 461708987993…" at bounding box center [638, 298] width 1228 height 335
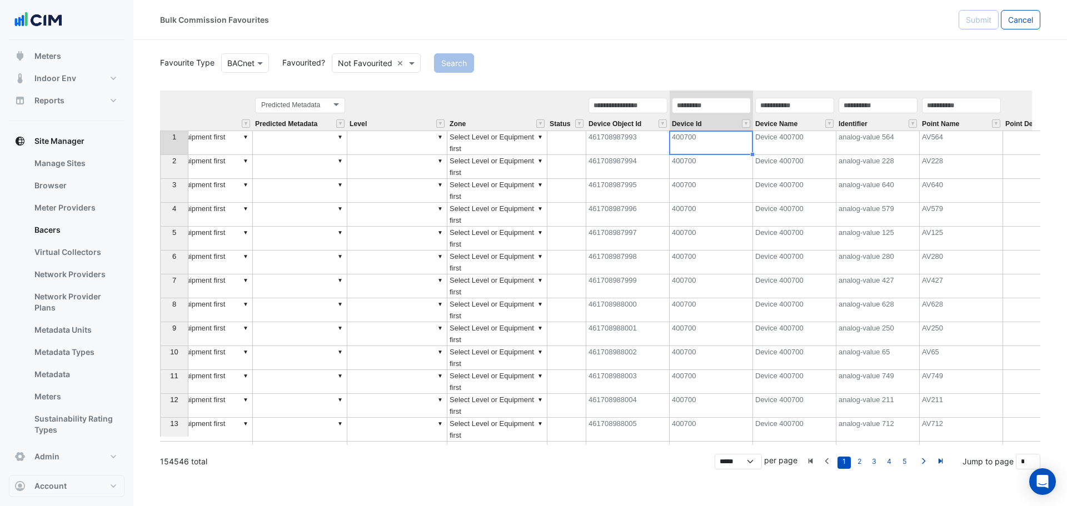
click at [695, 139] on td "400700" at bounding box center [710, 143] width 83 height 24
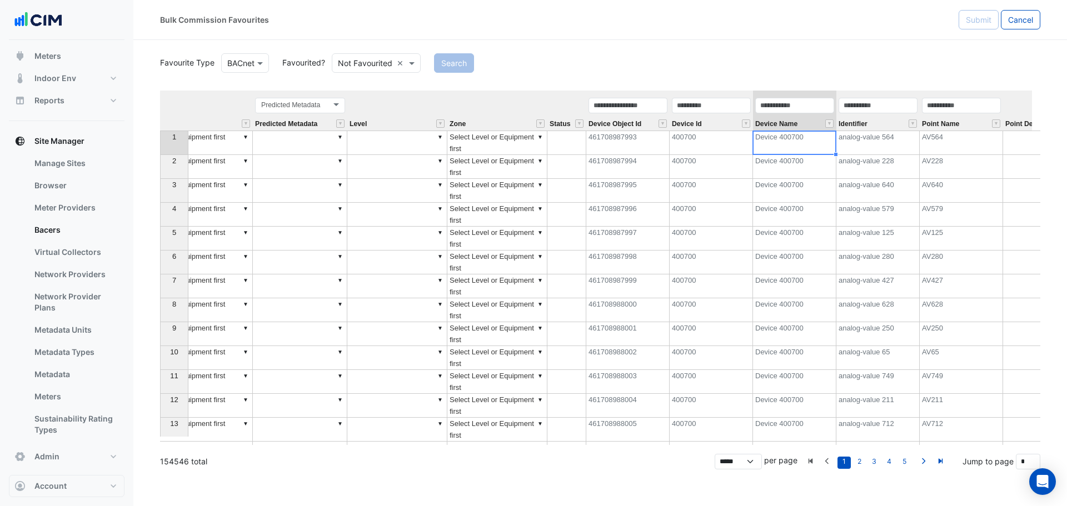
click at [779, 142] on td "Device 400700" at bounding box center [794, 143] width 83 height 24
click at [900, 143] on td "analog-value 564" at bounding box center [877, 143] width 83 height 24
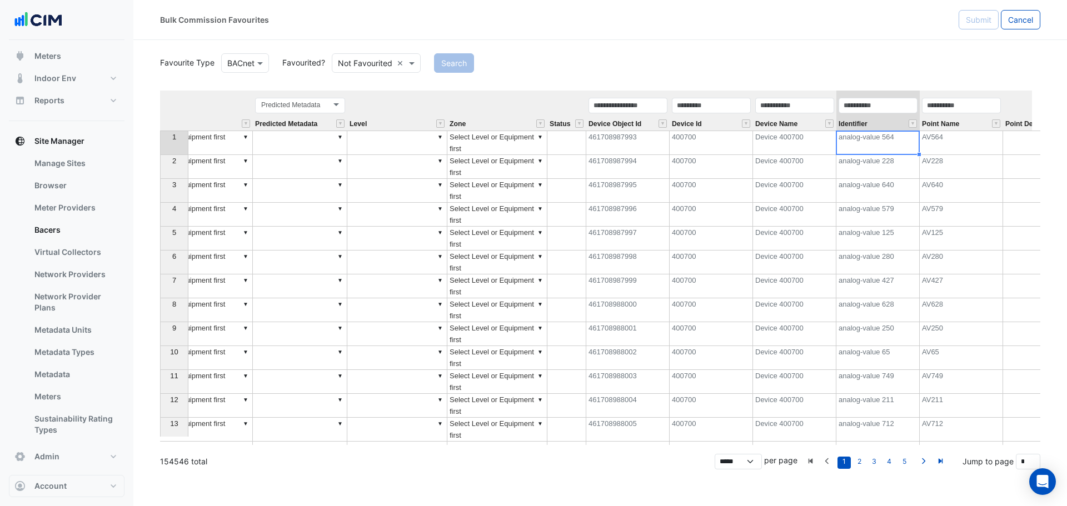
click at [948, 145] on td "AV564" at bounding box center [960, 143] width 83 height 24
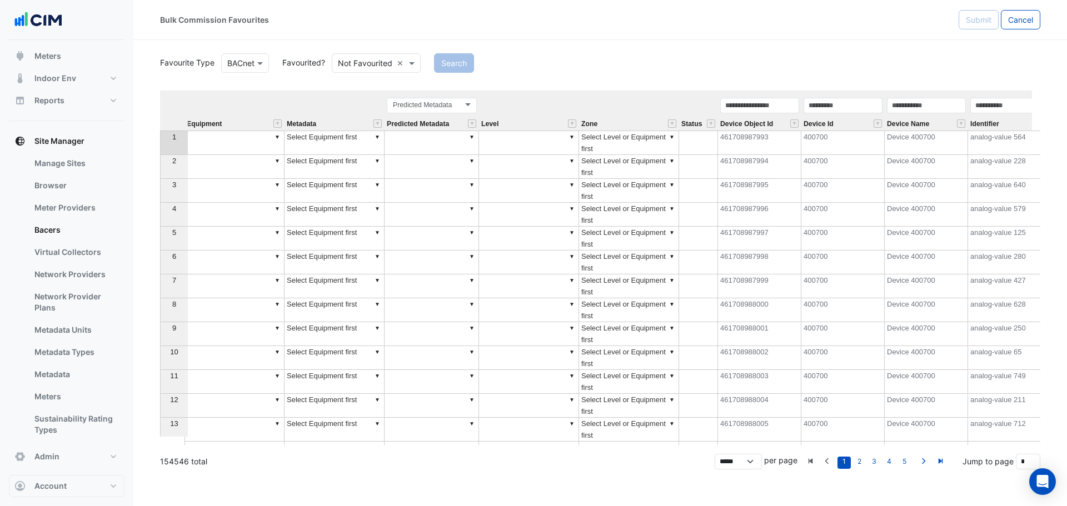
scroll to position [0, 0]
click at [223, 142] on td "▼" at bounding box center [238, 143] width 100 height 24
click at [239, 144] on td "▼" at bounding box center [238, 143] width 100 height 24
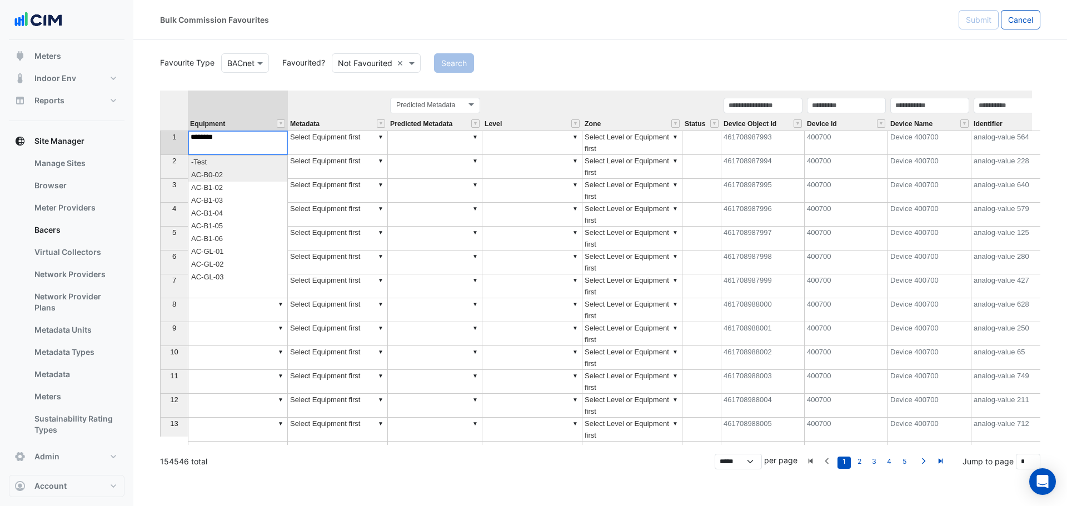
click at [231, 176] on div "Equipment Metadata Predicted Metadata Level Zone Status Device Object Id Device…" at bounding box center [600, 268] width 880 height 354
type textarea "********"
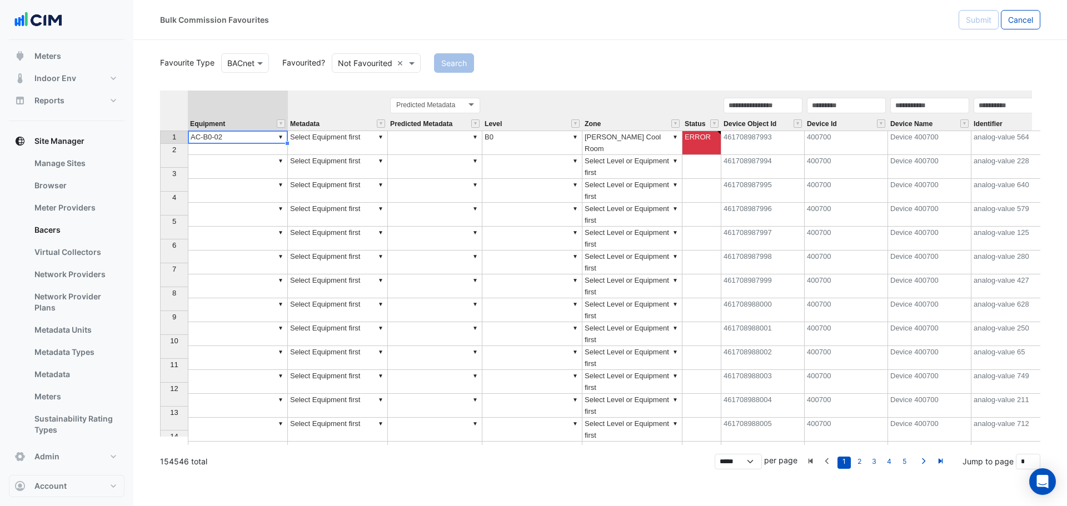
click at [376, 135] on td "▼ Select Equipment first" at bounding box center [338, 143] width 100 height 24
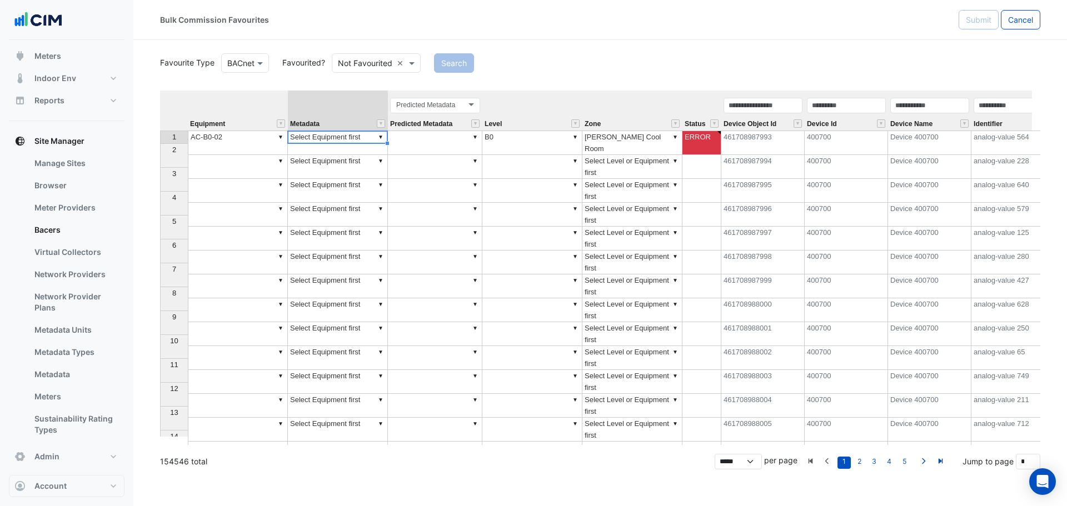
type textarea "**********"
click at [381, 138] on div "Equipment Metadata Predicted Metadata Level Zone Status Device Object Id Device…" at bounding box center [600, 268] width 880 height 354
click at [381, 138] on textarea "**********" at bounding box center [337, 137] width 101 height 13
click at [348, 134] on textarea "**********" at bounding box center [337, 137] width 101 height 13
click at [321, 136] on textarea "**********" at bounding box center [337, 137] width 101 height 13
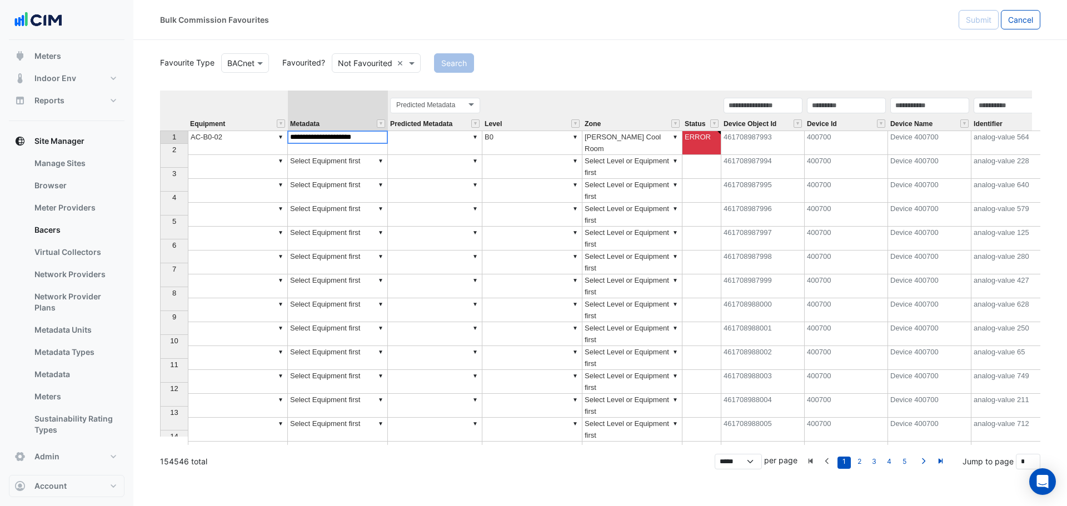
click at [255, 179] on td "▼" at bounding box center [238, 191] width 100 height 24
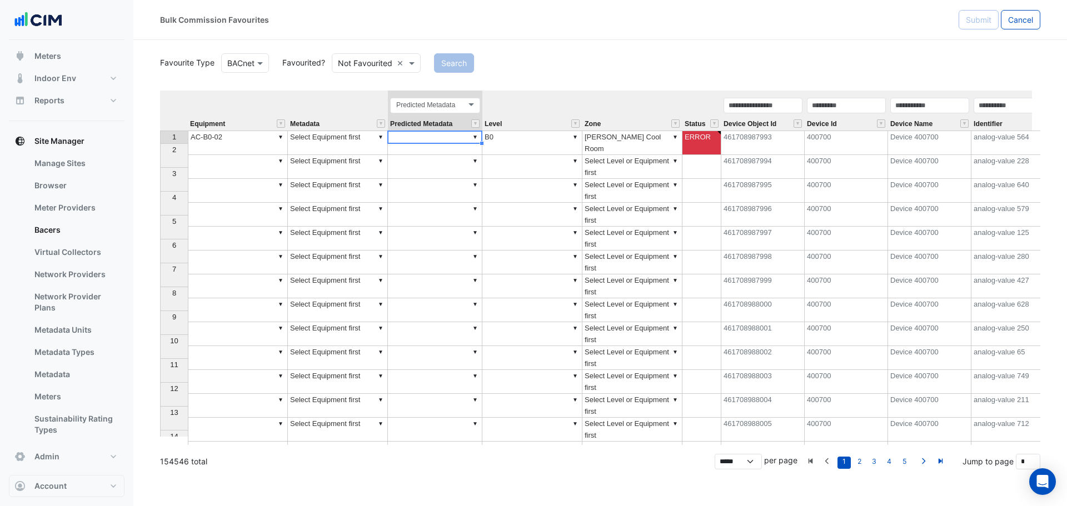
click at [446, 136] on td "▼" at bounding box center [435, 143] width 94 height 24
type textarea "**********"
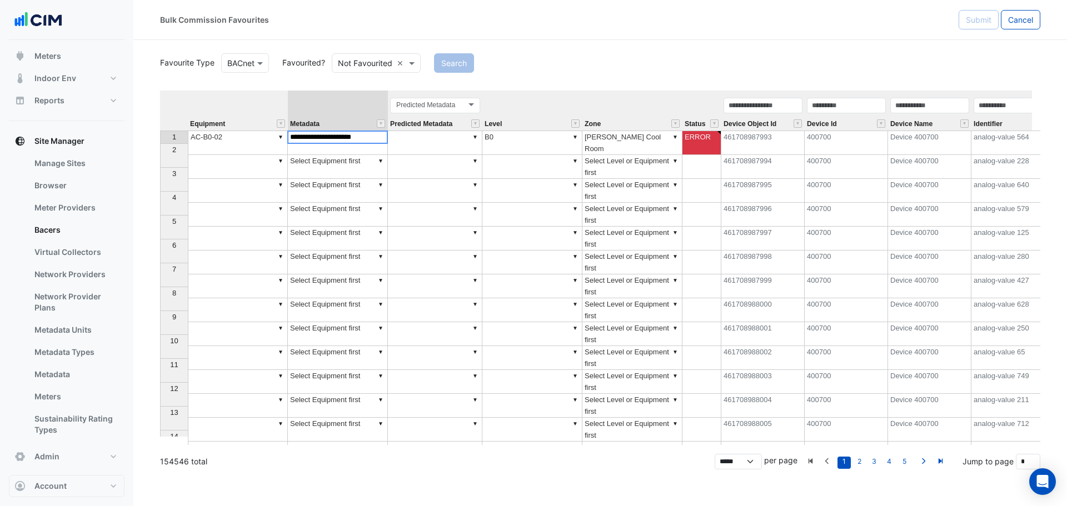
click at [383, 137] on div "Equipment Metadata Predicted Metadata Level Zone Status Device Object Id Device…" at bounding box center [600, 268] width 880 height 354
click at [492, 179] on td "▼" at bounding box center [532, 191] width 100 height 24
click at [357, 133] on td "▼ Select Equipment first" at bounding box center [338, 143] width 100 height 24
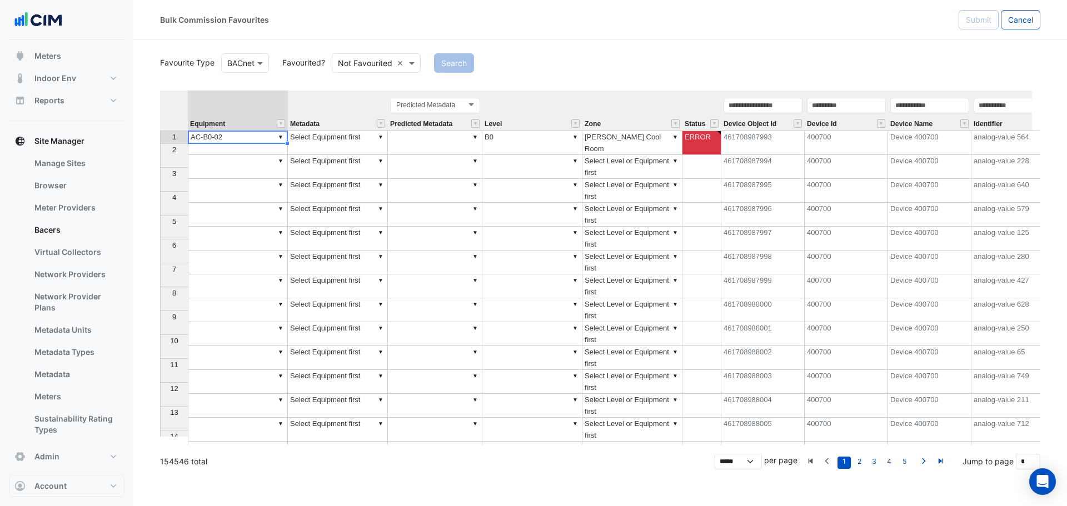
click at [233, 134] on td "▼ AC-B0-02" at bounding box center [238, 143] width 100 height 24
click at [245, 134] on td "▼ AC-B0-02" at bounding box center [238, 143] width 100 height 24
click at [348, 134] on td "▼ Select Equipment first" at bounding box center [338, 143] width 100 height 24
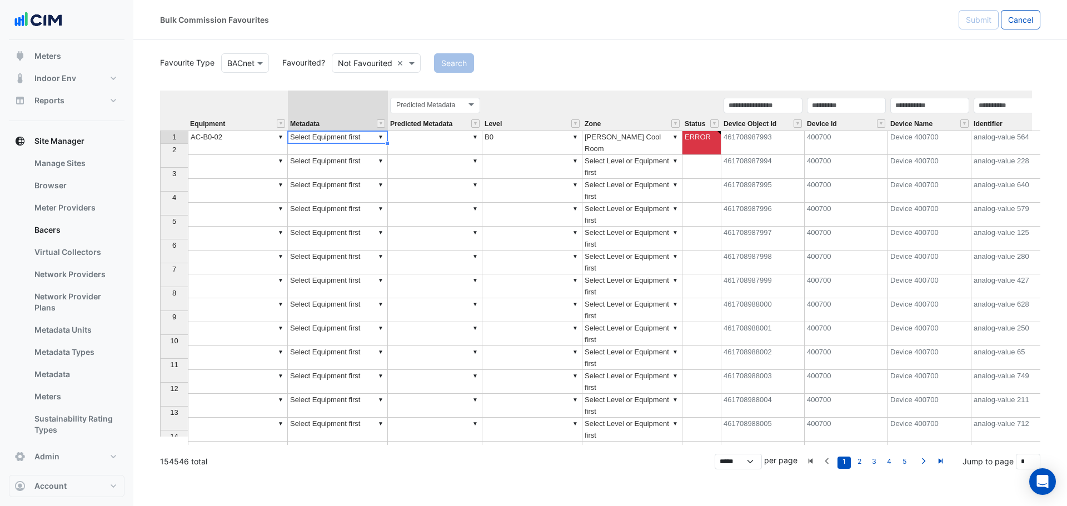
click at [348, 134] on td "▼ Select Equipment first" at bounding box center [338, 143] width 100 height 24
type textarea "**********"
click at [348, 134] on textarea "**********" at bounding box center [337, 137] width 101 height 13
click at [373, 136] on textarea "**********" at bounding box center [337, 137] width 101 height 13
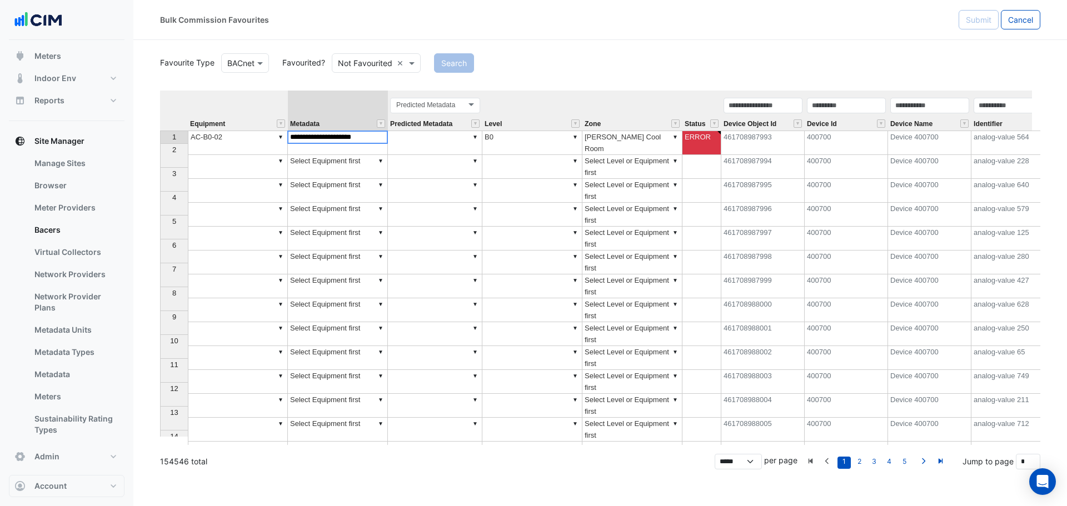
click at [433, 156] on td "▼" at bounding box center [435, 167] width 94 height 24
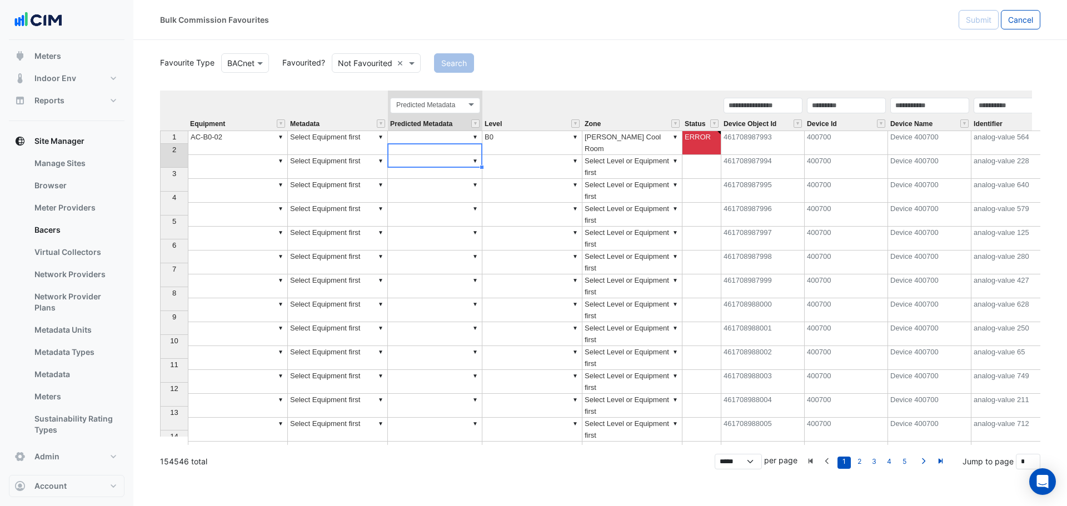
click at [282, 137] on div "Equipment Metadata Predicted Metadata Level Zone Status Device Object Id Device…" at bounding box center [600, 268] width 880 height 354
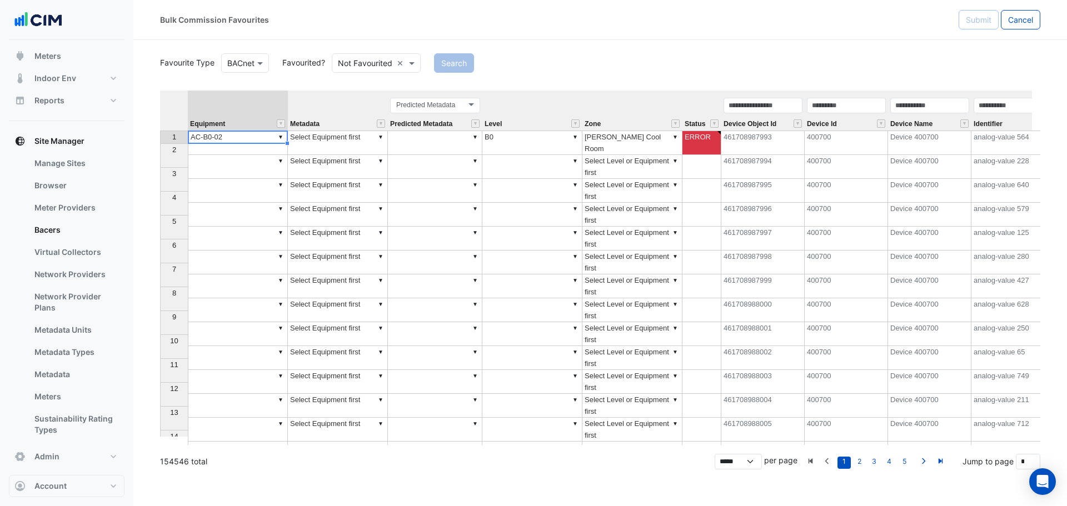
click at [214, 153] on div "Equipment Metadata Predicted Metadata Level Zone Status Device Object Id Device…" at bounding box center [600, 268] width 880 height 354
type textarea "********"
click at [319, 136] on td "▼ Select Equipment first" at bounding box center [338, 143] width 100 height 24
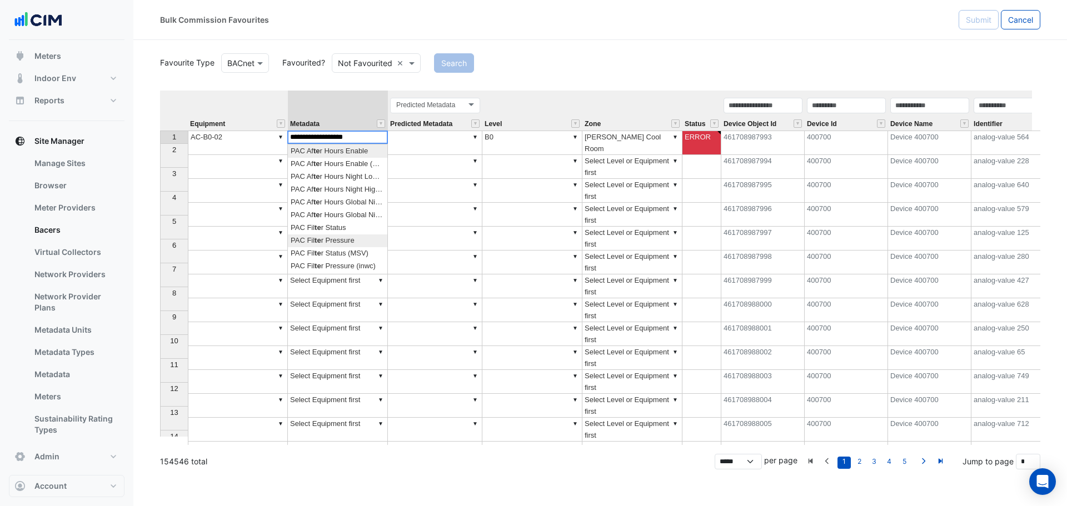
click at [314, 237] on div "Equipment Metadata Predicted Metadata Level Zone Status Device Object Id Device…" at bounding box center [600, 268] width 880 height 354
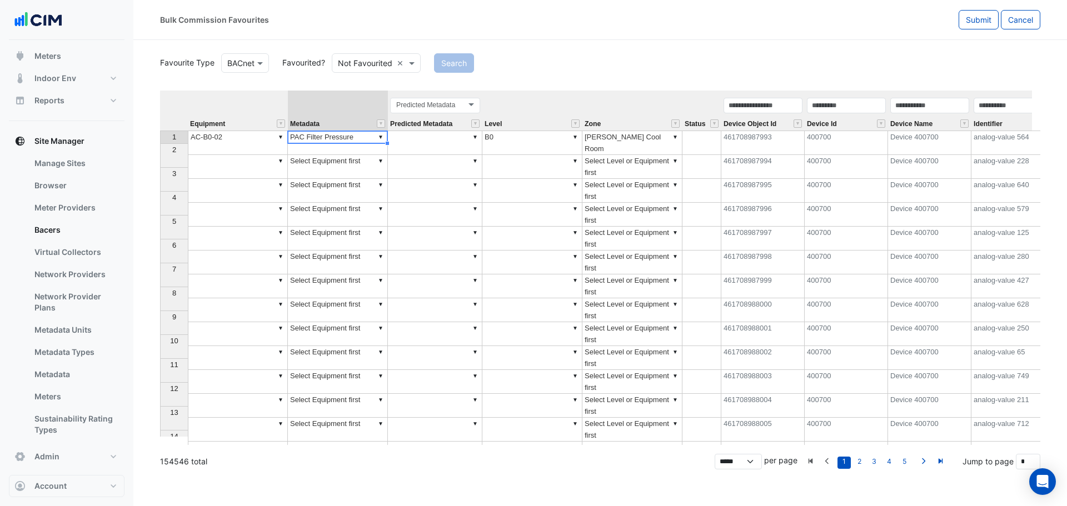
type textarea "**********"
click at [1014, 14] on button "Cancel" at bounding box center [1019, 19] width 39 height 19
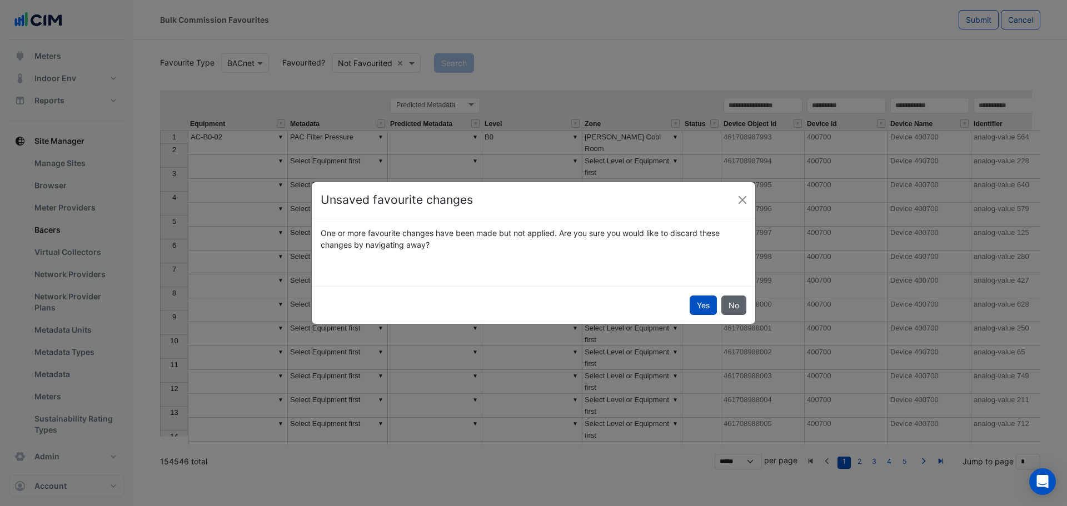
click at [734, 305] on button "No" at bounding box center [733, 305] width 25 height 19
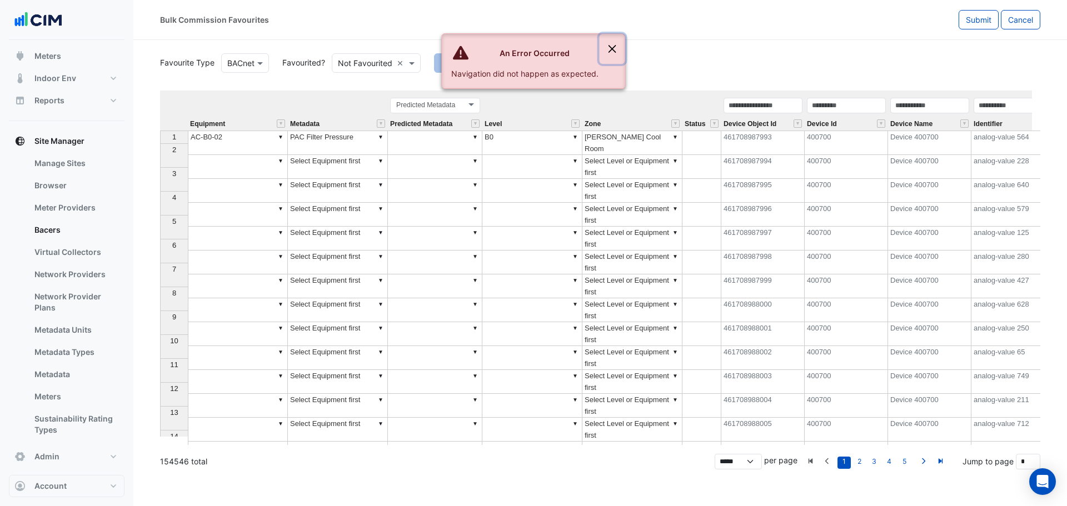
click at [614, 47] on button "Close" at bounding box center [612, 49] width 26 height 30
